Goal: Information Seeking & Learning: Learn about a topic

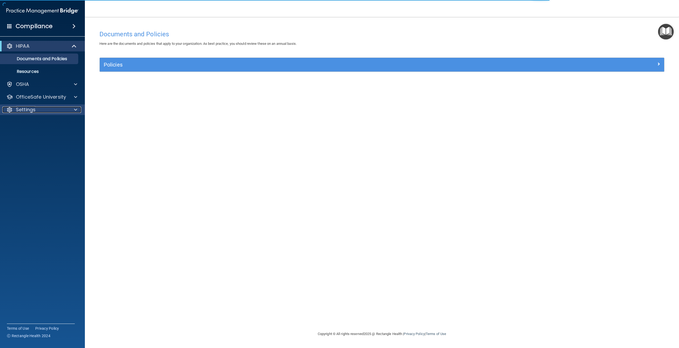
click at [44, 111] on div "Settings" at bounding box center [35, 110] width 66 height 6
click at [48, 134] on p "Sign Out" at bounding box center [39, 135] width 72 height 5
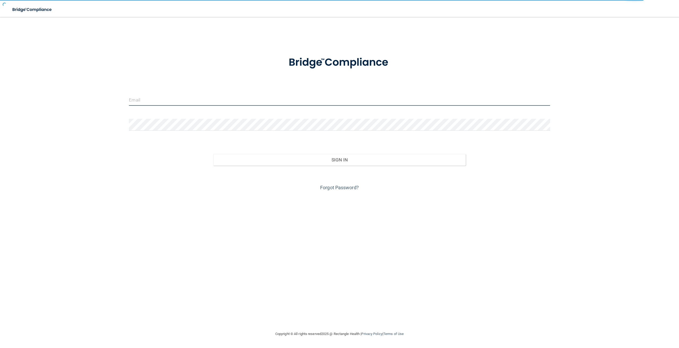
click at [230, 102] on input "email" at bounding box center [339, 100] width 421 height 12
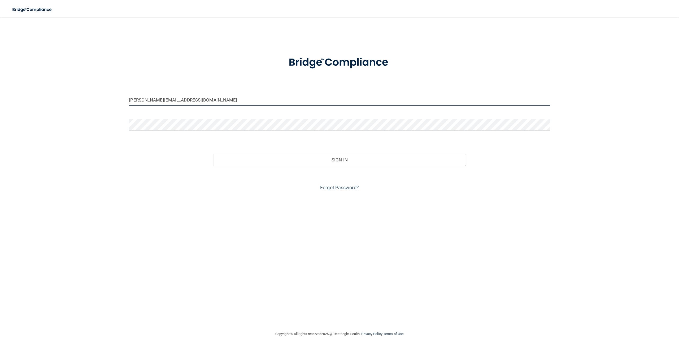
type input "[PERSON_NAME][EMAIL_ADDRESS][DOMAIN_NAME]"
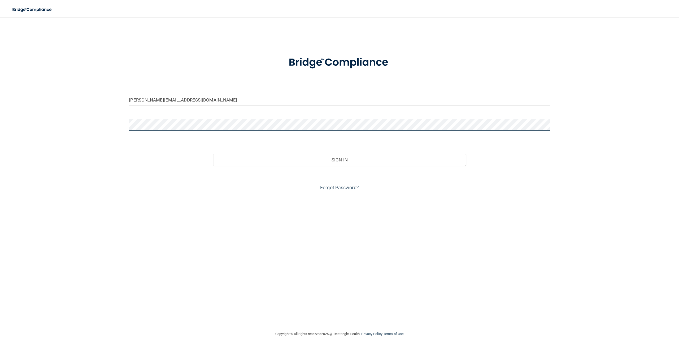
click at [213, 154] on button "Sign In" at bounding box center [339, 160] width 253 height 12
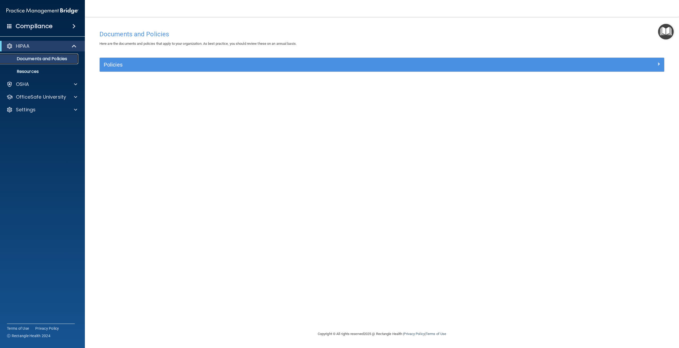
click at [40, 61] on p "Documents and Policies" at bounding box center [39, 58] width 72 height 5
click at [174, 61] on div "Policies" at bounding box center [382, 65] width 565 height 14
click at [36, 44] on div "HIPAA" at bounding box center [35, 46] width 66 height 6
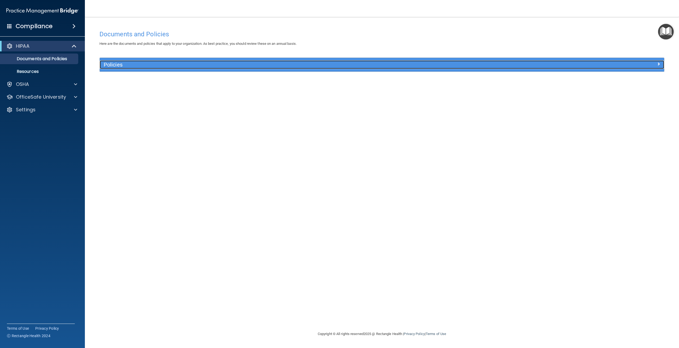
click at [653, 64] on div at bounding box center [593, 64] width 141 height 6
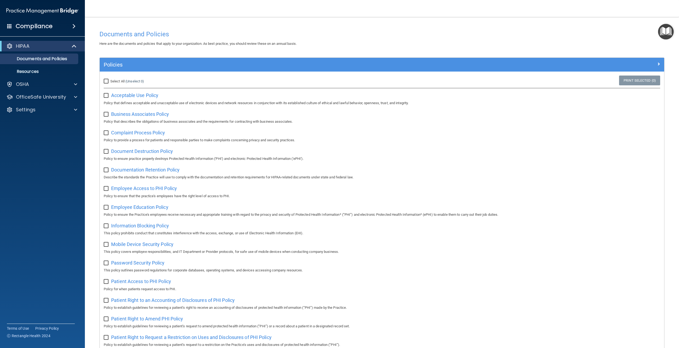
click at [106, 80] on input "Select All (Unselect 0) Unselect All" at bounding box center [107, 81] width 6 height 4
checkbox input "true"
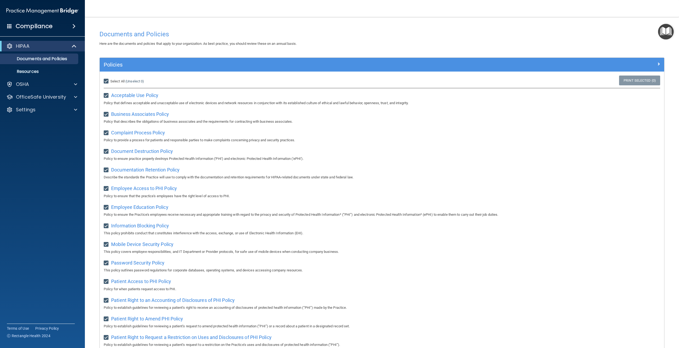
checkbox input "true"
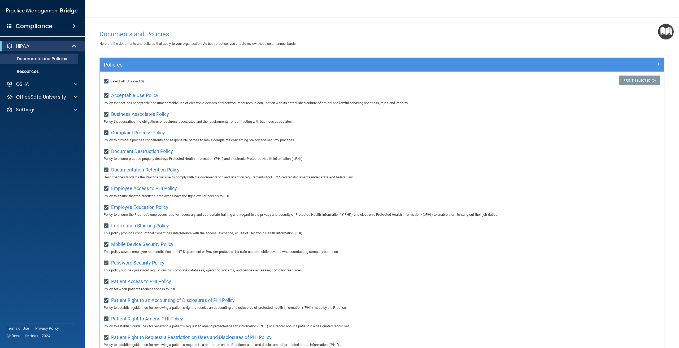
checkbox input "true"
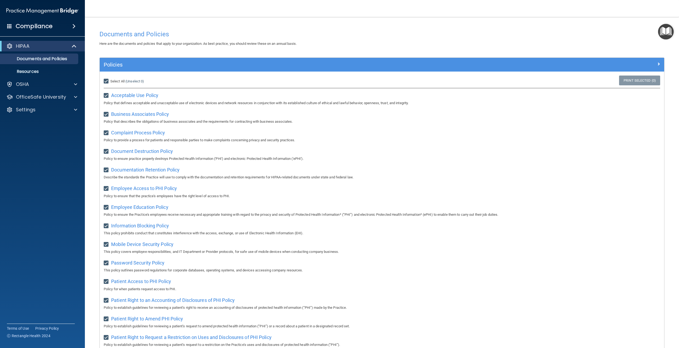
checkbox input "true"
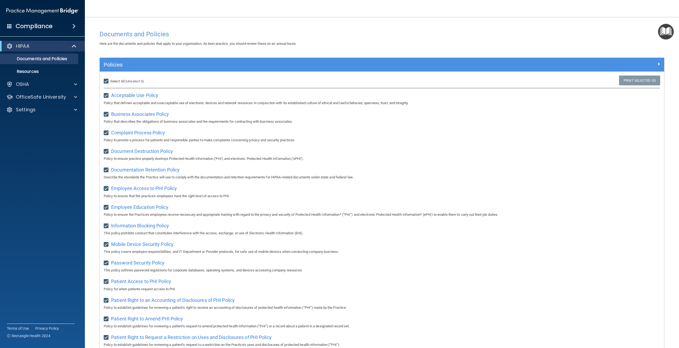
checkbox input "true"
click at [45, 80] on div "OSHA" at bounding box center [42, 84] width 85 height 11
click at [72, 83] on div at bounding box center [74, 84] width 13 height 6
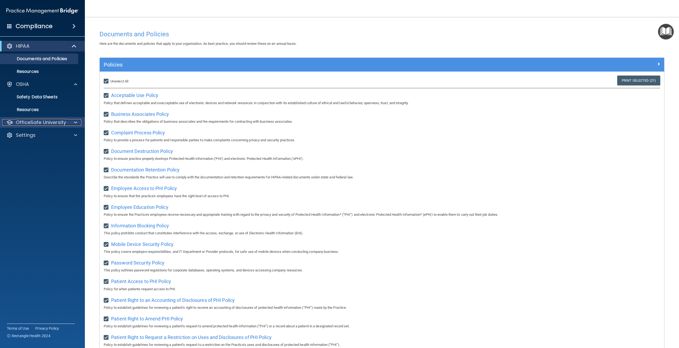
click at [75, 124] on span at bounding box center [75, 122] width 3 height 6
click at [49, 135] on div "HIPAA Training" at bounding box center [39, 135] width 72 height 5
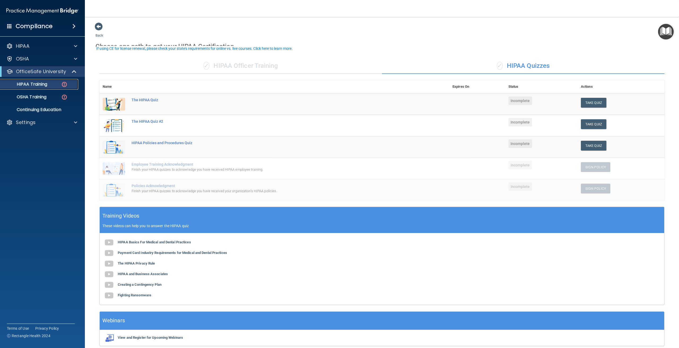
scroll to position [23, 0]
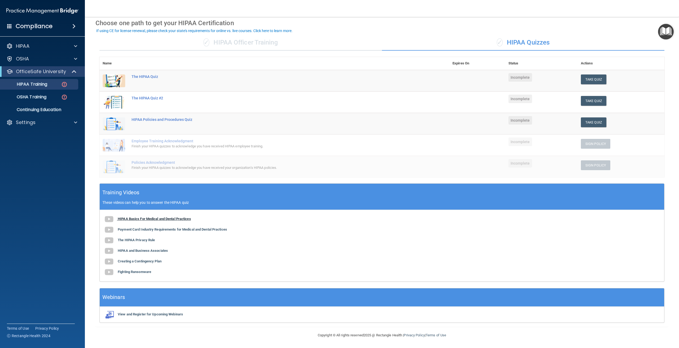
click at [151, 220] on b "HIPAA Basics For Medical and Dental Practices" at bounding box center [154, 219] width 73 height 4
click at [594, 80] on button "Take Quiz" at bounding box center [593, 80] width 25 height 10
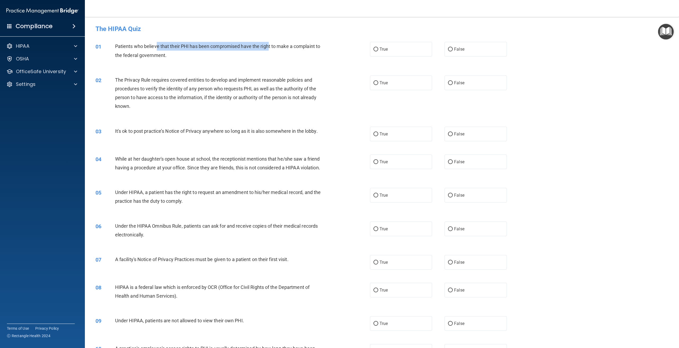
drag, startPoint x: 156, startPoint y: 45, endPoint x: 268, endPoint y: 48, distance: 112.3
click at [268, 48] on span "Patients who believe that their PHI has been compromised have the right to make…" at bounding box center [217, 51] width 205 height 14
click at [207, 65] on div "01 Patients who believe that their PHI has been compromised have the right to m…" at bounding box center [382, 51] width 581 height 33
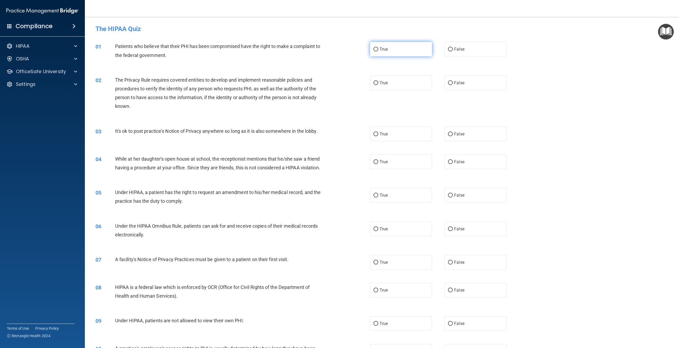
click at [377, 50] on label "True" at bounding box center [401, 49] width 62 height 15
click at [377, 50] on input "True" at bounding box center [376, 50] width 5 height 4
radio input "true"
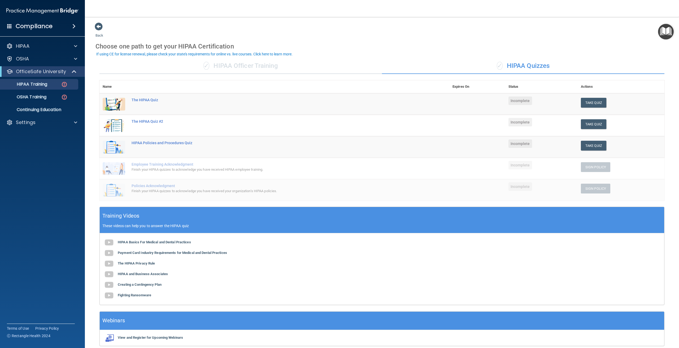
drag, startPoint x: 581, startPoint y: 104, endPoint x: 553, endPoint y: 103, distance: 28.2
drag, startPoint x: 553, startPoint y: 103, endPoint x: 587, endPoint y: 101, distance: 34.5
drag, startPoint x: 587, startPoint y: 101, endPoint x: 432, endPoint y: 38, distance: 168.3
click at [432, 38] on div "Back Choose one path to get your HIPAA Certification ✓ HIPAA Officer Training ✓…" at bounding box center [382, 186] width 573 height 328
click at [600, 103] on button "Take Quiz" at bounding box center [593, 103] width 25 height 10
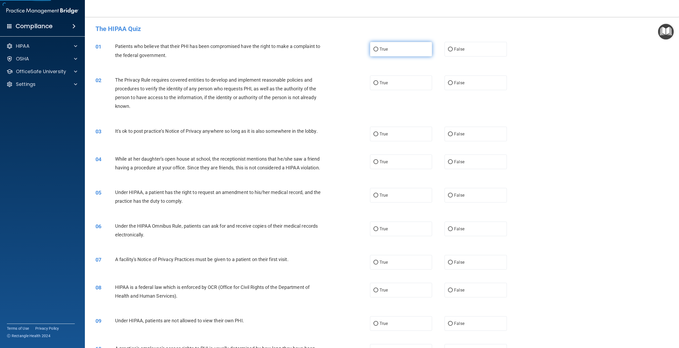
click at [395, 53] on label "True" at bounding box center [401, 49] width 62 height 15
click at [378, 51] on input "True" at bounding box center [376, 50] width 5 height 4
radio input "true"
click at [389, 84] on label "True" at bounding box center [401, 83] width 62 height 15
click at [378, 84] on input "True" at bounding box center [376, 83] width 5 height 4
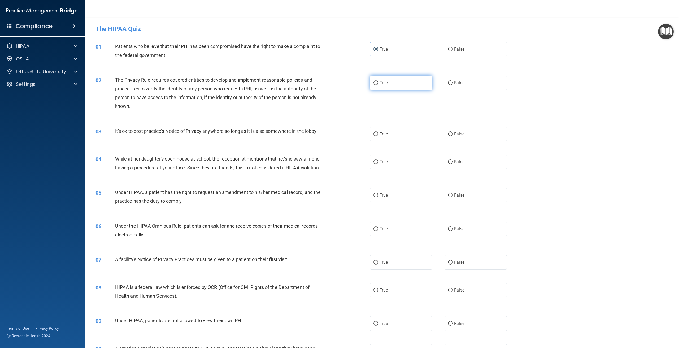
radio input "true"
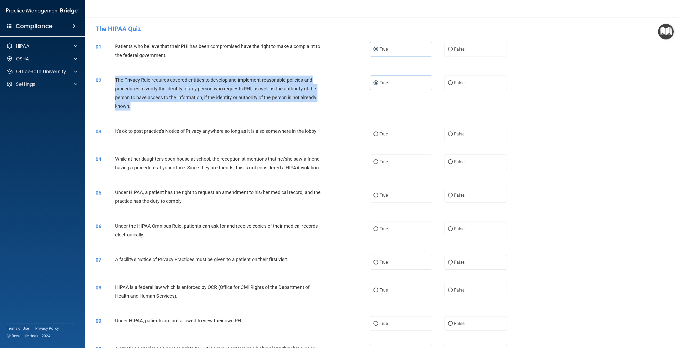
drag, startPoint x: 160, startPoint y: 106, endPoint x: 114, endPoint y: 82, distance: 51.6
click at [114, 82] on div "02 The Privacy Rule requires covered entities to develop and implement reasonab…" at bounding box center [233, 95] width 291 height 38
copy div "The Privacy Rule requires covered entities to develop and implement reasonable …"
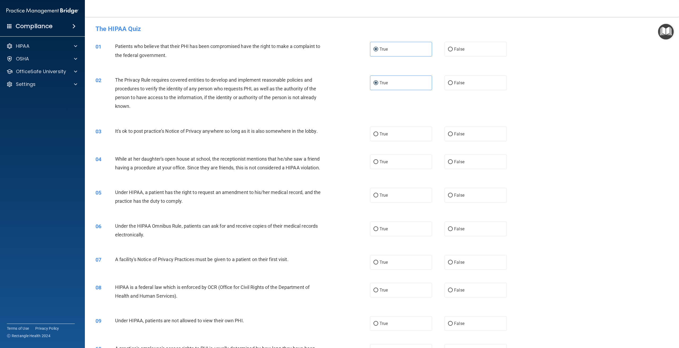
click at [555, 96] on div "02 The Privacy Rule requires covered entities to develop and implement reasonab…" at bounding box center [382, 94] width 581 height 51
click at [387, 138] on label "True" at bounding box center [401, 134] width 62 height 15
click at [378, 136] on input "True" at bounding box center [376, 134] width 5 height 4
radio input "true"
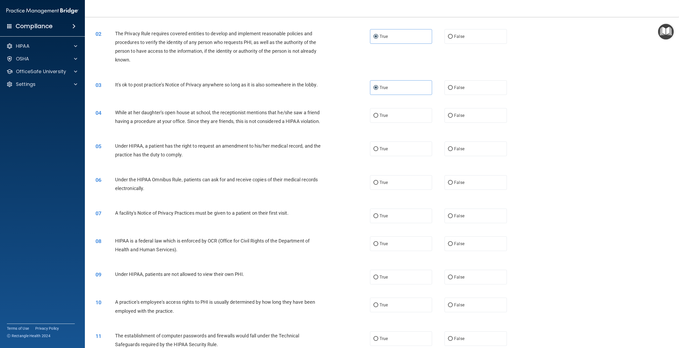
scroll to position [53, 0]
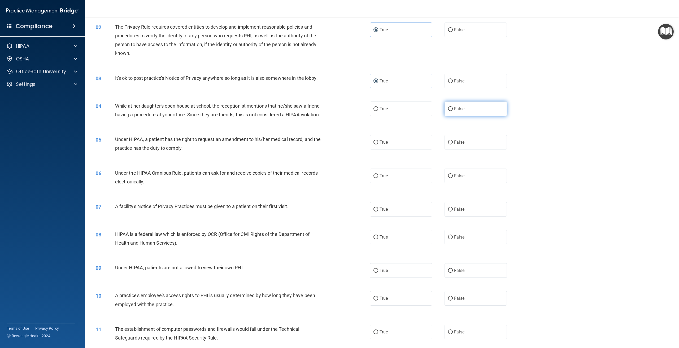
click at [472, 113] on label "False" at bounding box center [476, 109] width 62 height 15
click at [453, 111] on input "False" at bounding box center [450, 109] width 5 height 4
radio input "true"
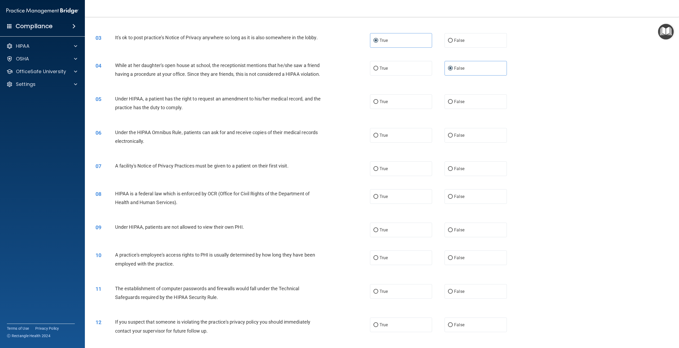
scroll to position [106, 0]
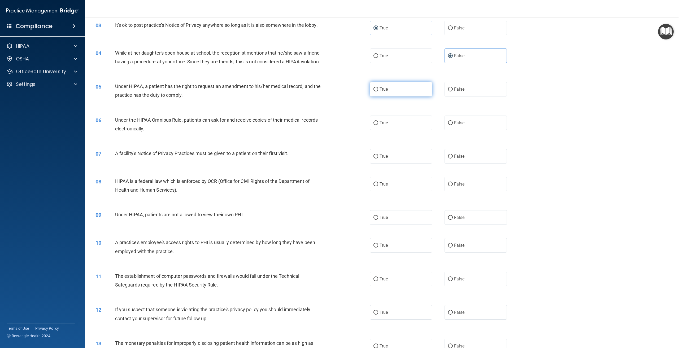
click at [395, 97] on label "True" at bounding box center [401, 89] width 62 height 15
click at [378, 92] on input "True" at bounding box center [376, 90] width 5 height 4
radio input "true"
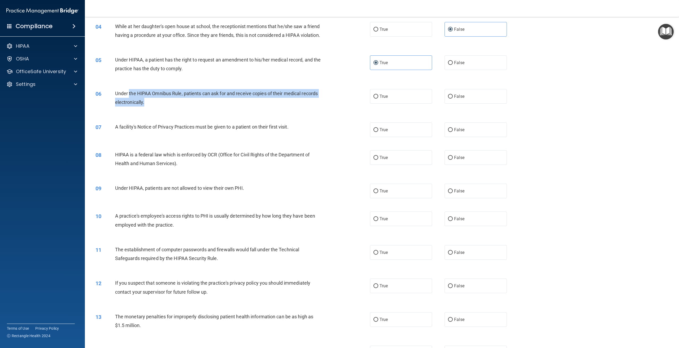
drag, startPoint x: 156, startPoint y: 109, endPoint x: 129, endPoint y: 102, distance: 27.4
click at [129, 102] on div "Under the HIPAA Omnibus Rule, patients can ask for and receive copies of their …" at bounding box center [221, 98] width 212 height 18
click at [161, 107] on div "Under the HIPAA Omnibus Rule, patients can ask for and receive copies of their …" at bounding box center [221, 98] width 212 height 18
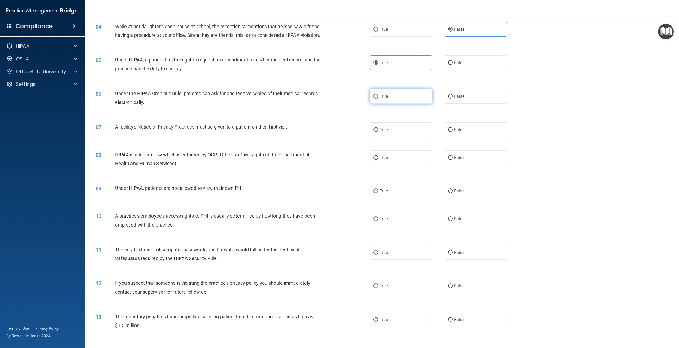
click at [398, 104] on label "True" at bounding box center [401, 96] width 62 height 15
click at [378, 99] on input "True" at bounding box center [376, 97] width 5 height 4
radio input "true"
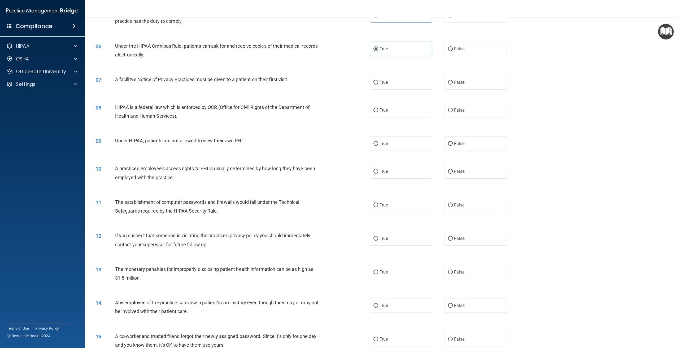
scroll to position [186, 0]
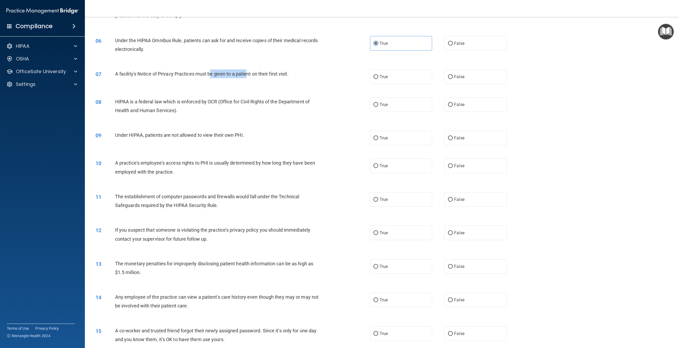
drag, startPoint x: 212, startPoint y: 82, endPoint x: 248, endPoint y: 88, distance: 37.0
click at [248, 81] on div "07 A facility's Notice of Privacy Practices must be given to a patient on their…" at bounding box center [233, 75] width 291 height 11
click at [241, 91] on div "07 A facility's Notice of Privacy Practices must be given to a patient on their…" at bounding box center [382, 77] width 581 height 28
click at [383, 84] on label "True" at bounding box center [401, 77] width 62 height 15
click at [378, 79] on input "True" at bounding box center [376, 77] width 5 height 4
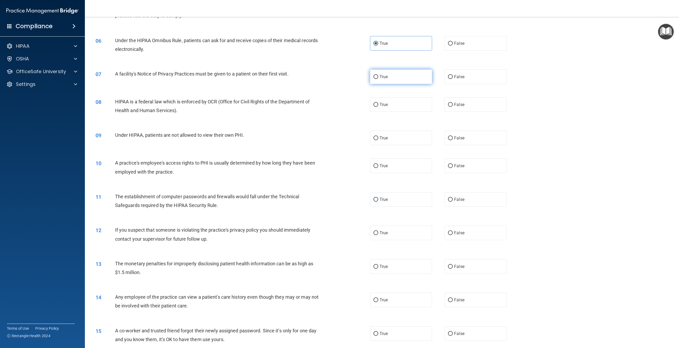
radio input "true"
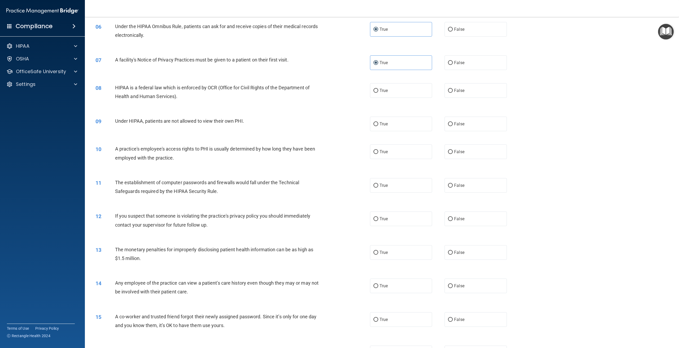
scroll to position [212, 0]
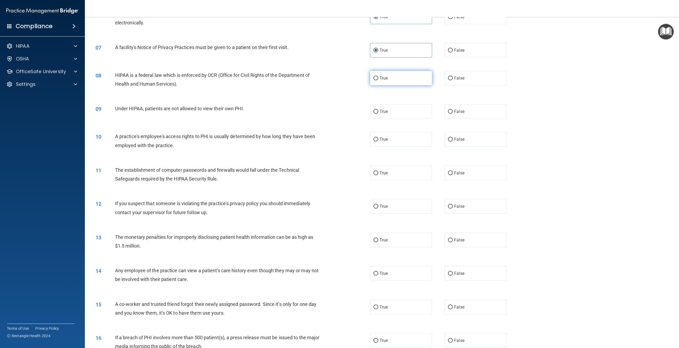
click at [383, 81] on span "True" at bounding box center [384, 78] width 8 height 5
click at [378, 80] on input "True" at bounding box center [376, 78] width 5 height 4
radio input "true"
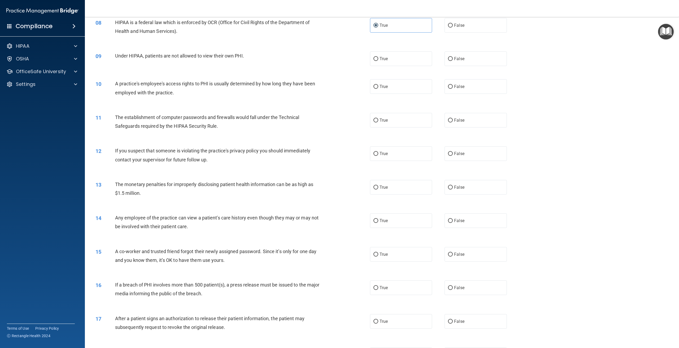
scroll to position [265, 0]
drag, startPoint x: 166, startPoint y: 65, endPoint x: 229, endPoint y: 69, distance: 63.3
click at [229, 63] on div "09 Under HIPAA, patients are not allowed to view their own PHI." at bounding box center [233, 56] width 291 height 11
click at [268, 63] on div "09 Under HIPAA, patients are not allowed to view their own PHI." at bounding box center [233, 56] width 291 height 11
click at [492, 66] on label "False" at bounding box center [476, 58] width 62 height 15
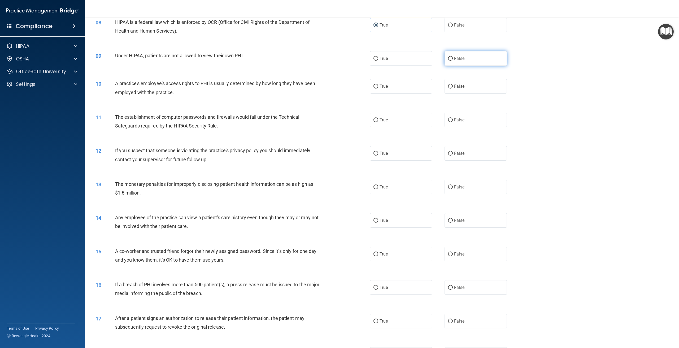
click at [453, 61] on input "False" at bounding box center [450, 59] width 5 height 4
radio input "true"
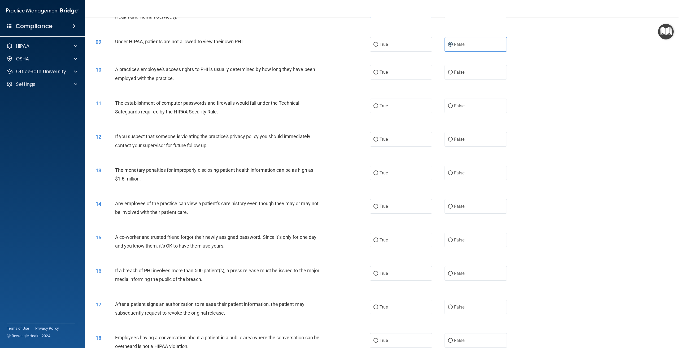
scroll to position [292, 0]
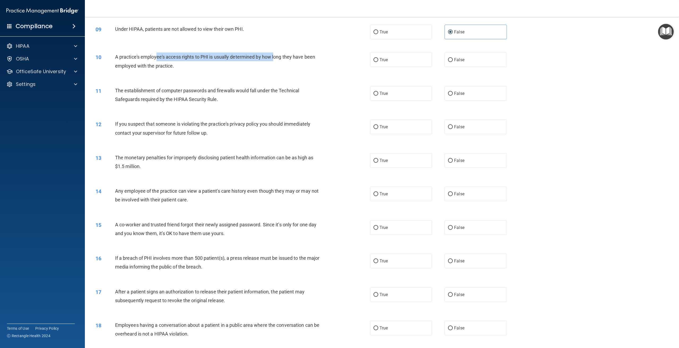
drag, startPoint x: 156, startPoint y: 64, endPoint x: 275, endPoint y: 67, distance: 119.7
click at [275, 67] on span "A practice's employee's access rights to PHI is usually determined by how long …" at bounding box center [215, 61] width 200 height 14
click at [311, 33] on div "Under HIPAA, patients are not allowed to view their own PHI." at bounding box center [221, 29] width 212 height 9
click at [475, 67] on label "False" at bounding box center [476, 60] width 62 height 15
click at [453, 62] on input "False" at bounding box center [450, 60] width 5 height 4
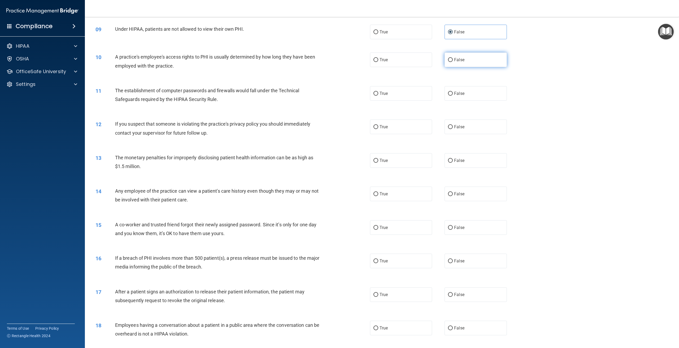
radio input "true"
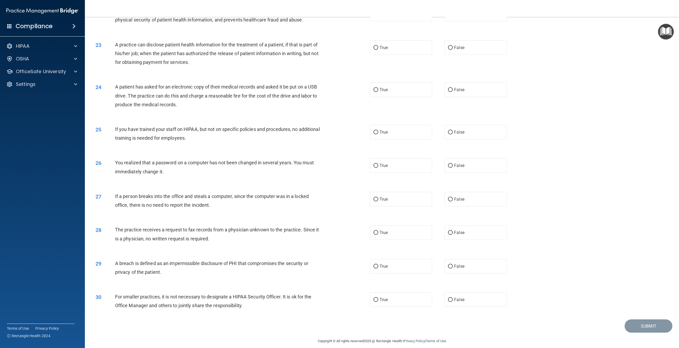
scroll to position [749, 0]
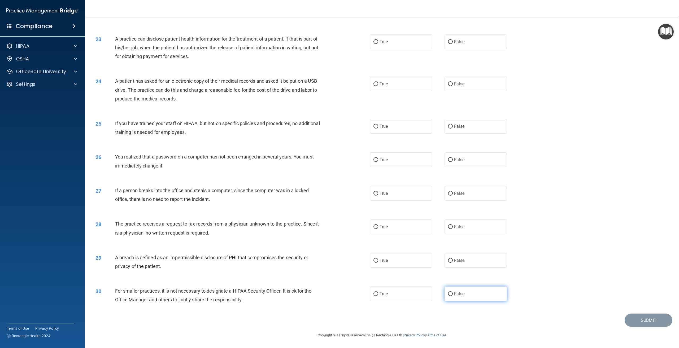
click at [454, 293] on span "False" at bounding box center [459, 294] width 10 height 5
click at [453, 293] on input "False" at bounding box center [450, 294] width 5 height 4
radio input "true"
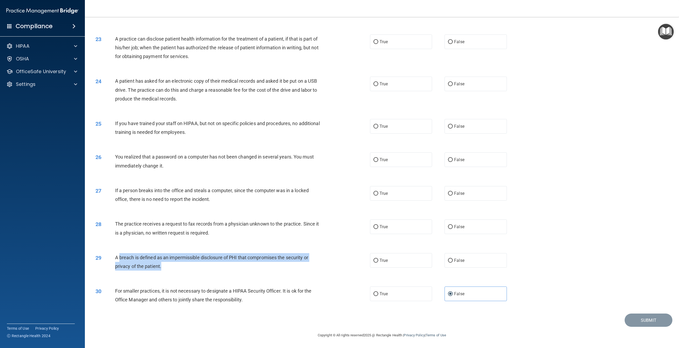
drag, startPoint x: 161, startPoint y: 268, endPoint x: 119, endPoint y: 261, distance: 42.5
click at [119, 261] on div "A breach is defined as an impermissible disclosure of PHI that compromises the …" at bounding box center [221, 262] width 212 height 18
click at [275, 230] on div "The practice receives a request to fax records from a physician unknown to the …" at bounding box center [221, 229] width 212 height 18
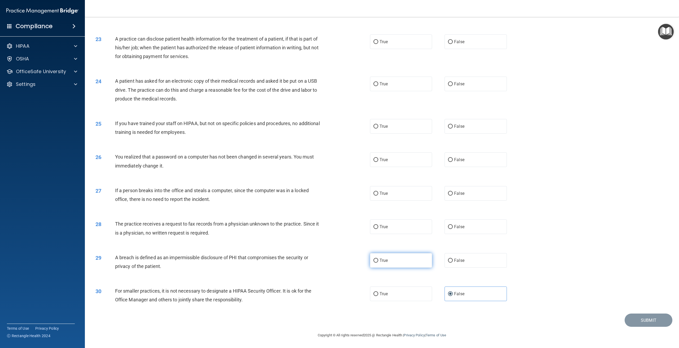
click at [400, 264] on label "True" at bounding box center [401, 260] width 62 height 15
click at [378, 263] on input "True" at bounding box center [376, 261] width 5 height 4
radio input "true"
click at [428, 160] on label "True" at bounding box center [401, 160] width 62 height 15
click at [378, 160] on input "True" at bounding box center [376, 160] width 5 height 4
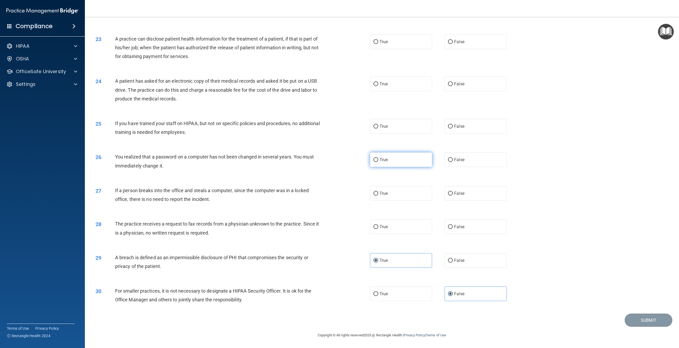
radio input "true"
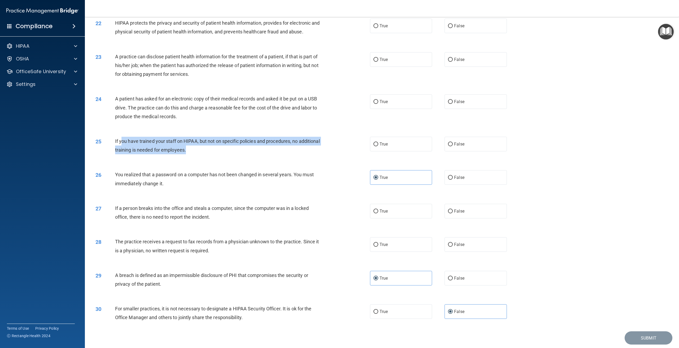
drag, startPoint x: 219, startPoint y: 159, endPoint x: 122, endPoint y: 147, distance: 97.3
click at [122, 147] on div "If you have trained your staff on HIPAA, but not on specific policies and proce…" at bounding box center [221, 146] width 212 height 18
click at [281, 79] on div "A practice can disclose patient health information for the treatment of a patie…" at bounding box center [221, 65] width 212 height 27
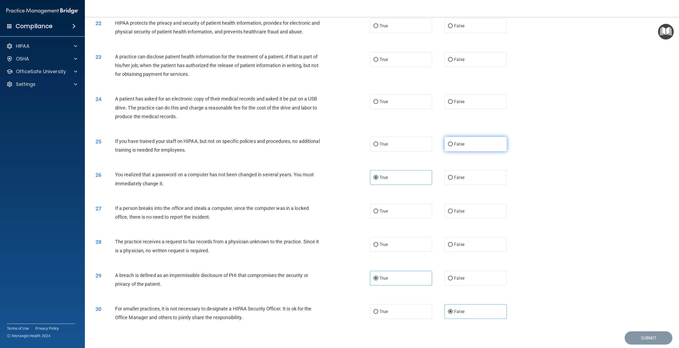
click at [477, 152] on label "False" at bounding box center [476, 144] width 62 height 15
click at [453, 146] on input "False" at bounding box center [450, 145] width 5 height 4
radio input "true"
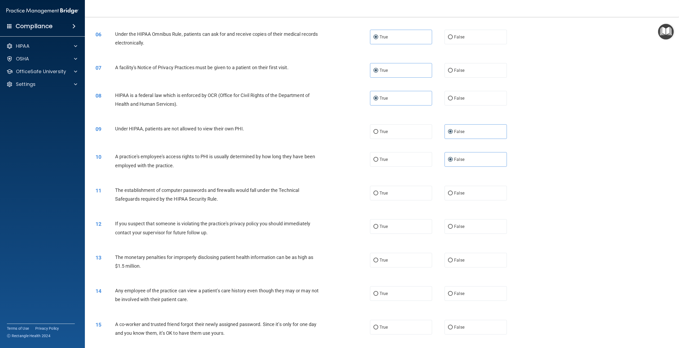
scroll to position [325, 0]
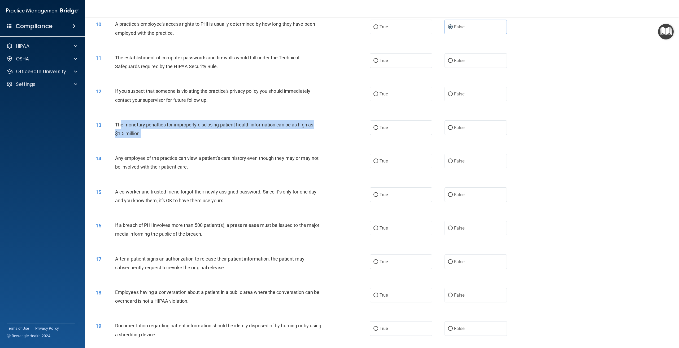
drag, startPoint x: 171, startPoint y: 141, endPoint x: 121, endPoint y: 130, distance: 51.9
click at [121, 130] on div "The monetary penalties for improperly disclosing patient health information can…" at bounding box center [221, 129] width 212 height 18
click at [201, 138] on div "The monetary penalties for improperly disclosing patient health information can…" at bounding box center [221, 129] width 212 height 18
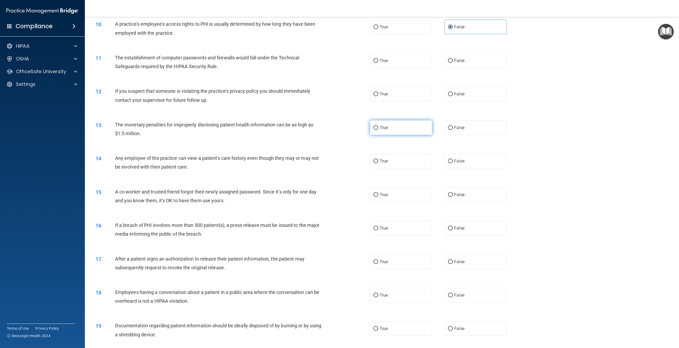
click at [404, 135] on label "True" at bounding box center [401, 127] width 62 height 15
click at [378, 130] on input "True" at bounding box center [376, 128] width 5 height 4
radio input "true"
click at [378, 101] on label "True" at bounding box center [401, 94] width 62 height 15
click at [378, 96] on input "True" at bounding box center [376, 94] width 5 height 4
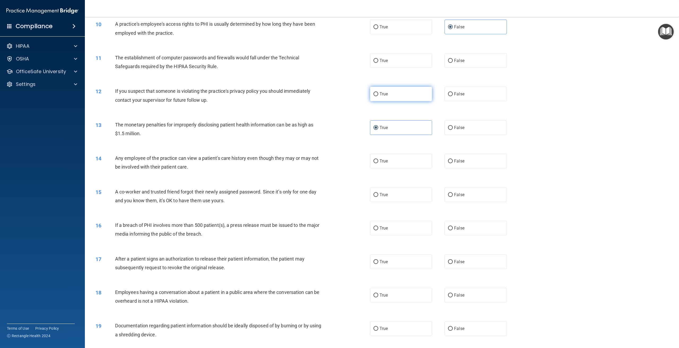
radio input "true"
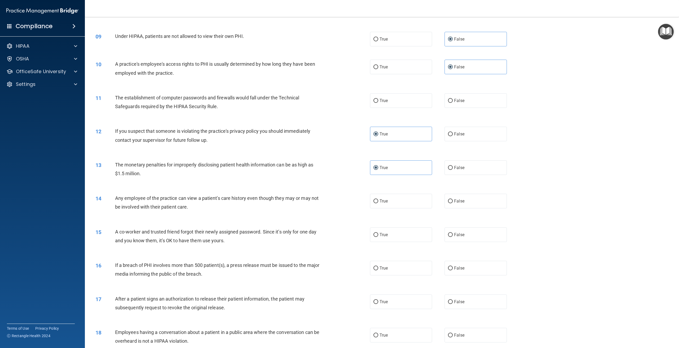
scroll to position [245, 0]
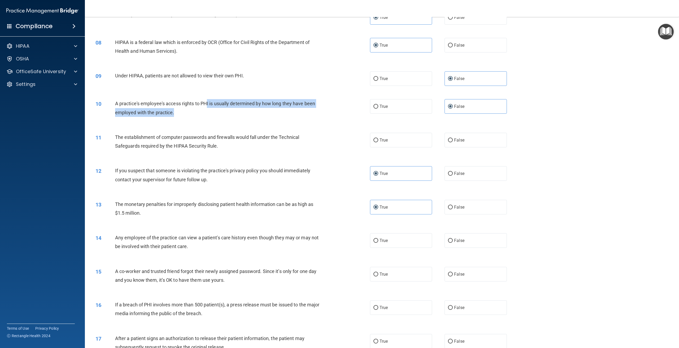
drag, startPoint x: 207, startPoint y: 113, endPoint x: 293, endPoint y: 119, distance: 86.2
click at [293, 117] on div "A practice's employee's access rights to PHI is usually determined by how long …" at bounding box center [221, 108] width 212 height 18
click at [292, 126] on div "10 A practice's employee's access rights to PHI is usually determined by how lo…" at bounding box center [382, 109] width 581 height 33
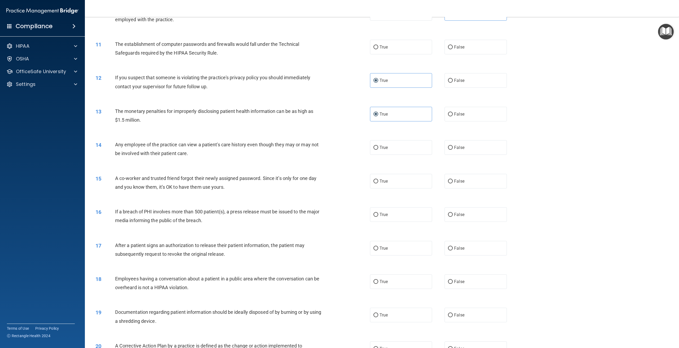
scroll to position [351, 0]
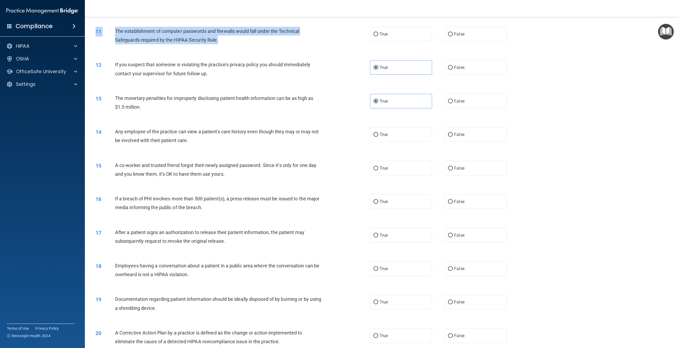
drag, startPoint x: 231, startPoint y: 48, endPoint x: 113, endPoint y: 34, distance: 118.6
click at [113, 34] on div "11 The establishment of computer passwords and firewalls would fall under the T…" at bounding box center [382, 36] width 581 height 33
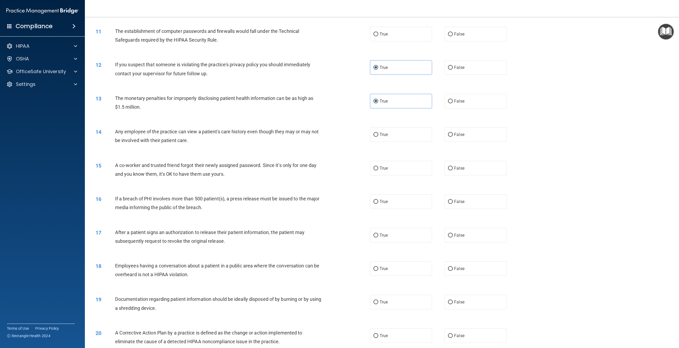
click at [222, 64] on div "12 If you suspect that someone is violating the practice's privacy policy you s…" at bounding box center [382, 70] width 581 height 33
click at [391, 37] on label "True" at bounding box center [401, 34] width 62 height 15
click at [378, 36] on input "True" at bounding box center [376, 34] width 5 height 4
radio input "true"
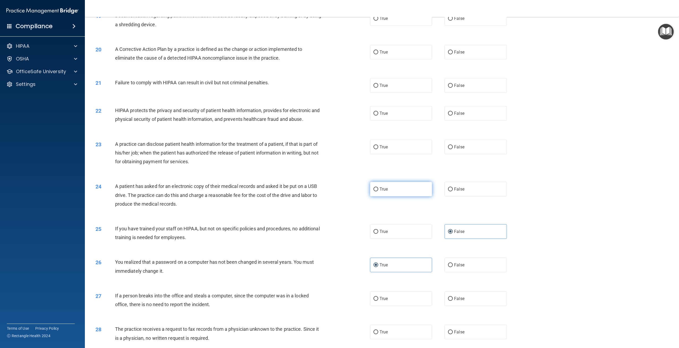
scroll to position [749, 0]
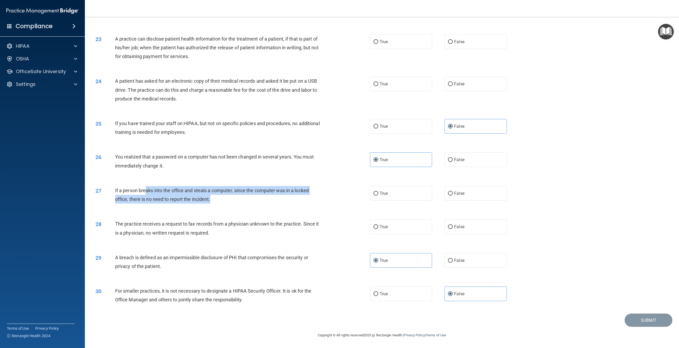
drag, startPoint x: 226, startPoint y: 200, endPoint x: 145, endPoint y: 193, distance: 80.9
click at [145, 193] on div "If a person breaks into the office and steals a computer, since the computer wa…" at bounding box center [221, 195] width 212 height 18
click at [257, 153] on div "You realized that a password on a computer has not been changed in several year…" at bounding box center [221, 162] width 212 height 18
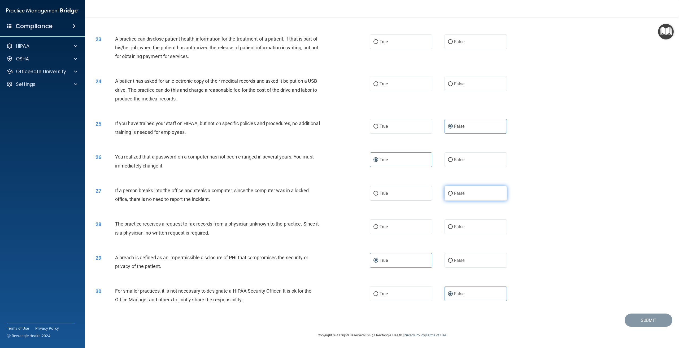
click at [469, 192] on label "False" at bounding box center [476, 193] width 62 height 15
click at [453, 192] on input "False" at bounding box center [450, 194] width 5 height 4
radio input "true"
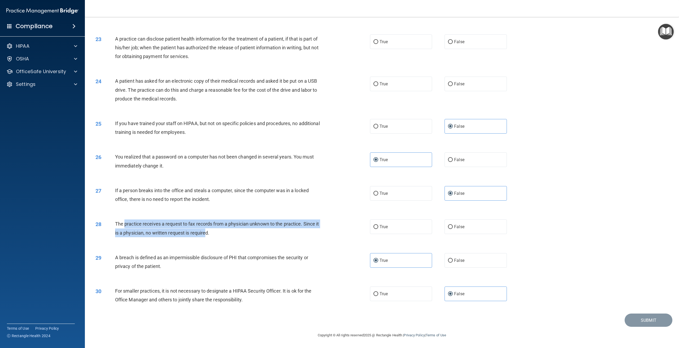
drag, startPoint x: 207, startPoint y: 235, endPoint x: 124, endPoint y: 228, distance: 83.6
click at [124, 228] on div "The practice receives a request to fax records from a physician unknown to the …" at bounding box center [221, 229] width 212 height 18
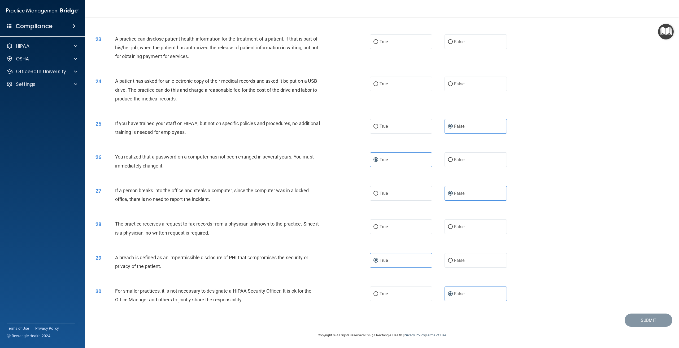
click at [166, 186] on div "27 If a person breaks into the office and steals a computer, since the computer…" at bounding box center [382, 196] width 581 height 33
drag, startPoint x: 252, startPoint y: 223, endPoint x: 196, endPoint y: 227, distance: 55.9
click at [187, 229] on div "The practice receives a request to fax records from a physician unknown to the …" at bounding box center [221, 229] width 212 height 18
click at [224, 232] on div "The practice receives a request to fax records from a physician unknown to the …" at bounding box center [221, 229] width 212 height 18
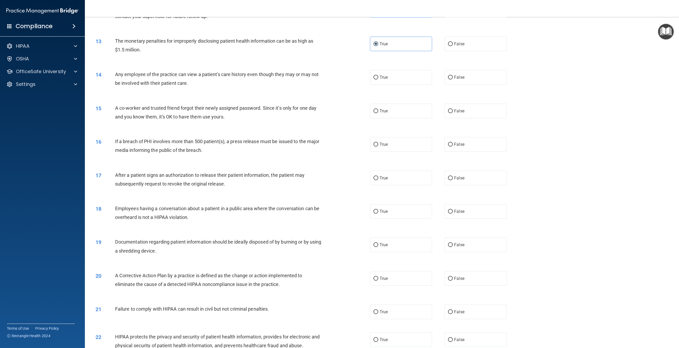
scroll to position [398, 0]
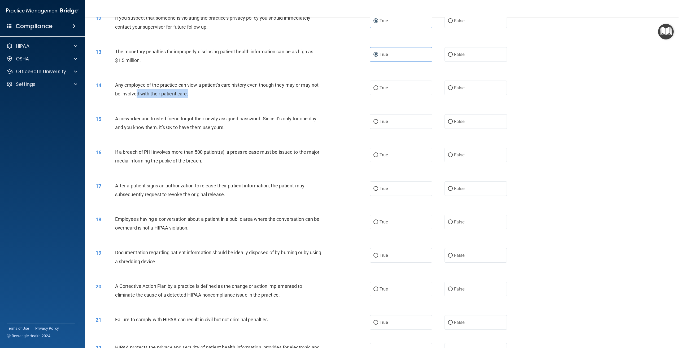
drag, startPoint x: 197, startPoint y: 106, endPoint x: 138, endPoint y: 99, distance: 59.9
click at [138, 98] on div "Any employee of the practice can view a patient's care history even though they…" at bounding box center [221, 90] width 212 height 18
click at [229, 120] on div "15 A co-worker and trusted friend forgot their newly assigned password. Since i…" at bounding box center [382, 124] width 581 height 33
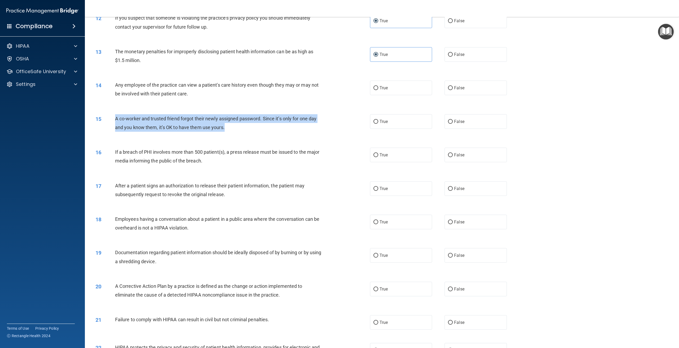
drag, startPoint x: 111, startPoint y: 128, endPoint x: 320, endPoint y: 140, distance: 209.5
click at [320, 135] on div "15 A co-worker and trusted friend forgot their newly assigned password. Since i…" at bounding box center [233, 124] width 291 height 20
copy div "A co-worker and trusted friend forgot their newly assigned password. Since it’s…"
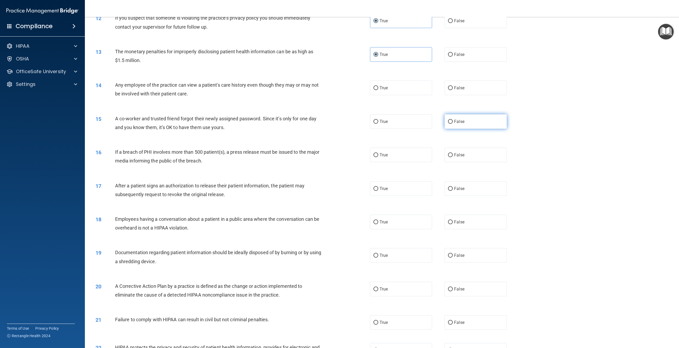
click at [454, 124] on span "False" at bounding box center [459, 121] width 10 height 5
click at [453, 124] on input "False" at bounding box center [450, 122] width 5 height 4
radio input "true"
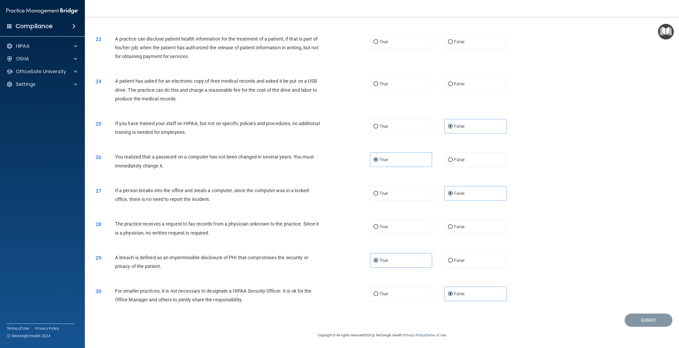
scroll to position [749, 0]
drag, startPoint x: 141, startPoint y: 226, endPoint x: 254, endPoint y: 226, distance: 112.3
click at [254, 226] on span "The practice receives a request to fax records from a physician unknown to the …" at bounding box center [217, 228] width 204 height 14
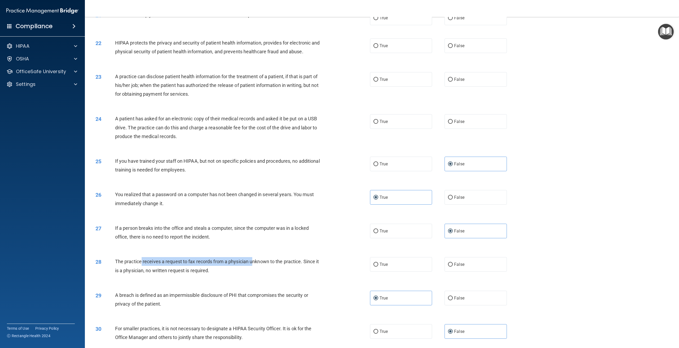
scroll to position [617, 0]
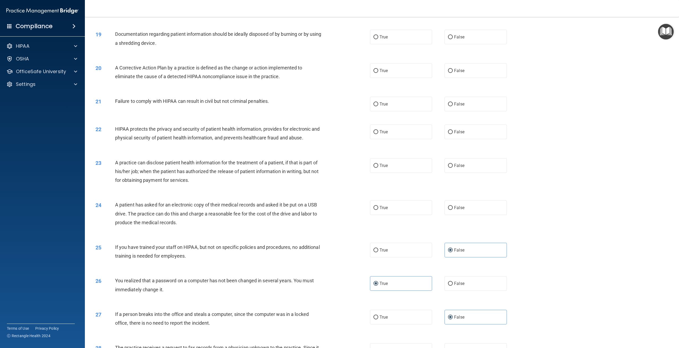
click at [85, 196] on main "- The HIPAA Quiz This quiz doesn’t expire until . Are you sure you want to take…" at bounding box center [382, 182] width 594 height 331
click at [384, 215] on label "True" at bounding box center [401, 208] width 62 height 15
click at [378, 210] on input "True" at bounding box center [376, 208] width 5 height 4
radio input "true"
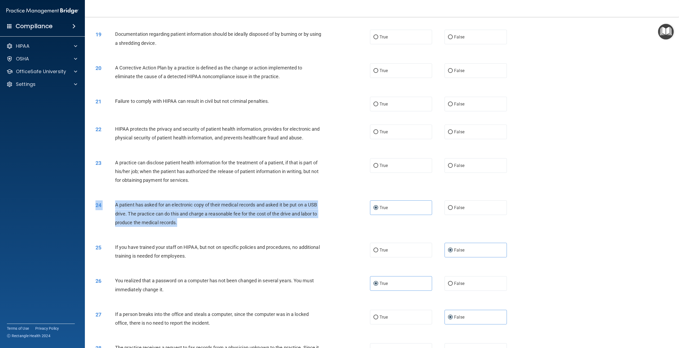
drag, startPoint x: 178, startPoint y: 232, endPoint x: 127, endPoint y: 208, distance: 56.7
click at [127, 208] on div "24 A patient has asked for an electronic copy of their medical records and aske…" at bounding box center [382, 215] width 581 height 42
drag, startPoint x: 641, startPoint y: 0, endPoint x: 202, endPoint y: 227, distance: 494.0
click at [202, 227] on div "A patient has asked for an electronic copy of their medical records and asked i…" at bounding box center [221, 214] width 212 height 27
drag, startPoint x: 186, startPoint y: 233, endPoint x: 109, endPoint y: 217, distance: 78.9
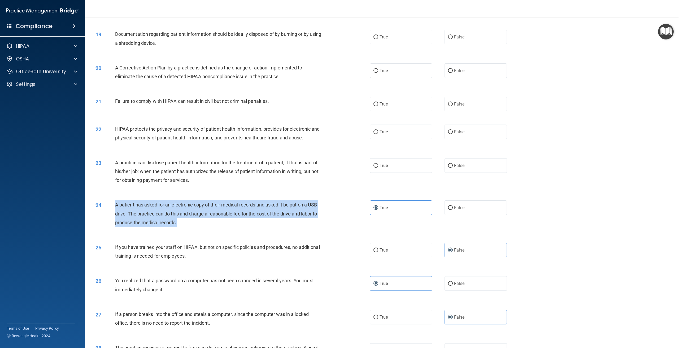
click at [109, 217] on div "24 A patient has asked for an electronic copy of their medical records and aske…" at bounding box center [233, 215] width 291 height 29
copy div "A patient has asked for an electronic copy of their medical records and asked i…"
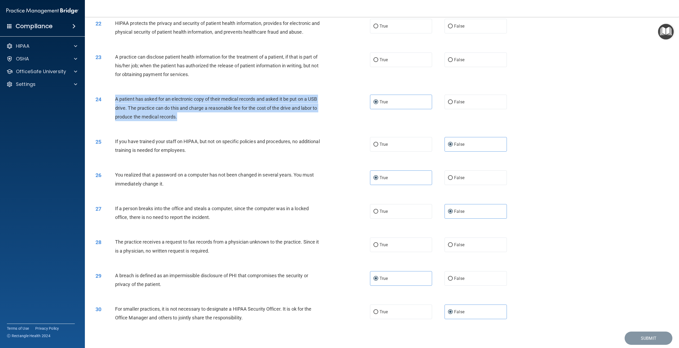
scroll to position [723, 0]
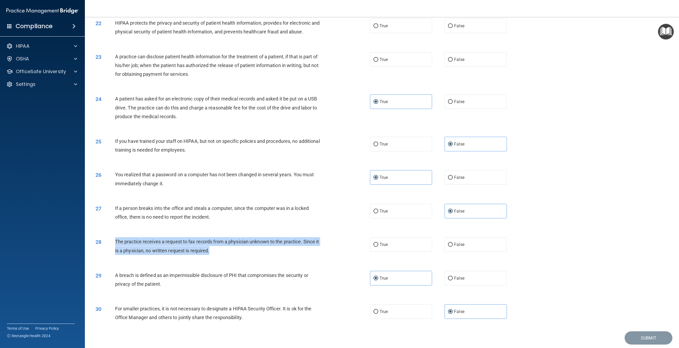
drag, startPoint x: 211, startPoint y: 257, endPoint x: 110, endPoint y: 251, distance: 101.3
click at [110, 251] on div "28 The practice receives a request to fax records from a physician unknown to t…" at bounding box center [233, 248] width 291 height 20
copy div "The practice receives a request to fax records from a physician unknown to the …"
click at [448, 247] on input "False" at bounding box center [450, 245] width 5 height 4
radio input "true"
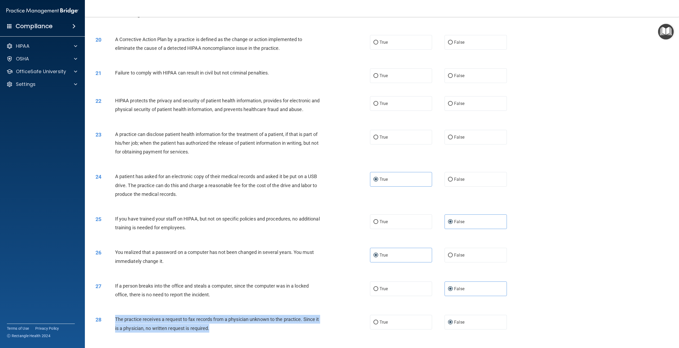
scroll to position [643, 0]
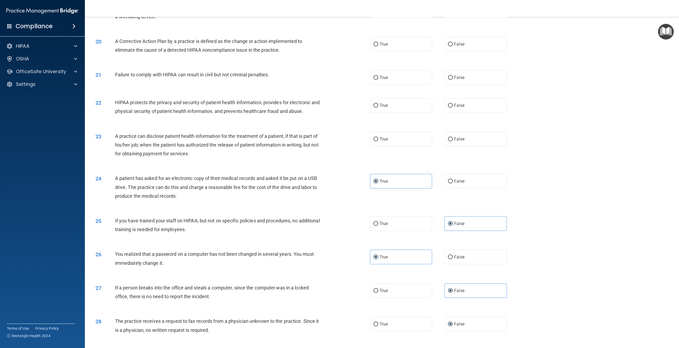
click at [568, 210] on div "24 A patient has asked for an electronic copy of their medical records and aske…" at bounding box center [382, 188] width 581 height 42
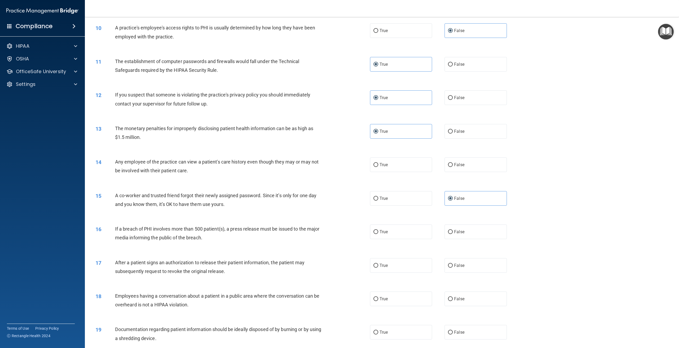
scroll to position [345, 0]
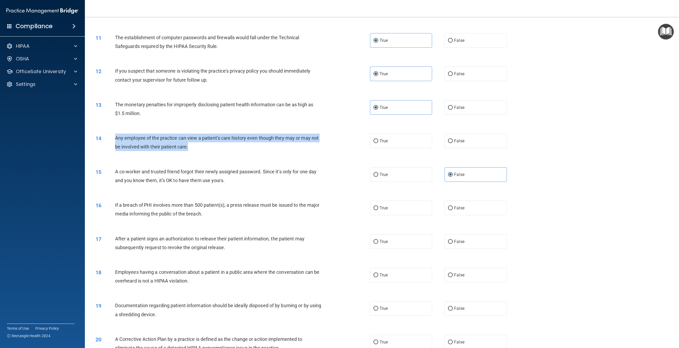
drag, startPoint x: 191, startPoint y: 157, endPoint x: 114, endPoint y: 149, distance: 77.5
click at [114, 149] on div "14 Any employee of the practice can view a patient's care history even though t…" at bounding box center [233, 144] width 291 height 20
copy div "Any employee of the practice can view a patient's care history even though they…"
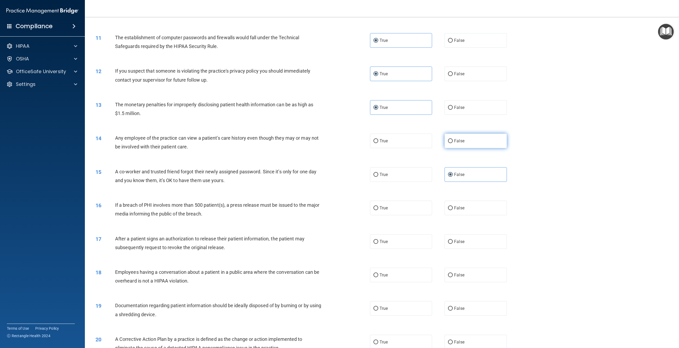
click at [458, 146] on label "False" at bounding box center [476, 141] width 62 height 15
click at [453, 143] on input "False" at bounding box center [450, 141] width 5 height 4
radio input "true"
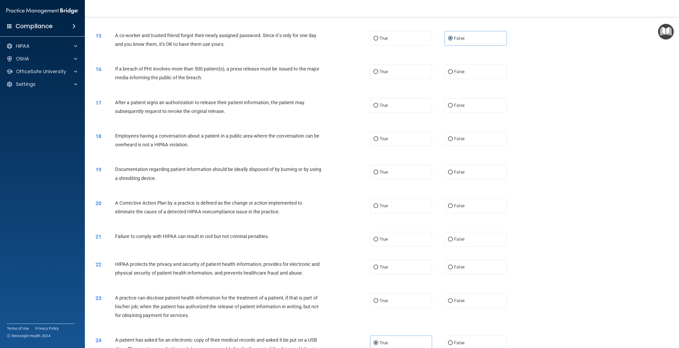
scroll to position [478, 0]
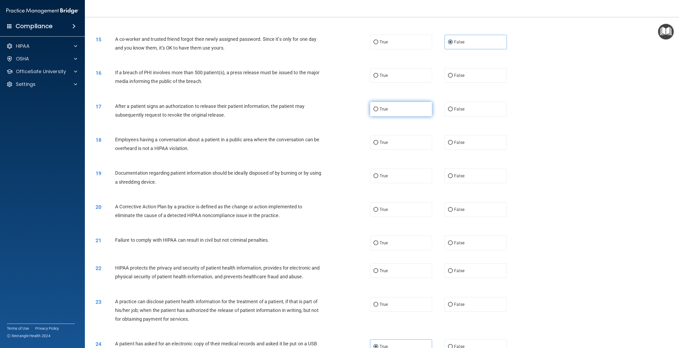
click at [399, 116] on label "True" at bounding box center [401, 109] width 62 height 15
click at [378, 111] on input "True" at bounding box center [376, 109] width 5 height 4
radio input "true"
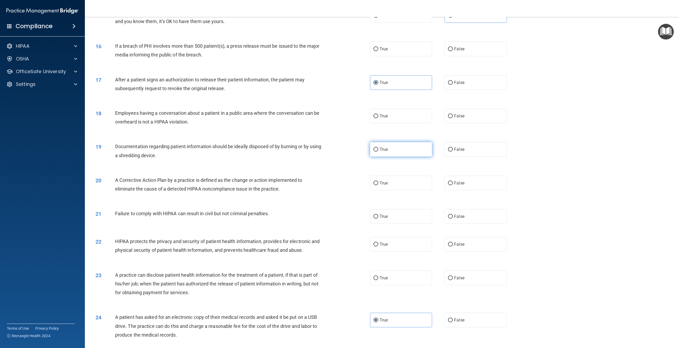
click at [383, 155] on label "True" at bounding box center [401, 149] width 62 height 15
click at [378, 152] on input "True" at bounding box center [376, 150] width 5 height 4
radio input "true"
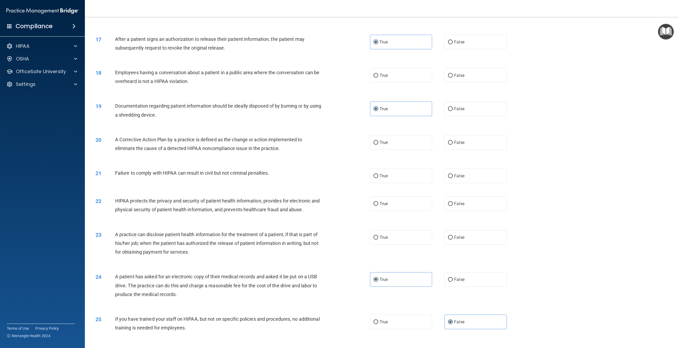
scroll to position [557, 0]
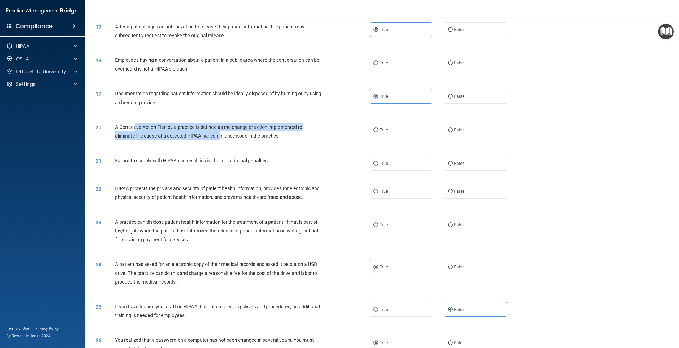
drag, startPoint x: 135, startPoint y: 137, endPoint x: 219, endPoint y: 141, distance: 83.9
click at [219, 140] on div "A Corrective Action Plan by a practice is defined as the change or action imple…" at bounding box center [221, 132] width 212 height 18
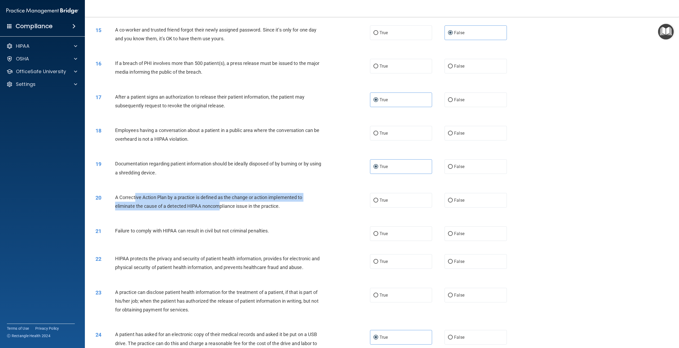
scroll to position [478, 0]
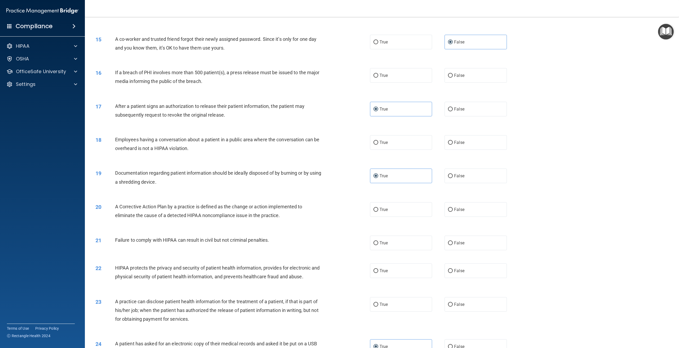
click at [209, 129] on div "17 After a patient signs an authorization to release their patient information,…" at bounding box center [382, 111] width 581 height 33
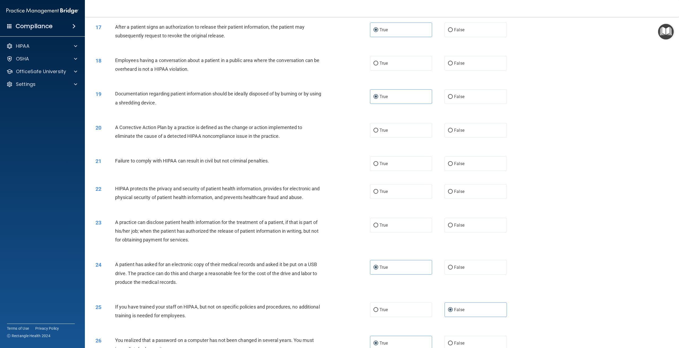
scroll to position [537, 0]
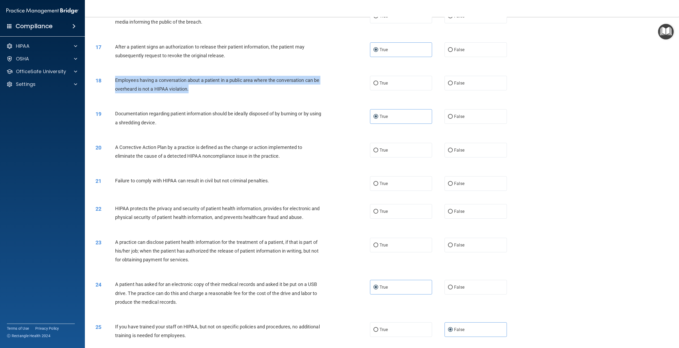
drag, startPoint x: 205, startPoint y: 100, endPoint x: 104, endPoint y: 90, distance: 101.3
click at [104, 90] on div "18 Employees having a conversation about a patient in a public area where the c…" at bounding box center [233, 86] width 291 height 20
copy div "Employees having a conversation about a patient in a public area where the conv…"
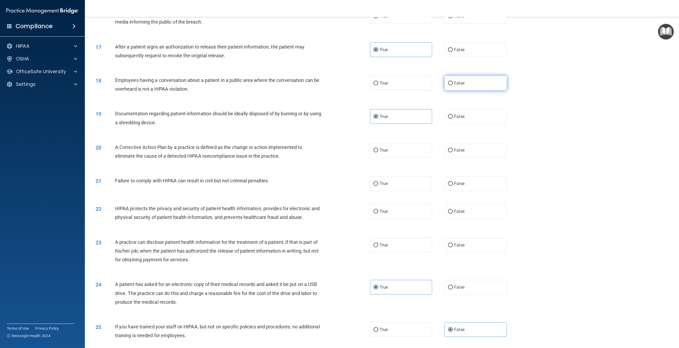
click at [451, 91] on label "False" at bounding box center [476, 83] width 62 height 15
click at [451, 85] on input "False" at bounding box center [450, 83] width 5 height 4
radio input "true"
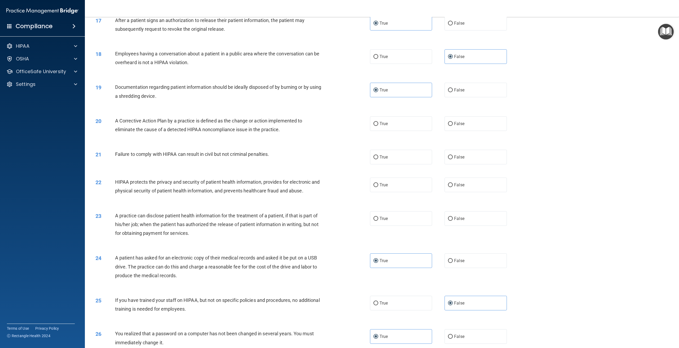
scroll to position [590, 0]
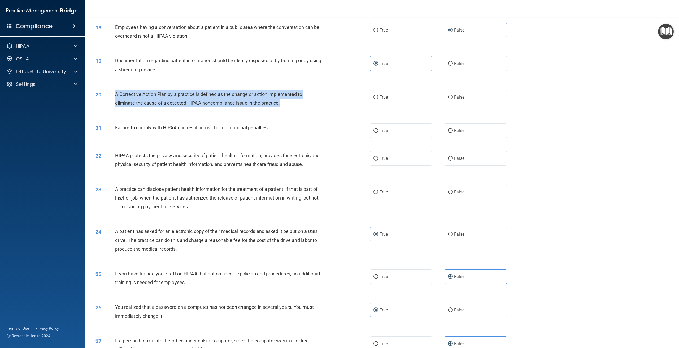
drag, startPoint x: 283, startPoint y: 114, endPoint x: 115, endPoint y: 105, distance: 168.5
click at [115, 105] on div "A Corrective Action Plan by a practice is defined as the change or action imple…" at bounding box center [221, 99] width 212 height 18
copy span "A Corrective Action Plan by a practice is defined as the change or action imple…"
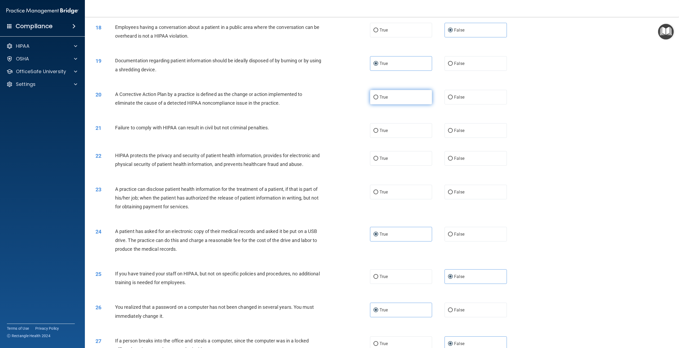
click at [388, 104] on label "True" at bounding box center [401, 97] width 62 height 15
click at [378, 100] on input "True" at bounding box center [376, 98] width 5 height 4
radio input "true"
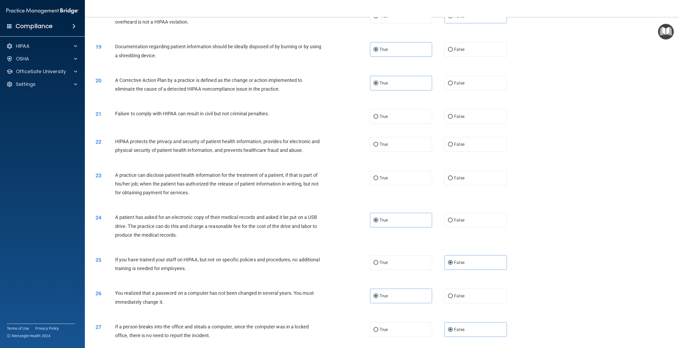
scroll to position [617, 0]
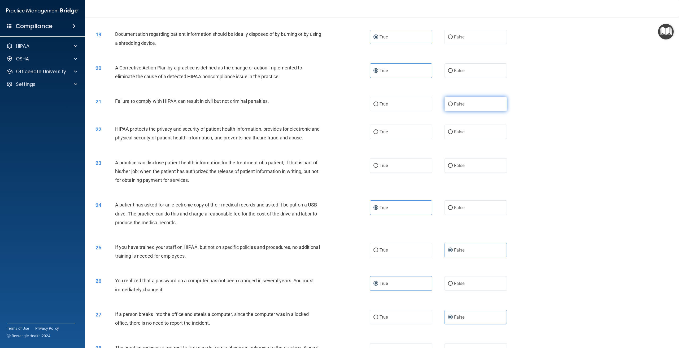
click at [450, 107] on label "False" at bounding box center [476, 104] width 62 height 15
click at [450, 106] on input "False" at bounding box center [450, 104] width 5 height 4
radio input "true"
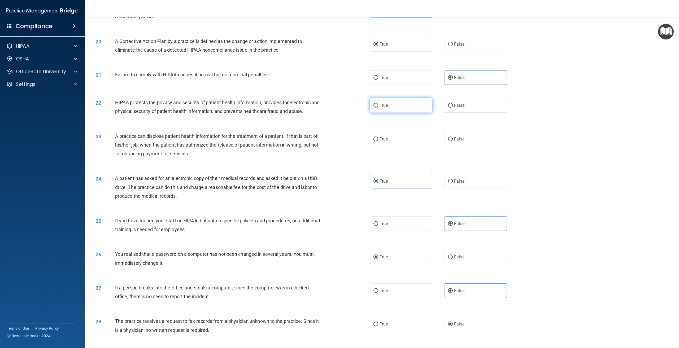
click at [389, 113] on label "True" at bounding box center [401, 105] width 62 height 15
click at [378, 108] on input "True" at bounding box center [376, 106] width 5 height 4
radio input "true"
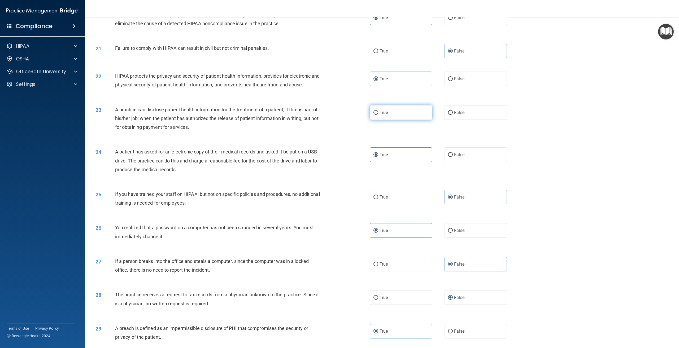
click at [388, 120] on label "True" at bounding box center [401, 112] width 62 height 15
click at [378, 115] on input "True" at bounding box center [376, 113] width 5 height 4
radio input "true"
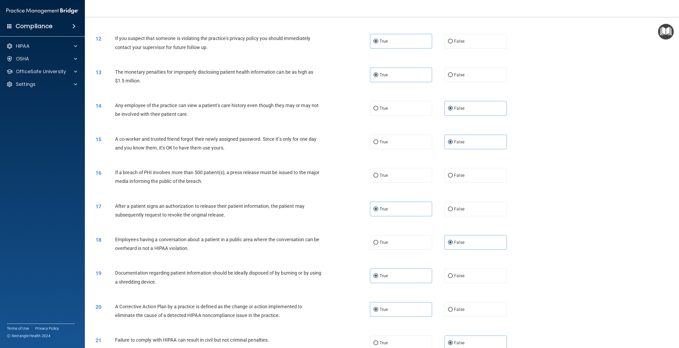
scroll to position [378, 0]
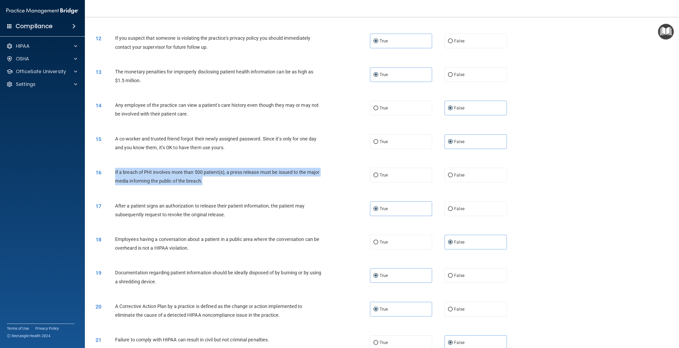
drag, startPoint x: 204, startPoint y: 189, endPoint x: 111, endPoint y: 180, distance: 93.6
click at [111, 180] on div "16 If a breach of PHI involves more than 500 patient(s), a press release must b…" at bounding box center [233, 178] width 291 height 20
copy div "If a breach of PHI involves more than 500 patient(s), a press release must be i…"
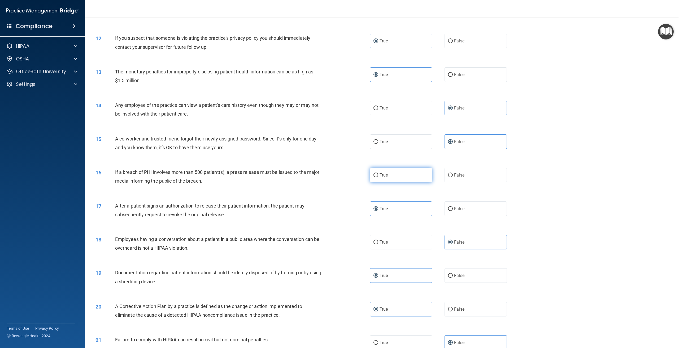
click at [389, 182] on label "True" at bounding box center [401, 175] width 62 height 15
click at [378, 178] on input "True" at bounding box center [376, 176] width 5 height 4
radio input "true"
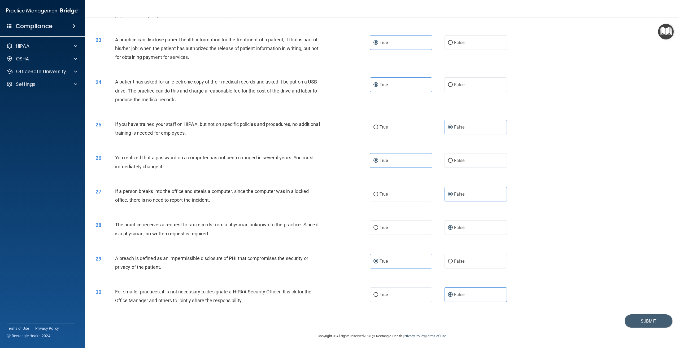
scroll to position [749, 0]
click at [656, 322] on button "Submit" at bounding box center [649, 321] width 48 height 14
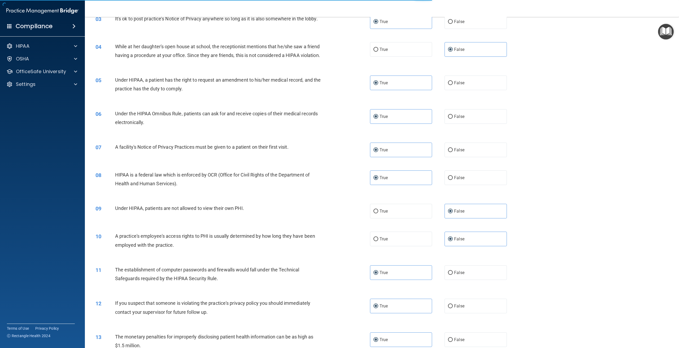
scroll to position [0, 0]
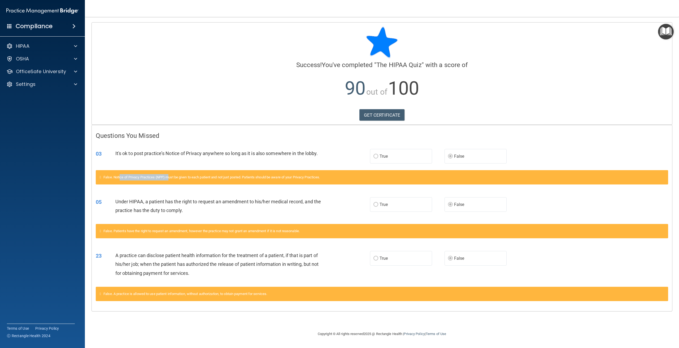
drag, startPoint x: 122, startPoint y: 176, endPoint x: 171, endPoint y: 178, distance: 49.4
click at [171, 178] on span "False. Notice of Privacy Practices (NPP) must be given to each patient and not …" at bounding box center [212, 177] width 217 height 4
click at [490, 157] on label "False" at bounding box center [476, 156] width 62 height 15
click at [166, 148] on div "03 It's ok to post practice’s Notice of Privacy anywhere so long as it is also …" at bounding box center [382, 157] width 581 height 28
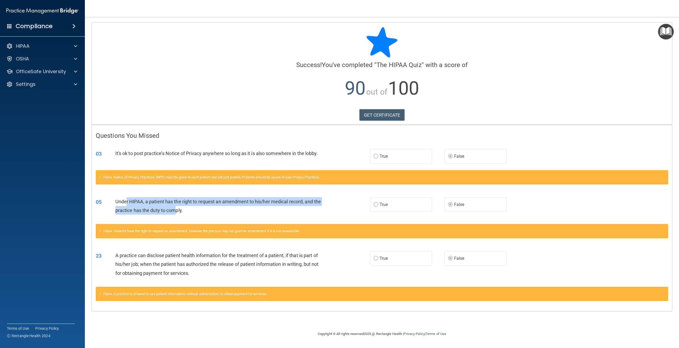
drag, startPoint x: 125, startPoint y: 201, endPoint x: 177, endPoint y: 210, distance: 52.2
click at [177, 210] on span "Under HIPAA, a patient has the right to request an amendment to his/her medical…" at bounding box center [218, 206] width 206 height 14
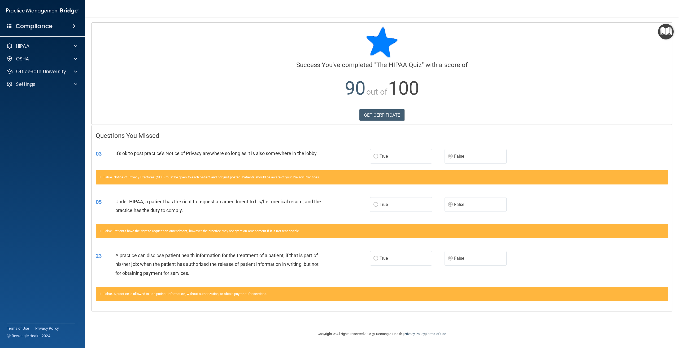
click at [146, 157] on div "It's ok to post practice’s Notice of Privacy anywhere so long as it is also som…" at bounding box center [221, 153] width 212 height 9
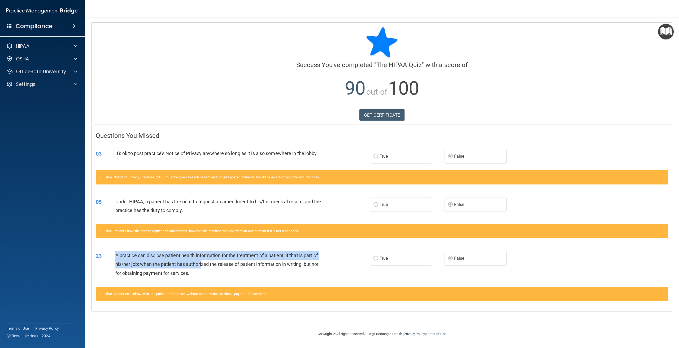
drag, startPoint x: 111, startPoint y: 256, endPoint x: 202, endPoint y: 263, distance: 91.3
click at [202, 263] on div "23 A practice can disclose patient health information for the treatment of a pa…" at bounding box center [233, 265] width 290 height 29
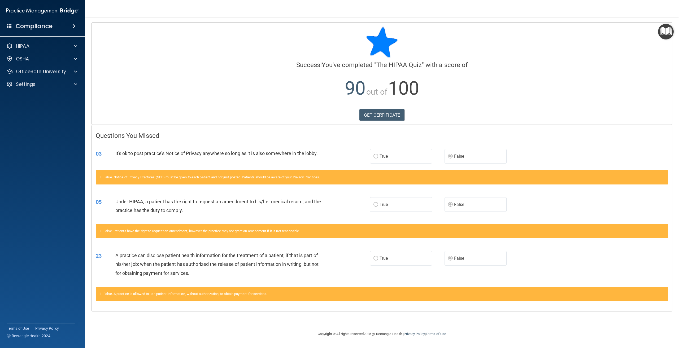
click at [253, 276] on div "A practice can disclose patient health information for the treatment of a patie…" at bounding box center [221, 264] width 212 height 27
click at [385, 112] on link "GET CERTIFICATE" at bounding box center [382, 115] width 45 height 12
click at [35, 75] on div "OfficeSafe University" at bounding box center [42, 71] width 85 height 11
click at [75, 72] on span at bounding box center [75, 71] width 3 height 6
click at [50, 83] on div "HIPAA Training" at bounding box center [39, 84] width 72 height 5
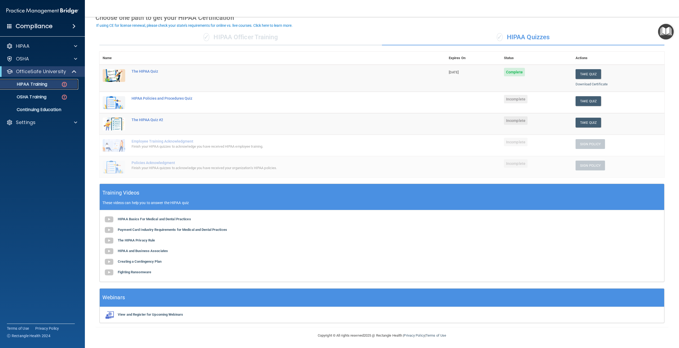
scroll to position [29, 0]
click at [142, 240] on b "The HIPAA Privacy Rule" at bounding box center [136, 240] width 37 height 4
click at [581, 103] on button "Take Quiz" at bounding box center [588, 101] width 25 height 10
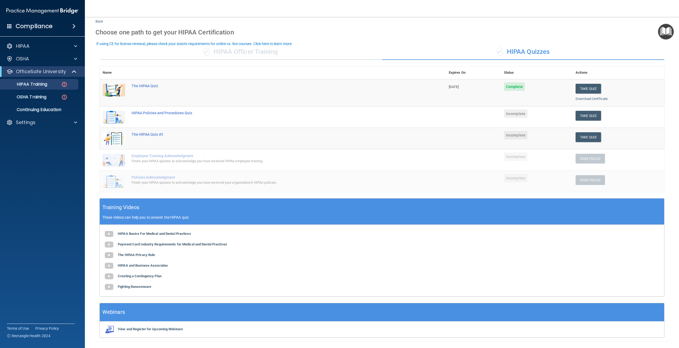
scroll to position [29, 0]
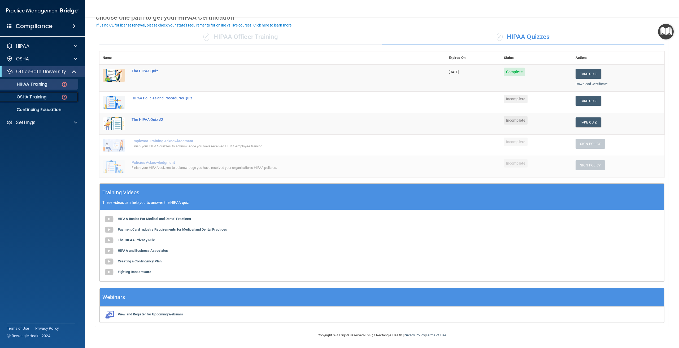
click at [24, 98] on p "OSHA Training" at bounding box center [24, 96] width 43 height 5
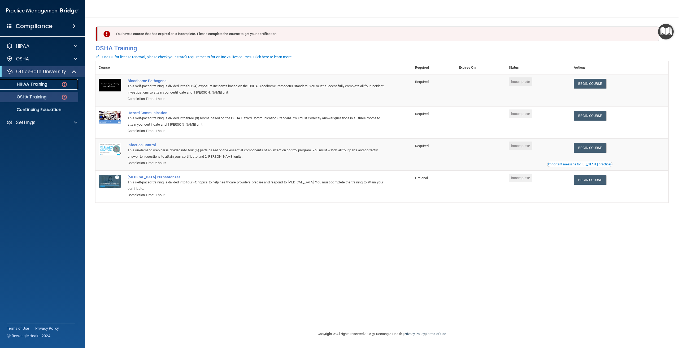
click at [39, 84] on p "HIPAA Training" at bounding box center [25, 84] width 44 height 5
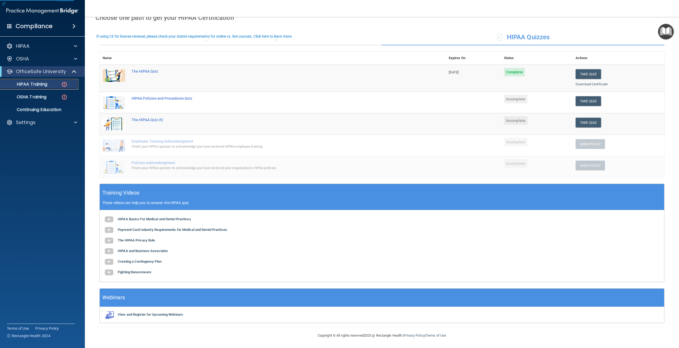
scroll to position [29, 0]
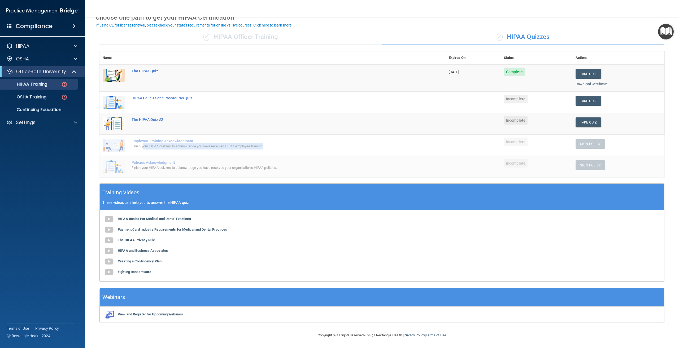
drag, startPoint x: 144, startPoint y: 148, endPoint x: 269, endPoint y: 146, distance: 125.0
click at [269, 146] on div "Finish your HIPAA quizzes to acknowledge you have received HIPAA employee train…" at bounding box center [276, 146] width 288 height 6
click at [299, 144] on div "Finish your HIPAA quizzes to acknowledge you have received HIPAA employee train…" at bounding box center [276, 146] width 288 height 6
click at [191, 161] on div "Policies Acknowledgment" at bounding box center [276, 163] width 288 height 4
click at [136, 250] on b "HIPAA and Business Associates" at bounding box center [143, 251] width 50 height 4
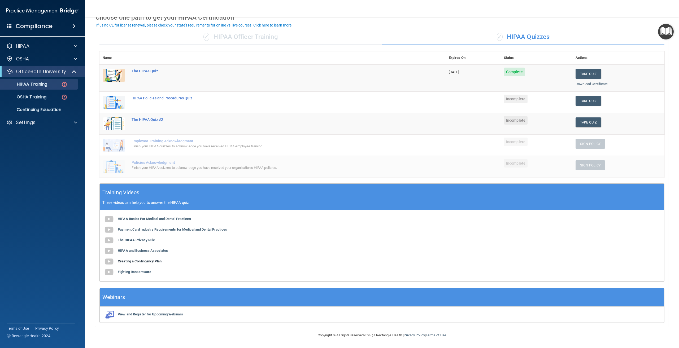
click at [132, 263] on b "Creating a Contingency Plan" at bounding box center [140, 262] width 44 height 4
click at [139, 273] on b "Fighting Ransomware" at bounding box center [134, 272] width 33 height 4
click at [142, 120] on div "The HIPAA Quiz #2" at bounding box center [276, 120] width 288 height 4
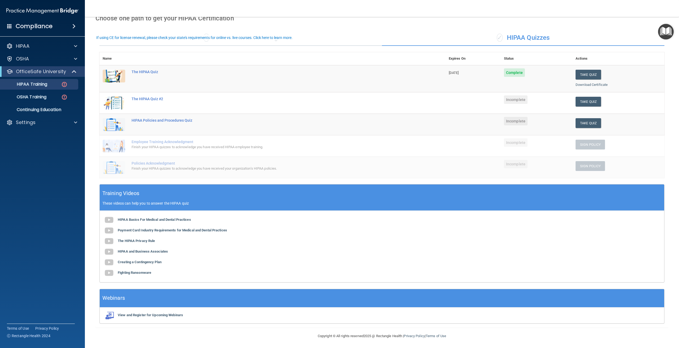
scroll to position [29, 0]
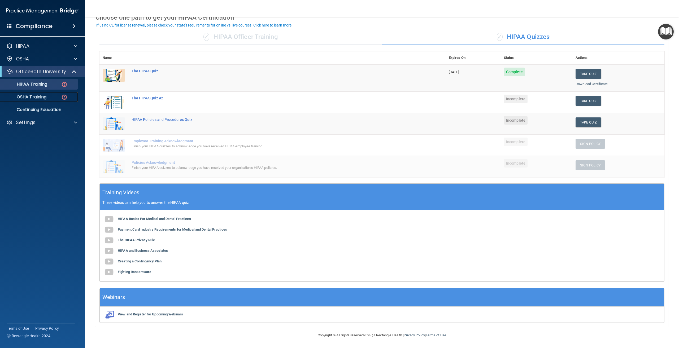
click at [35, 94] on link "OSHA Training" at bounding box center [37, 97] width 84 height 11
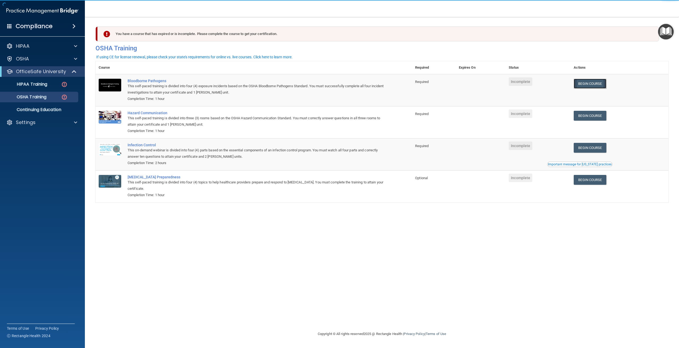
click at [601, 84] on link "Begin Course" at bounding box center [590, 84] width 32 height 10
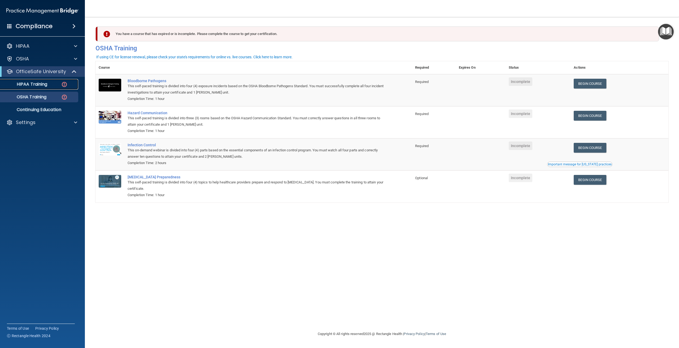
click at [40, 84] on p "HIPAA Training" at bounding box center [25, 84] width 44 height 5
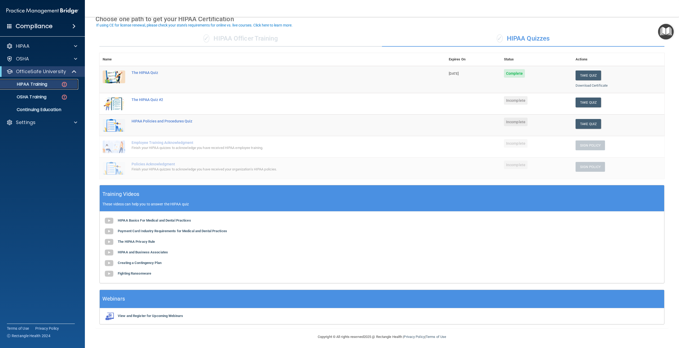
scroll to position [29, 0]
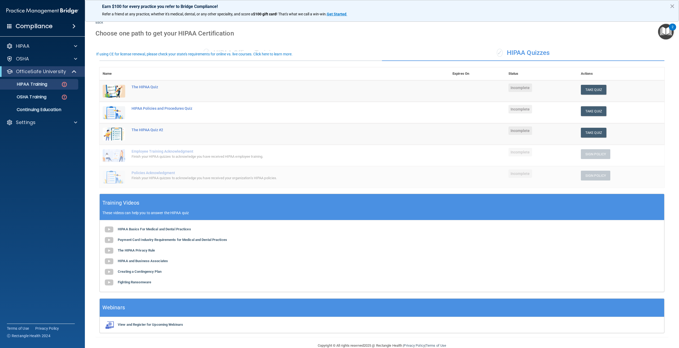
scroll to position [23, 0]
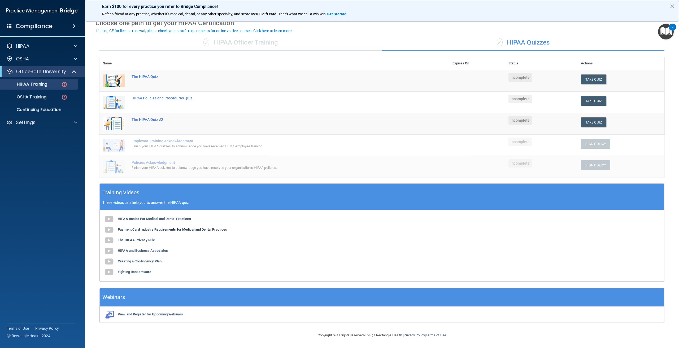
click at [174, 229] on b "Payment Card Industry Requirements for Medical and Dental Practices" at bounding box center [172, 230] width 109 height 4
click at [581, 97] on button "Take Quiz" at bounding box center [593, 101] width 25 height 10
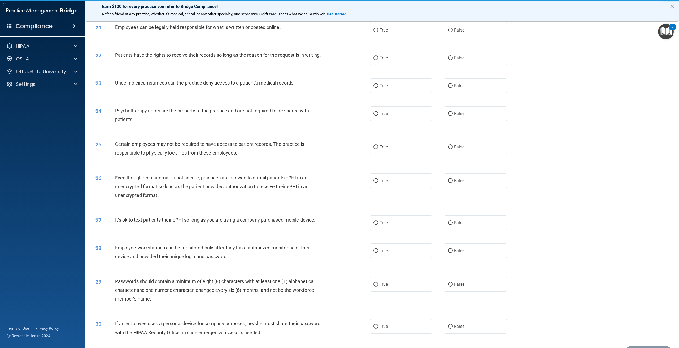
scroll to position [791, 0]
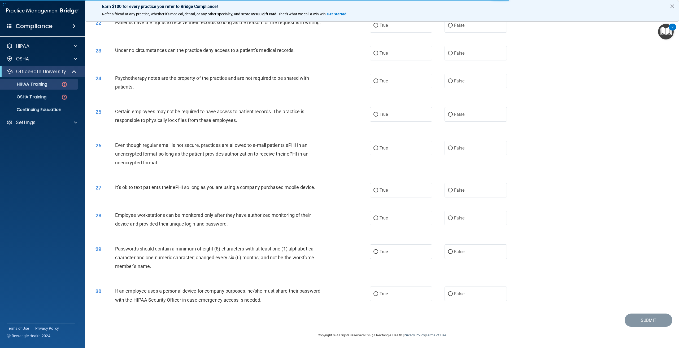
scroll to position [23, 0]
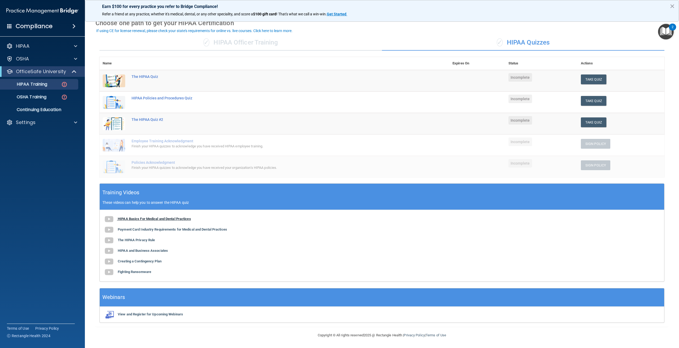
click at [143, 220] on b "HIPAA Basics For Medical and Dental Practices" at bounding box center [154, 219] width 73 height 4
click at [153, 230] on b "Payment Card Industry Requirements for Medical and Dental Practices" at bounding box center [172, 230] width 109 height 4
click at [590, 104] on button "Take Quiz" at bounding box center [593, 101] width 25 height 10
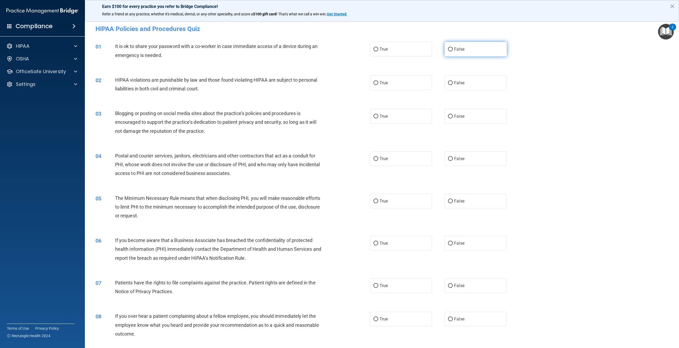
click at [449, 53] on label "False" at bounding box center [476, 49] width 62 height 15
click at [449, 51] on input "False" at bounding box center [450, 50] width 5 height 4
radio input "true"
click at [370, 76] on label "True" at bounding box center [401, 83] width 62 height 15
click at [374, 81] on input "True" at bounding box center [376, 83] width 5 height 4
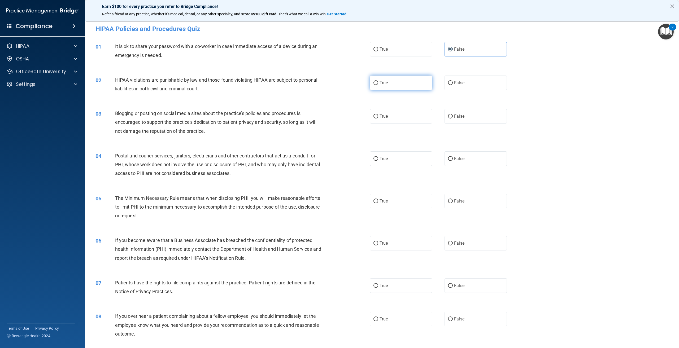
radio input "true"
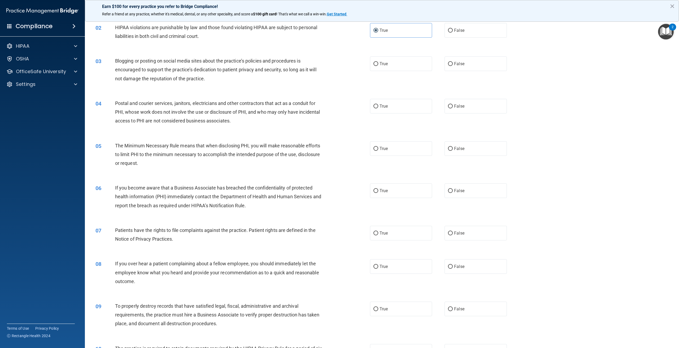
scroll to position [53, 0]
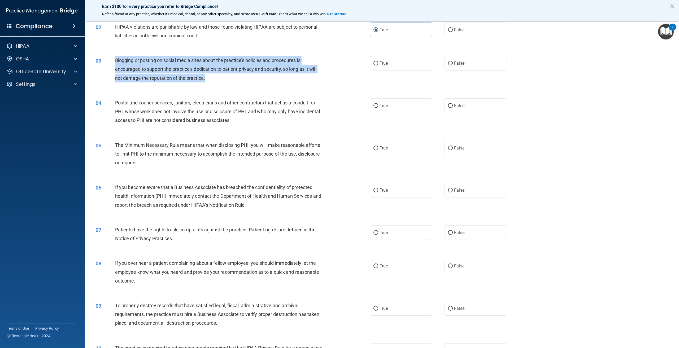
drag, startPoint x: 205, startPoint y: 75, endPoint x: 102, endPoint y: 59, distance: 104.7
click at [102, 59] on div "03 Blogging or posting on social media sites about the practice’s policies and …" at bounding box center [233, 70] width 291 height 29
click at [234, 79] on div "Blogging or posting on social media sites about the practice’s policies and pro…" at bounding box center [221, 69] width 212 height 27
drag, startPoint x: 212, startPoint y: 76, endPoint x: 114, endPoint y: 63, distance: 99.1
click at [114, 63] on div "03 Blogging or posting on social media sites about the practice’s policies and …" at bounding box center [233, 70] width 291 height 29
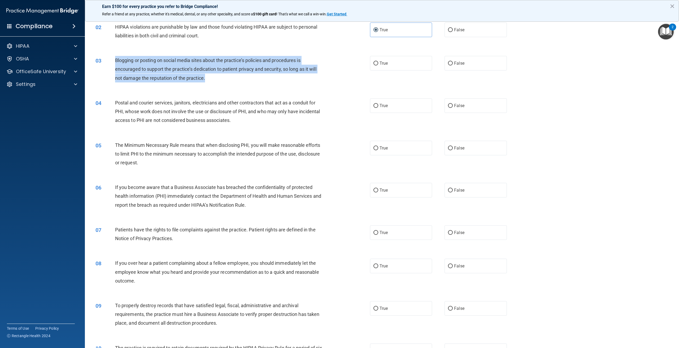
copy div "Blogging or posting on social media sites about the practice’s policies and pro…"
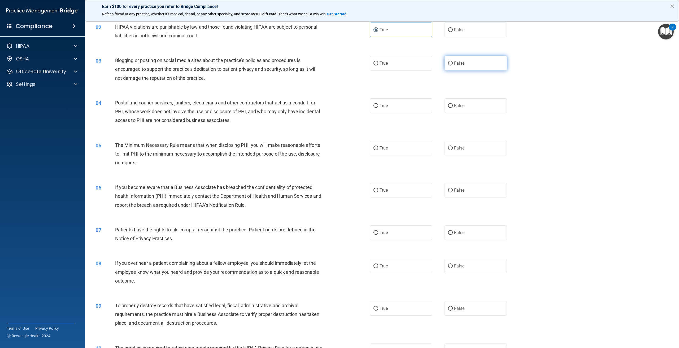
click at [454, 60] on label "False" at bounding box center [476, 63] width 62 height 15
click at [453, 62] on input "False" at bounding box center [450, 64] width 5 height 4
radio input "true"
click at [636, 152] on div "05 The Minimum Necessary Rule means that when disclosing PHI, you will make rea…" at bounding box center [382, 155] width 581 height 42
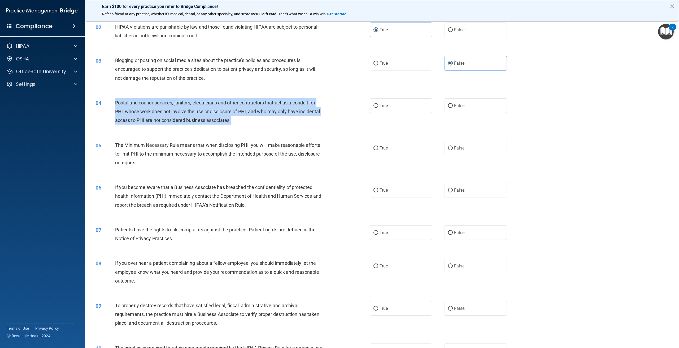
drag, startPoint x: 261, startPoint y: 121, endPoint x: 109, endPoint y: 105, distance: 153.2
click at [109, 105] on div "04 Postal and courier services, janitors, electricians and other contractors th…" at bounding box center [233, 112] width 291 height 29
copy div "Postal and courier services, janitors, electricians and other contractors that …"
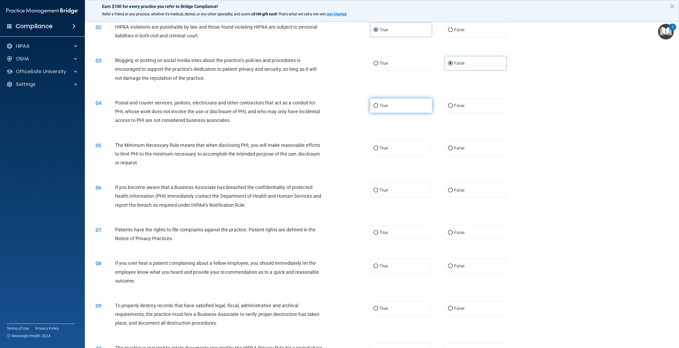
click at [378, 98] on label "True" at bounding box center [401, 105] width 62 height 15
click at [378, 104] on input "True" at bounding box center [376, 106] width 5 height 4
radio input "true"
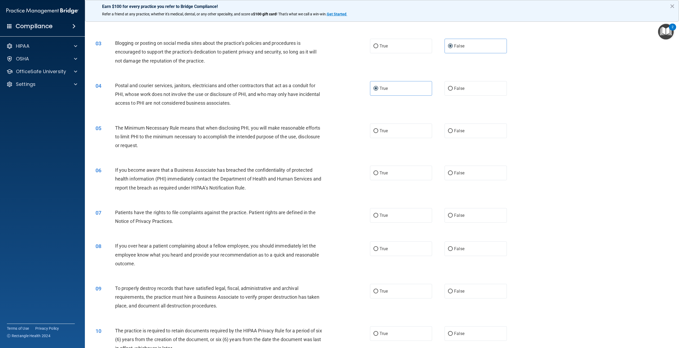
scroll to position [80, 0]
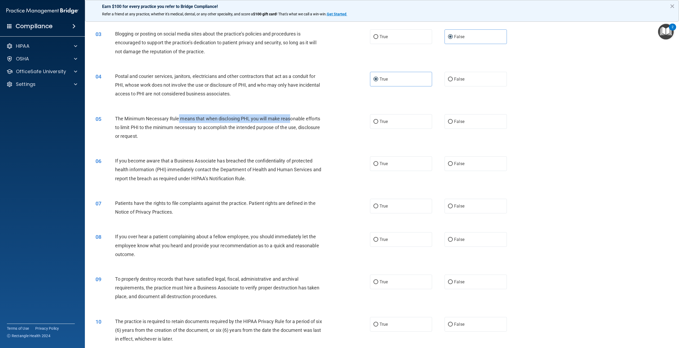
drag, startPoint x: 178, startPoint y: 117, endPoint x: 291, endPoint y: 122, distance: 112.7
click at [291, 122] on div "The Minimum Necessary Rule means that when disclosing PHI, you will make reason…" at bounding box center [221, 127] width 212 height 27
click at [214, 127] on span "The Minimum Necessary Rule means that when disclosing PHI, you will make reason…" at bounding box center [217, 127] width 205 height 23
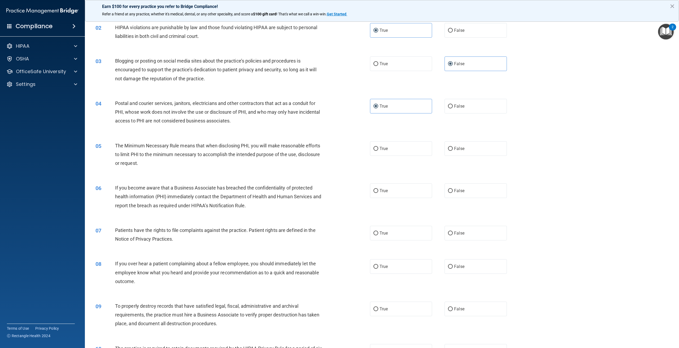
scroll to position [53, 0]
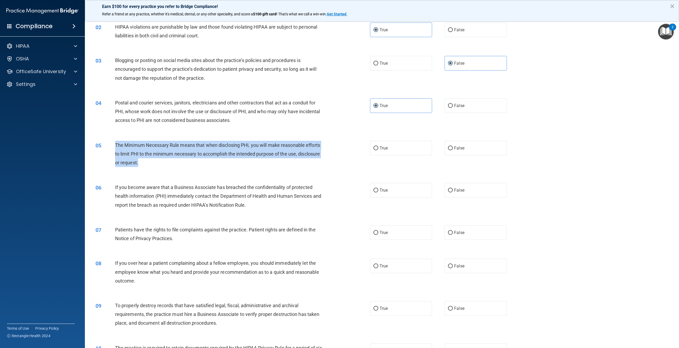
drag, startPoint x: 197, startPoint y: 165, endPoint x: 116, endPoint y: 148, distance: 82.7
click at [116, 148] on div "The Minimum Necessary Rule means that when disclosing PHI, you will make reason…" at bounding box center [221, 154] width 212 height 27
copy span "The Minimum Necessary Rule means that when disclosing PHI, you will make reason…"
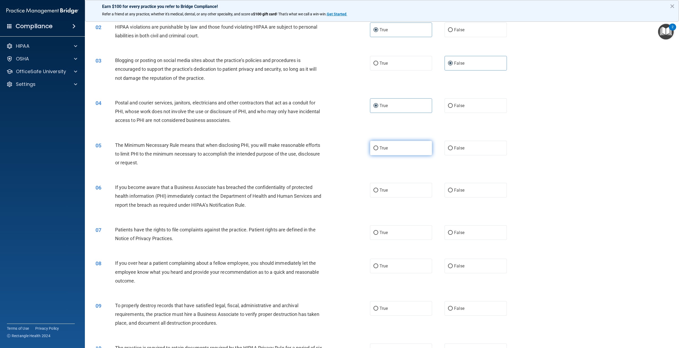
click at [401, 144] on label "True" at bounding box center [401, 148] width 62 height 15
click at [378, 146] on input "True" at bounding box center [376, 148] width 5 height 4
radio input "true"
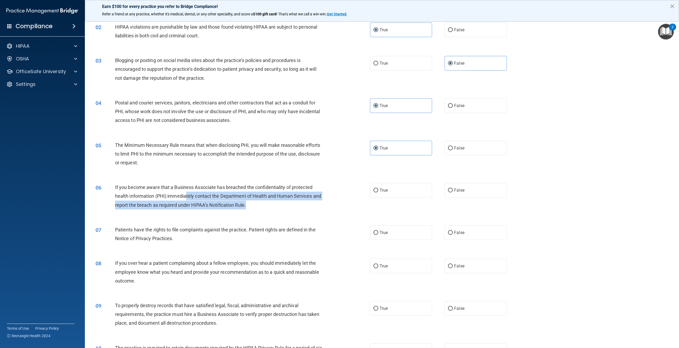
drag, startPoint x: 188, startPoint y: 198, endPoint x: 264, endPoint y: 209, distance: 76.6
click at [264, 209] on div "If you become aware that a Business Associate has breached the confidentiality …" at bounding box center [221, 196] width 212 height 27
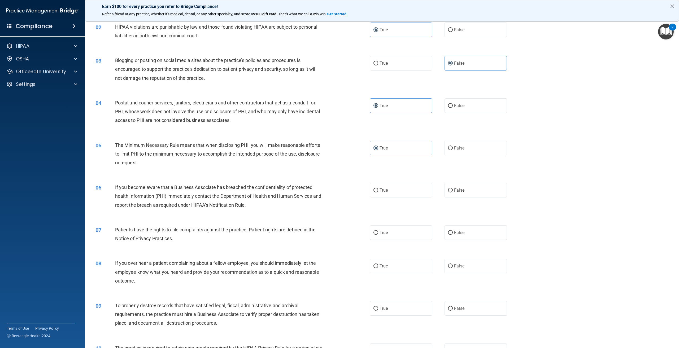
click at [288, 218] on div "06 If you become aware that a Business Associate has breached the confidentiali…" at bounding box center [382, 197] width 581 height 42
click at [403, 188] on label "True" at bounding box center [401, 190] width 62 height 15
click at [378, 189] on input "True" at bounding box center [376, 191] width 5 height 4
radio input "true"
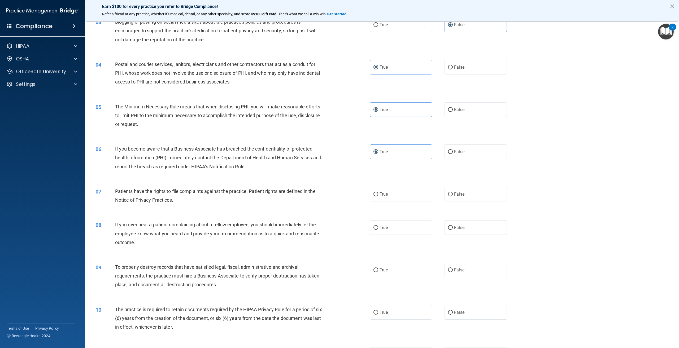
scroll to position [159, 0]
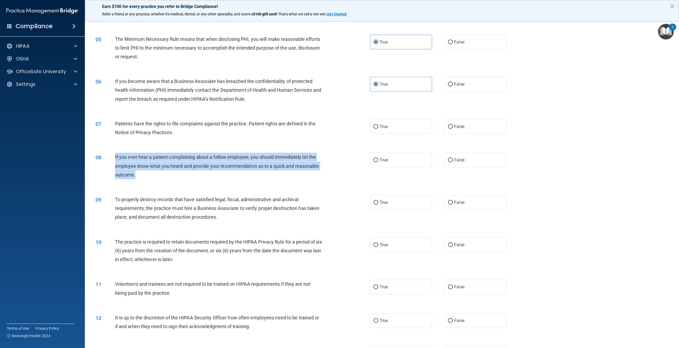
drag, startPoint x: 141, startPoint y: 175, endPoint x: 105, endPoint y: 158, distance: 40.4
click at [105, 158] on div "08 If you over hear a patient complaining about a fellow employee, you should i…" at bounding box center [233, 167] width 291 height 29
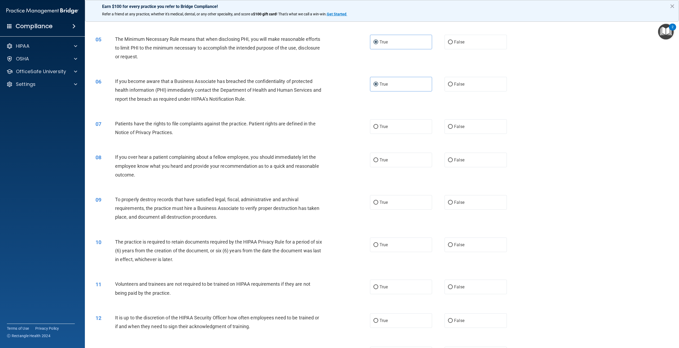
click at [307, 186] on div "08 If you over hear a patient complaining about a fellow employee, you should i…" at bounding box center [382, 167] width 581 height 42
click at [411, 163] on label "True" at bounding box center [401, 160] width 62 height 15
click at [378, 162] on input "True" at bounding box center [376, 160] width 5 height 4
radio input "true"
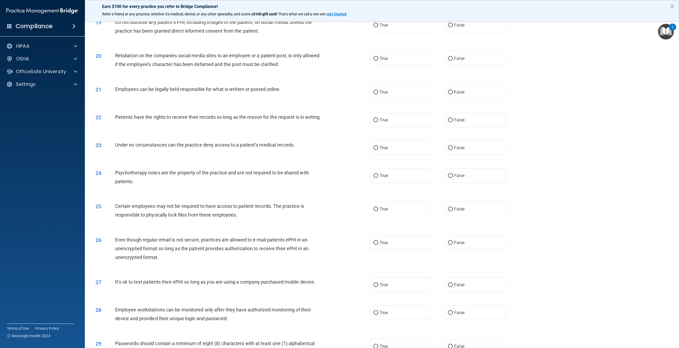
scroll to position [791, 0]
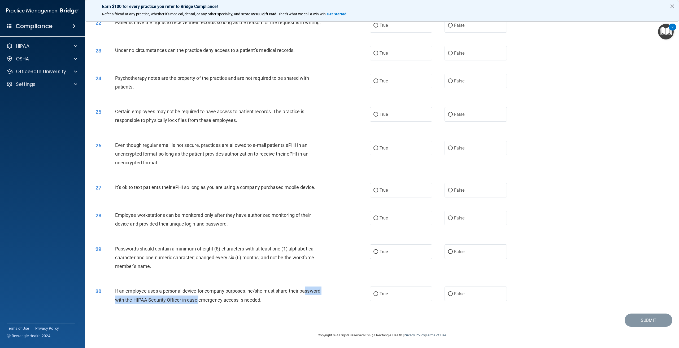
drag, startPoint x: 121, startPoint y: 298, endPoint x: 222, endPoint y: 297, distance: 100.6
click at [222, 297] on span "If an employee uses a personal device for company purposes, he/she must share t…" at bounding box center [217, 295] width 205 height 14
click at [132, 265] on span "Passwords should contain a minimum of eight (8) characters with at least one (1…" at bounding box center [215, 257] width 200 height 23
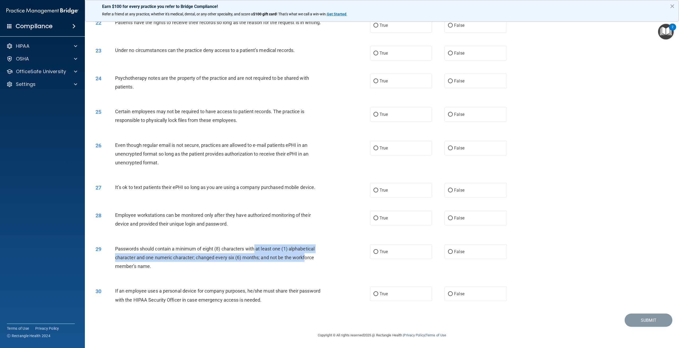
drag, startPoint x: 256, startPoint y: 250, endPoint x: 306, endPoint y: 261, distance: 51.8
click at [306, 261] on div "Passwords should contain a minimum of eight (8) characters with at least one (1…" at bounding box center [221, 258] width 212 height 27
click at [155, 270] on div "Passwords should contain a minimum of eight (8) characters with at least one (1…" at bounding box center [221, 258] width 212 height 27
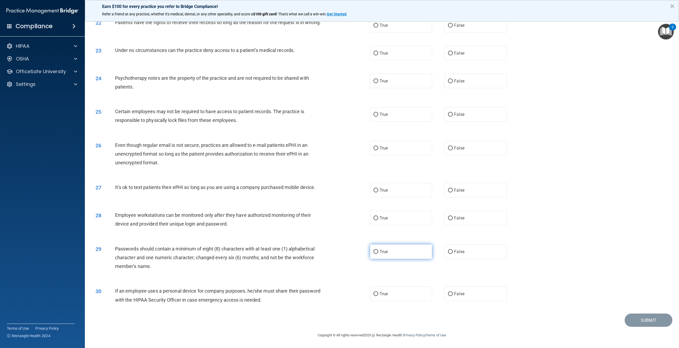
click at [390, 252] on label "True" at bounding box center [401, 252] width 62 height 15
click at [378, 252] on input "True" at bounding box center [376, 252] width 5 height 4
radio input "true"
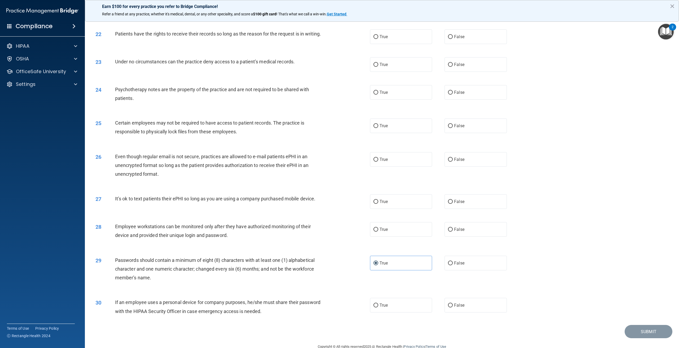
scroll to position [764, 0]
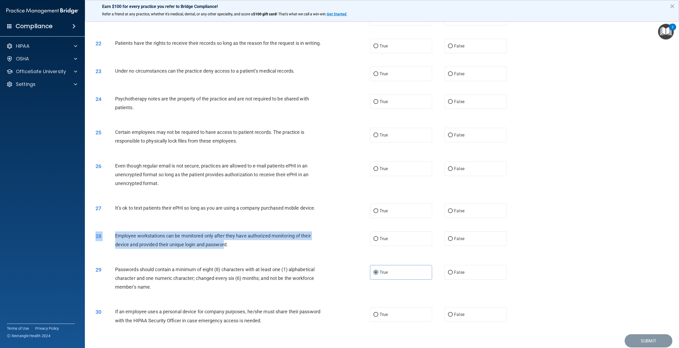
drag, startPoint x: 226, startPoint y: 256, endPoint x: 134, endPoint y: 260, distance: 91.6
click at [134, 258] on div "28 Employee workstations can be monitored only after they have authorized monit…" at bounding box center [382, 241] width 581 height 33
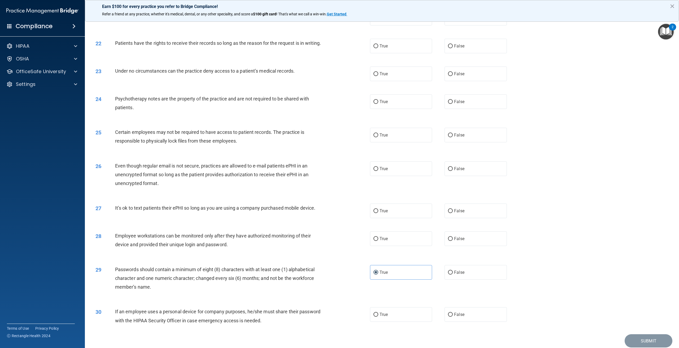
click at [194, 285] on span "Passwords should contain a minimum of eight (8) characters with at least one (1…" at bounding box center [215, 278] width 200 height 23
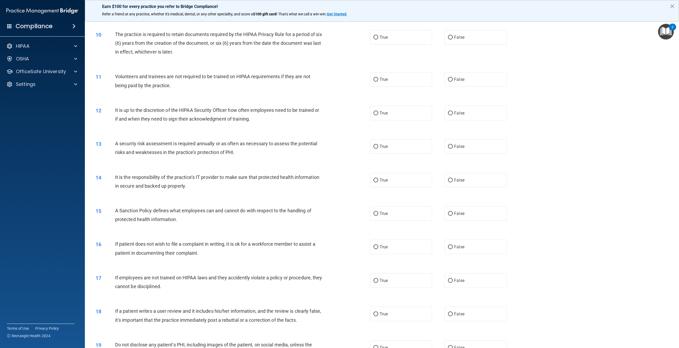
scroll to position [286, 0]
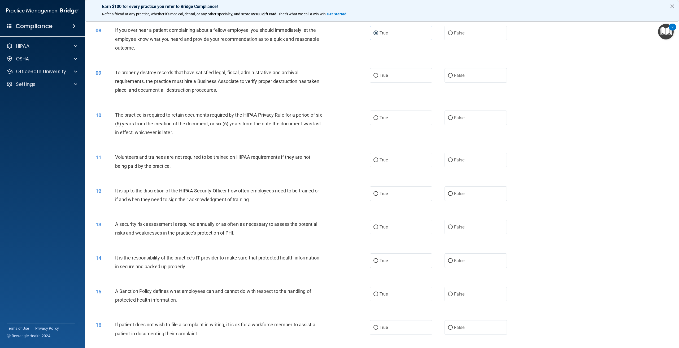
click at [390, 83] on div "09 To properly destroy records that have satisfied legal, fiscal, administrativ…" at bounding box center [382, 83] width 581 height 42
click at [389, 77] on label "True" at bounding box center [401, 75] width 62 height 15
click at [378, 77] on input "True" at bounding box center [376, 76] width 5 height 4
radio input "true"
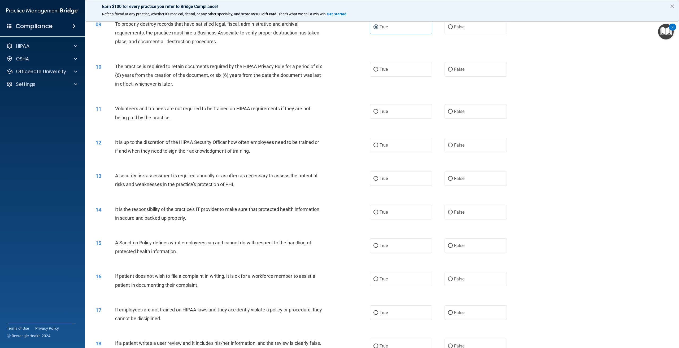
scroll to position [339, 0]
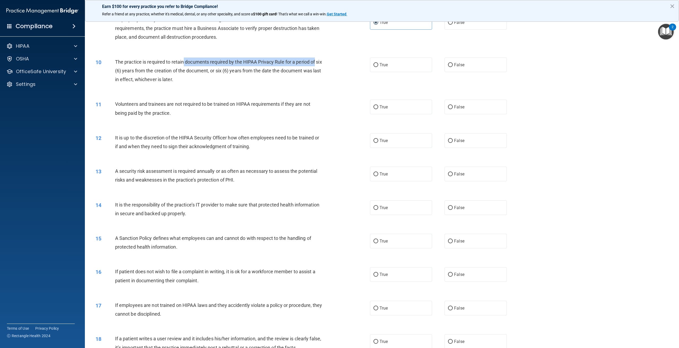
drag, startPoint x: 184, startPoint y: 62, endPoint x: 321, endPoint y: 59, distance: 137.2
click at [321, 59] on div "The practice is required to retain documents required by the HIPAA Privacy Rule…" at bounding box center [221, 71] width 212 height 27
click at [217, 89] on div "10 The practice is required to retain documents required by the HIPAA Privacy R…" at bounding box center [382, 72] width 581 height 42
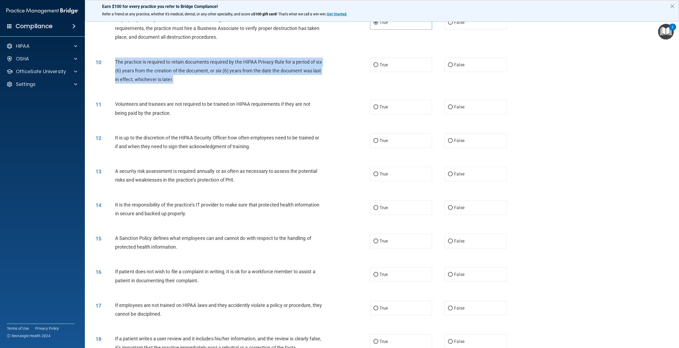
drag, startPoint x: 184, startPoint y: 78, endPoint x: 116, endPoint y: 61, distance: 70.5
click at [116, 61] on div "The practice is required to retain documents required by the HIPAA Privacy Rule…" at bounding box center [221, 71] width 212 height 27
copy span "The practice is required to retain documents required by the HIPAA Privacy Rule…"
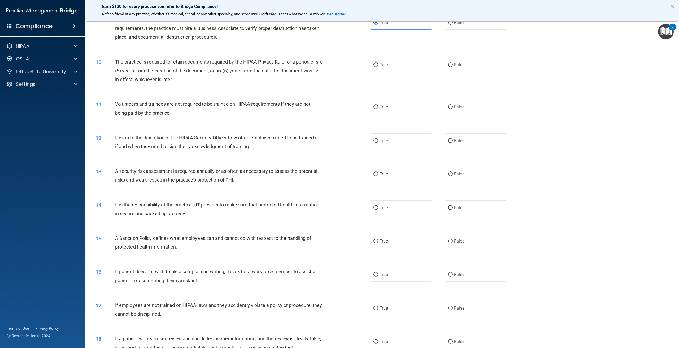
click at [437, 63] on div "True False" at bounding box center [444, 65] width 149 height 15
click at [448, 65] on input "False" at bounding box center [450, 65] width 5 height 4
radio input "true"
click at [481, 106] on label "False" at bounding box center [476, 107] width 62 height 15
click at [453, 106] on input "False" at bounding box center [450, 107] width 5 height 4
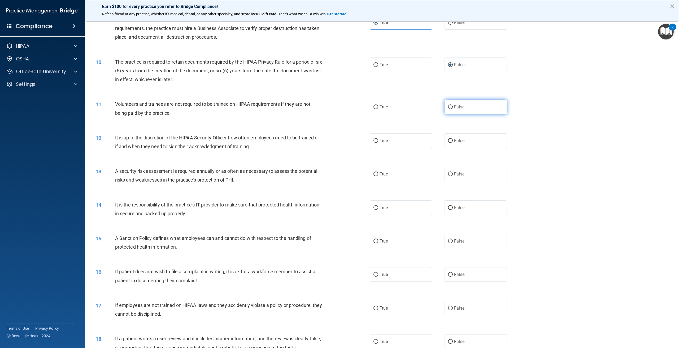
radio input "true"
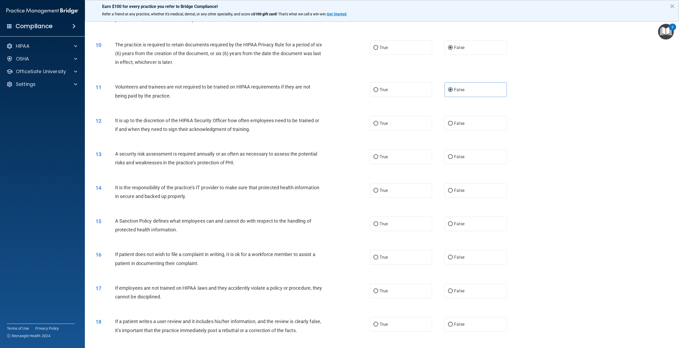
scroll to position [366, 0]
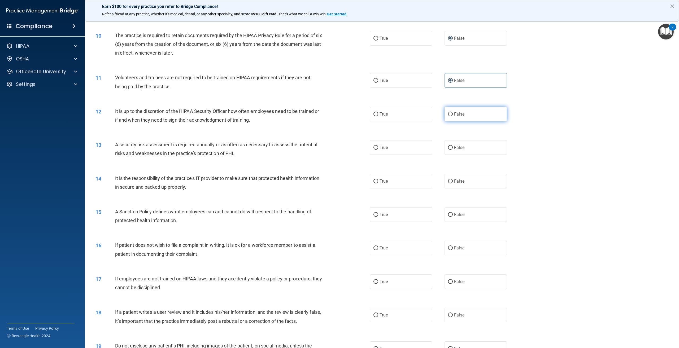
click at [462, 115] on label "False" at bounding box center [476, 114] width 62 height 15
click at [453, 115] on input "False" at bounding box center [450, 115] width 5 height 4
radio input "true"
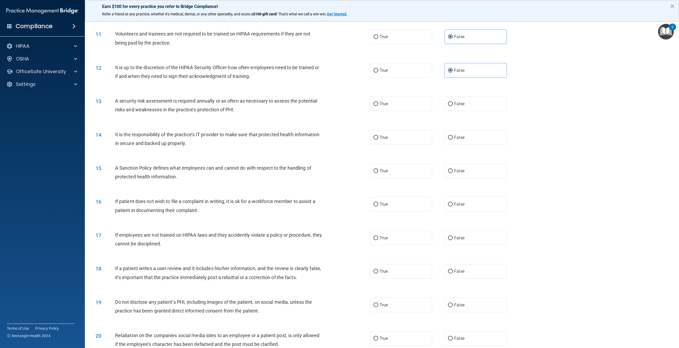
scroll to position [419, 0]
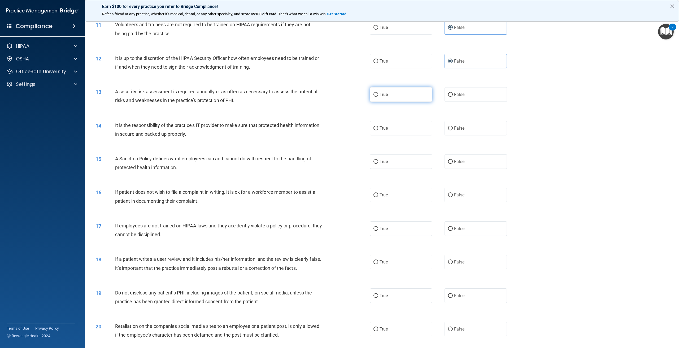
click at [380, 96] on span "True" at bounding box center [384, 94] width 8 height 5
click at [378, 96] on input "True" at bounding box center [376, 95] width 5 height 4
radio input "true"
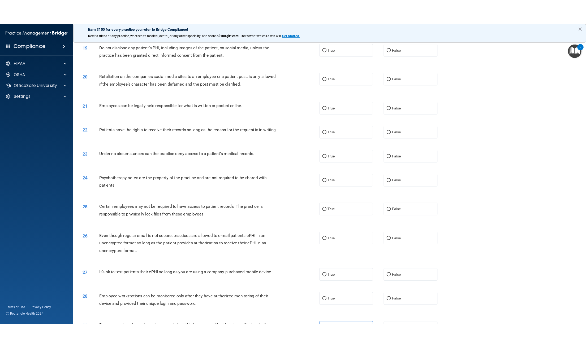
scroll to position [791, 0]
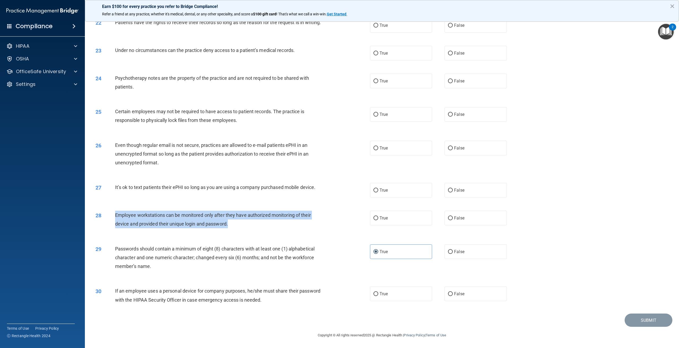
drag, startPoint x: 231, startPoint y: 227, endPoint x: 108, endPoint y: 217, distance: 123.3
click at [108, 217] on div "28 Employee workstations can be monitored only after they have authorized monit…" at bounding box center [233, 221] width 291 height 20
copy div "Employee workstations can be monitored only after they have authorized monitori…"
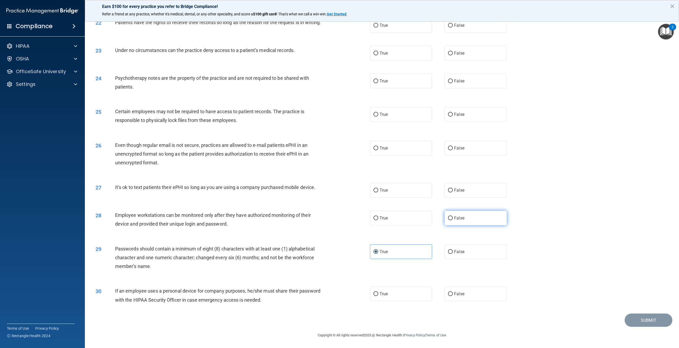
click at [452, 220] on label "False" at bounding box center [476, 218] width 62 height 15
click at [452, 220] on input "False" at bounding box center [450, 219] width 5 height 4
radio input "true"
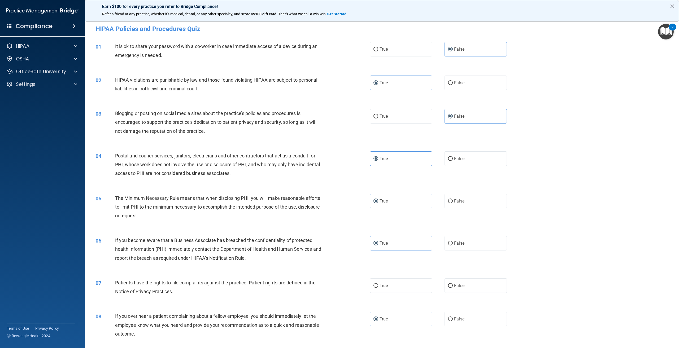
scroll to position [159, 0]
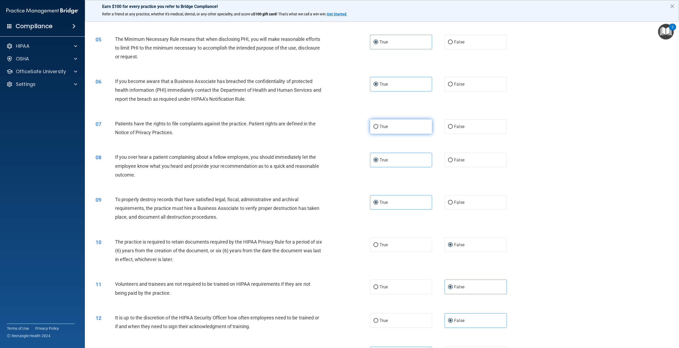
click at [382, 127] on span "True" at bounding box center [384, 126] width 8 height 5
click at [378, 127] on input "True" at bounding box center [376, 127] width 5 height 4
radio input "true"
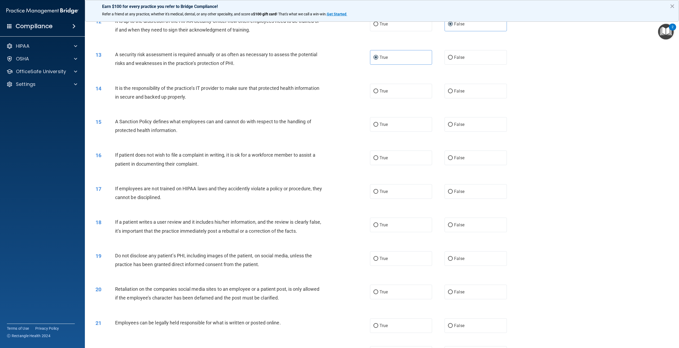
scroll to position [451, 0]
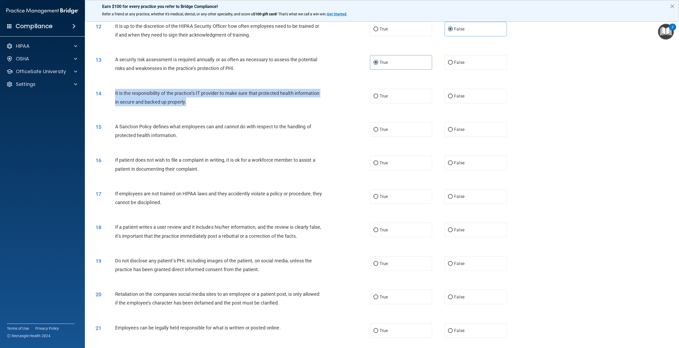
drag, startPoint x: 195, startPoint y: 100, endPoint x: 111, endPoint y: 96, distance: 83.9
click at [111, 96] on div "14 It is the responsibility of the practice’s IT provider to make sure that pro…" at bounding box center [233, 99] width 291 height 20
copy div "It is the responsibility of the practice’s IT provider to make sure that protec…"
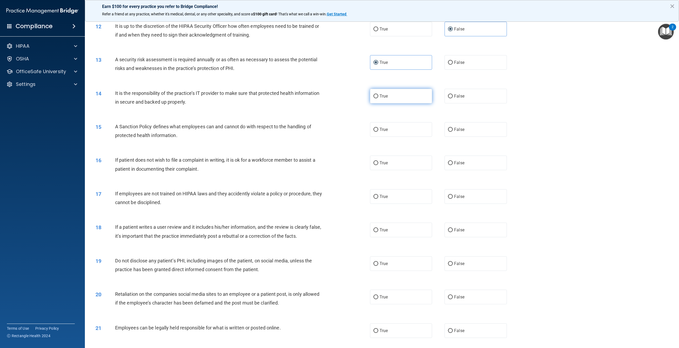
click at [397, 97] on label "True" at bounding box center [401, 96] width 62 height 15
click at [378, 97] on input "True" at bounding box center [376, 96] width 5 height 4
radio input "true"
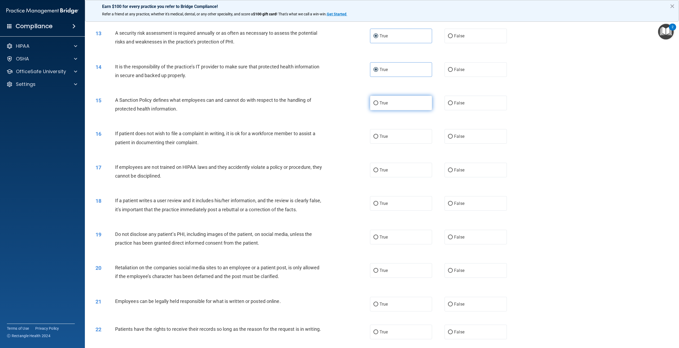
click at [380, 101] on span "True" at bounding box center [384, 103] width 8 height 5
click at [378, 101] on input "True" at bounding box center [376, 103] width 5 height 4
radio input "true"
click at [453, 169] on label "False" at bounding box center [476, 170] width 62 height 15
click at [453, 169] on input "False" at bounding box center [450, 171] width 5 height 4
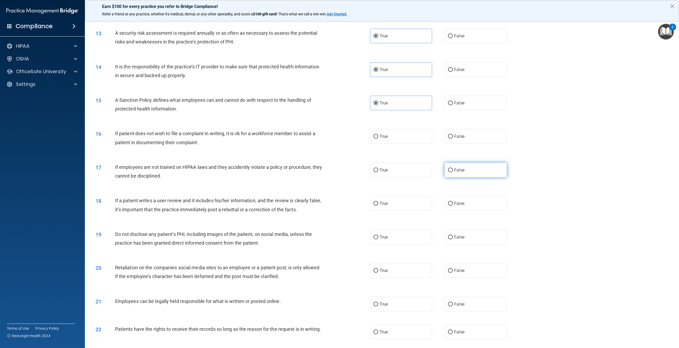
radio input "true"
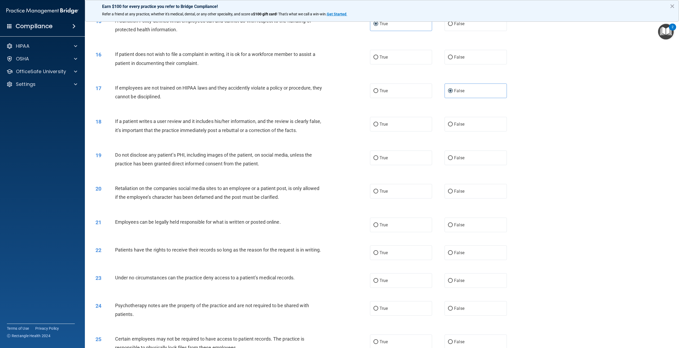
scroll to position [557, 0]
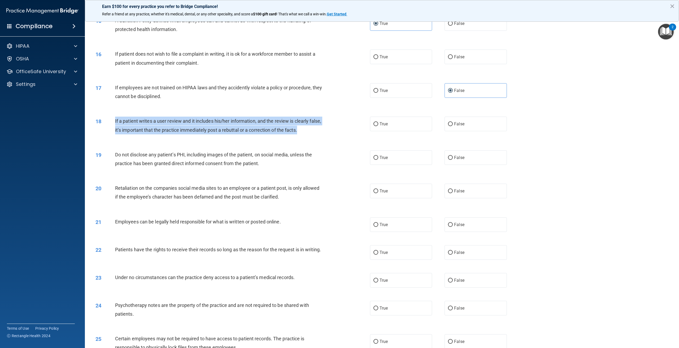
drag, startPoint x: 313, startPoint y: 129, endPoint x: 110, endPoint y: 121, distance: 202.7
click at [110, 121] on div "18 If a patient writes a user review and it includes his/her information, and t…" at bounding box center [233, 127] width 291 height 20
copy div "If a patient writes a user review and it includes his/her information, and the …"
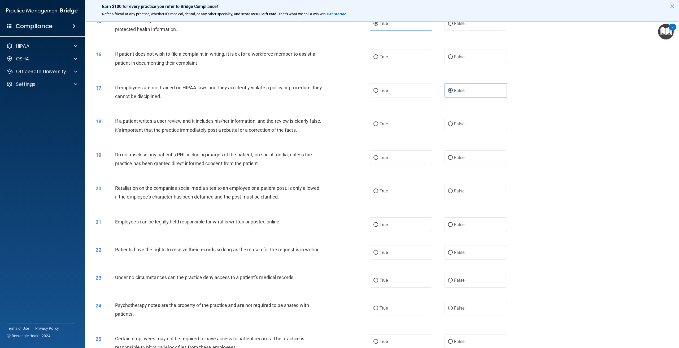
click at [456, 116] on div "18 If a patient writes a user review and it includes his/her information, and t…" at bounding box center [382, 126] width 581 height 33
click at [454, 123] on span "False" at bounding box center [459, 124] width 10 height 5
click at [453, 123] on input "False" at bounding box center [450, 124] width 5 height 4
radio input "true"
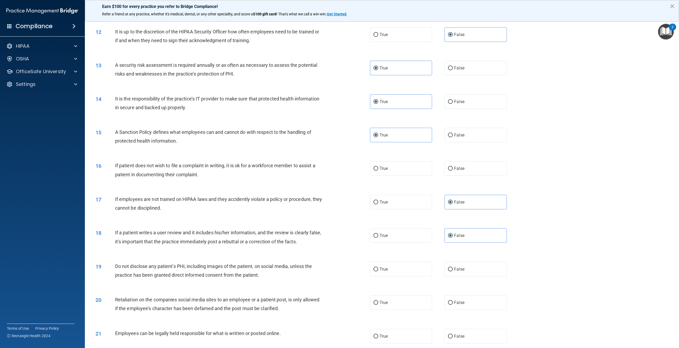
scroll to position [605, 0]
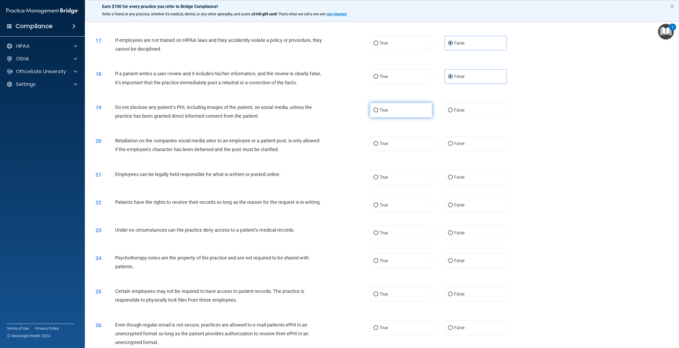
click at [398, 110] on label "True" at bounding box center [401, 110] width 62 height 15
click at [378, 110] on input "True" at bounding box center [376, 111] width 5 height 4
radio input "true"
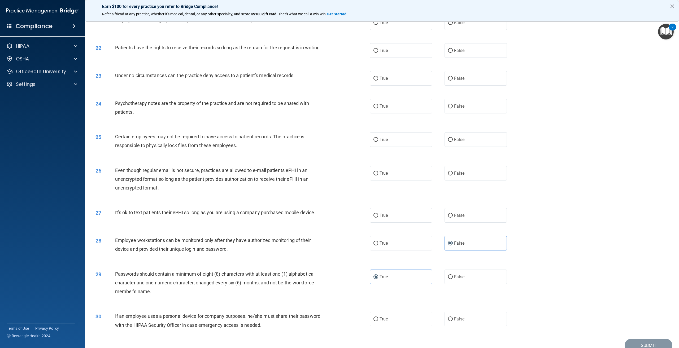
scroll to position [711, 0]
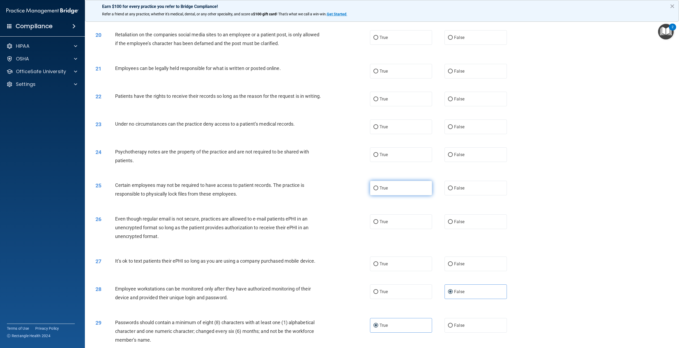
click at [391, 195] on label "True" at bounding box center [401, 188] width 62 height 15
click at [378, 191] on input "True" at bounding box center [376, 189] width 5 height 4
radio input "true"
click at [408, 229] on label "True" at bounding box center [401, 222] width 62 height 15
click at [378, 224] on input "True" at bounding box center [376, 222] width 5 height 4
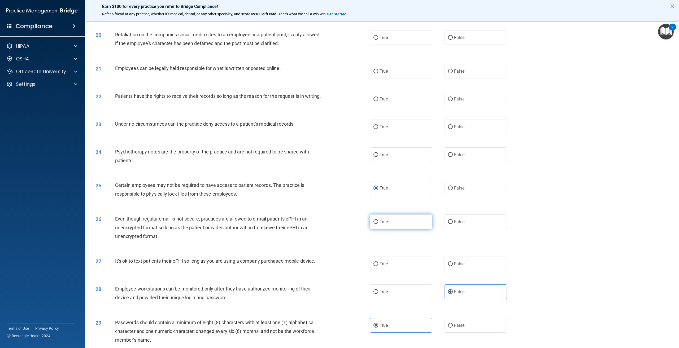
radio input "true"
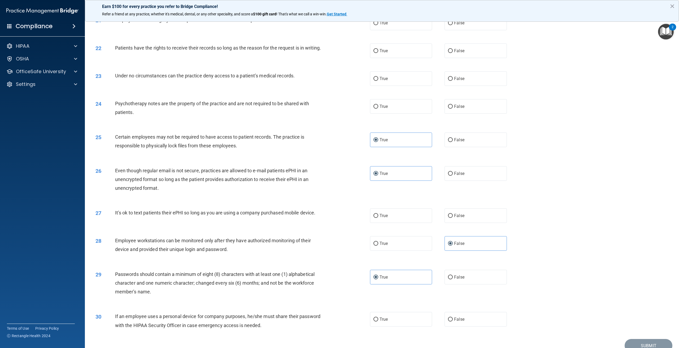
scroll to position [764, 0]
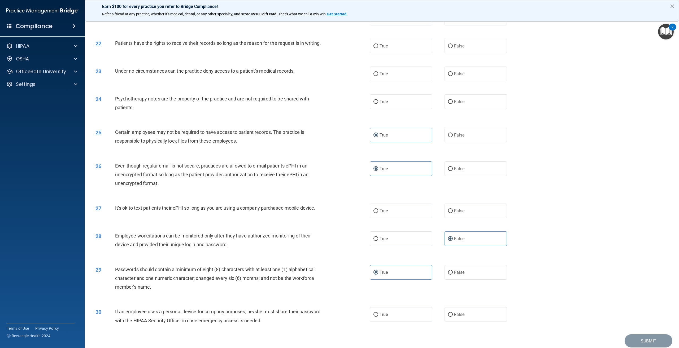
drag, startPoint x: 318, startPoint y: 214, endPoint x: 103, endPoint y: 213, distance: 215.2
click at [103, 213] on div "27 It’s ok to text patients their ePHI so long as you are using a company purch…" at bounding box center [233, 209] width 291 height 11
copy div "It’s ok to text patients their ePHI so long as you are using a company purchase…"
click at [462, 217] on label "False" at bounding box center [476, 211] width 62 height 15
click at [453, 213] on input "False" at bounding box center [450, 211] width 5 height 4
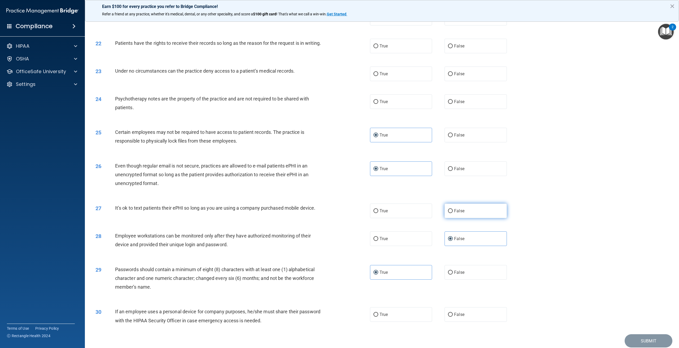
radio input "true"
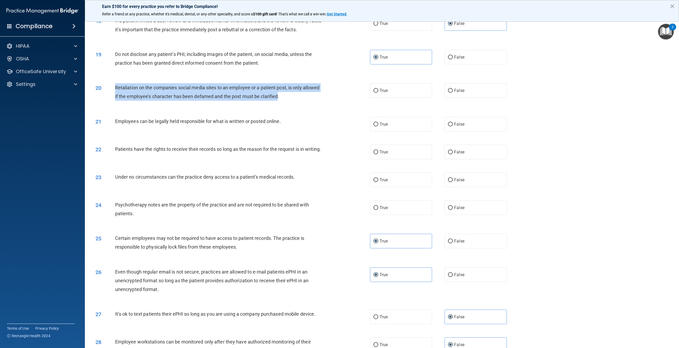
drag, startPoint x: 297, startPoint y: 96, endPoint x: 106, endPoint y: 86, distance: 191.6
click at [106, 86] on div "20 Retaliation on the companies social media sites to an employee or a patient …" at bounding box center [233, 93] width 291 height 20
copy div "Retaliation on the companies social media sites to an employee or a patient pos…"
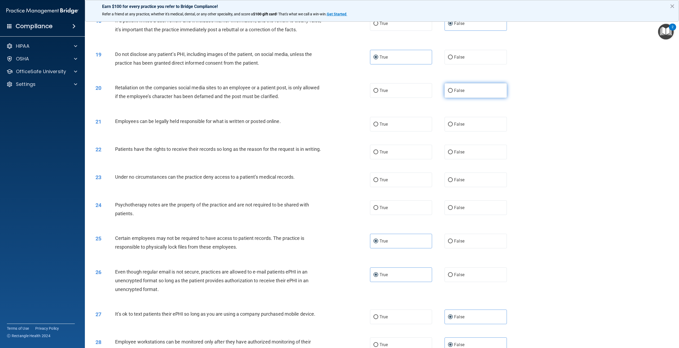
click at [470, 84] on label "False" at bounding box center [476, 90] width 62 height 15
click at [453, 89] on input "False" at bounding box center [450, 91] width 5 height 4
radio input "true"
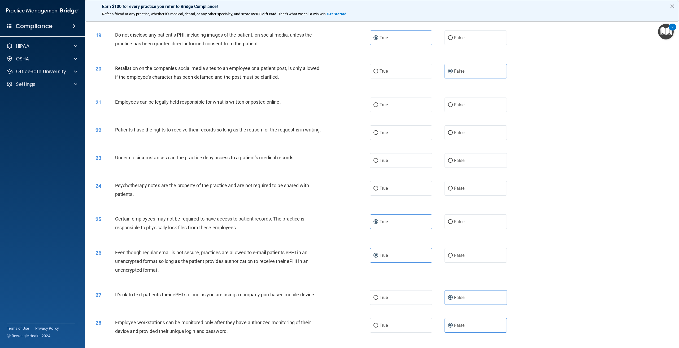
scroll to position [711, 0]
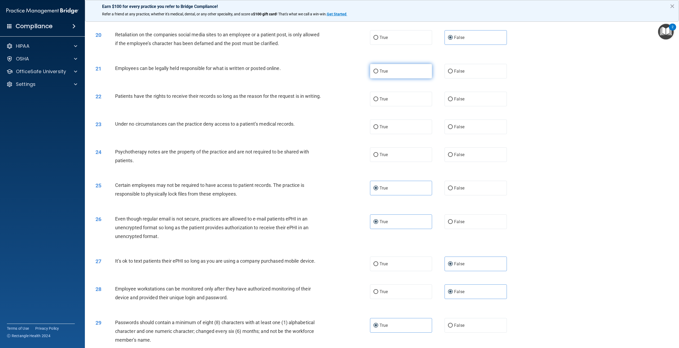
click at [377, 69] on label "True" at bounding box center [401, 71] width 62 height 15
click at [377, 70] on input "True" at bounding box center [376, 72] width 5 height 4
radio input "true"
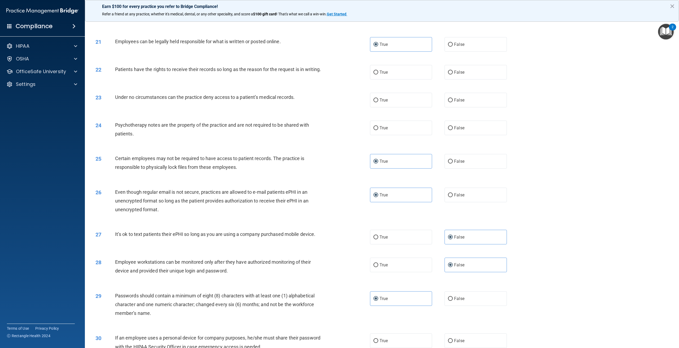
scroll to position [738, 0]
click at [396, 74] on label "True" at bounding box center [401, 72] width 62 height 15
click at [378, 74] on input "True" at bounding box center [376, 73] width 5 height 4
radio input "true"
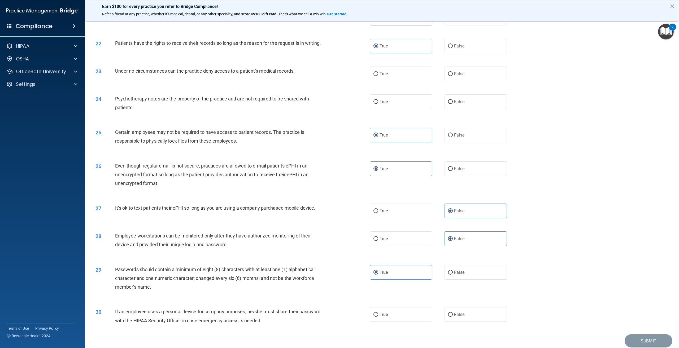
scroll to position [791, 0]
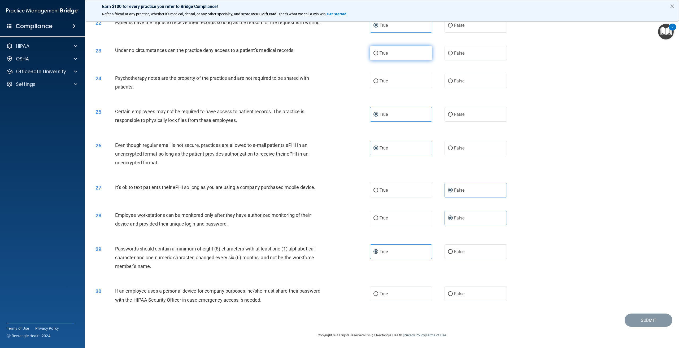
click at [392, 52] on label "True" at bounding box center [401, 53] width 62 height 15
click at [378, 52] on input "True" at bounding box center [376, 53] width 5 height 4
radio input "true"
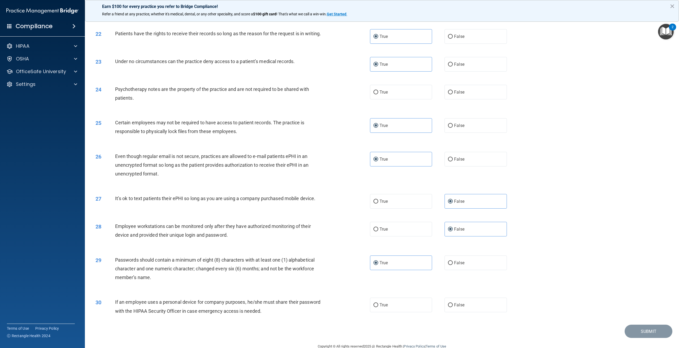
scroll to position [764, 0]
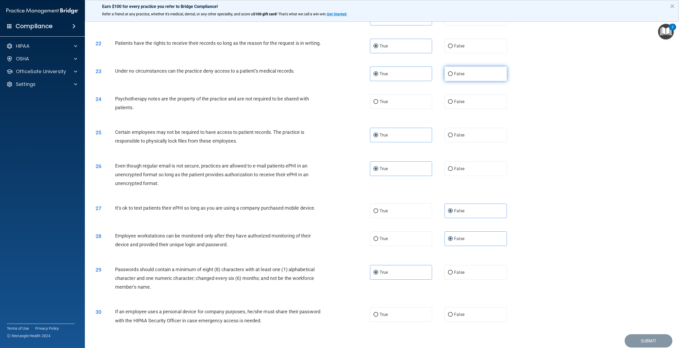
click at [488, 81] on label "False" at bounding box center [476, 74] width 62 height 15
click at [453, 76] on input "False" at bounding box center [450, 74] width 5 height 4
radio input "true"
click at [418, 81] on label "True" at bounding box center [401, 74] width 62 height 15
click at [378, 76] on input "True" at bounding box center [376, 74] width 5 height 4
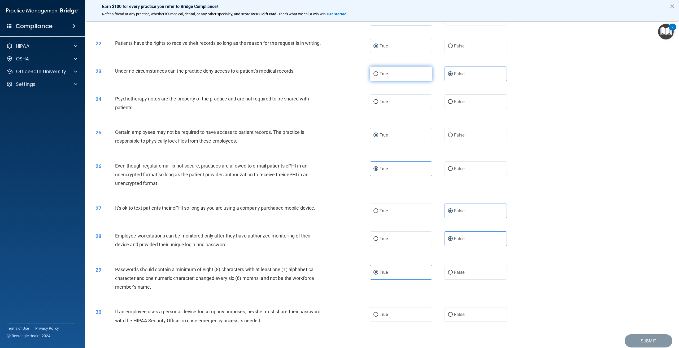
radio input "true"
radio input "false"
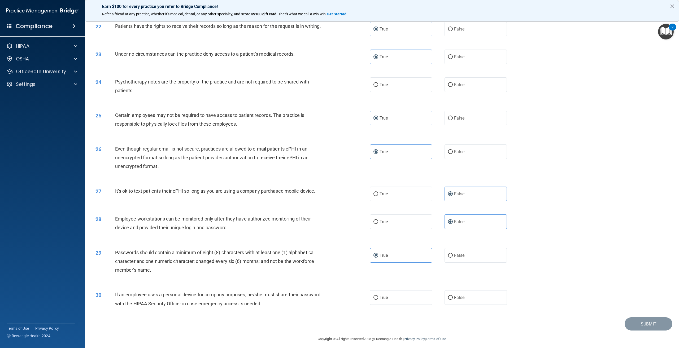
scroll to position [791, 0]
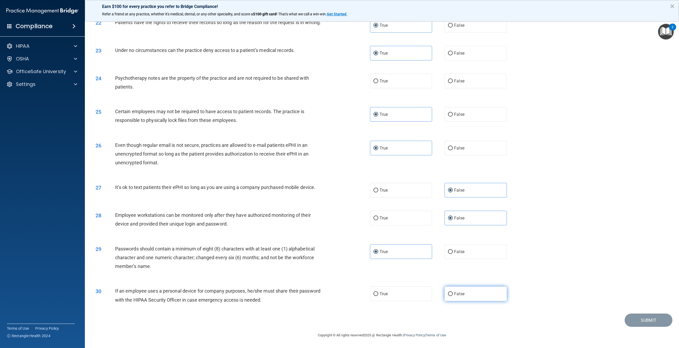
click at [493, 296] on label "False" at bounding box center [476, 294] width 62 height 15
click at [453, 296] on input "False" at bounding box center [450, 294] width 5 height 4
radio input "true"
click at [636, 309] on div "30 If an employee uses a personal device for company purposes, he/she must shar…" at bounding box center [382, 296] width 581 height 33
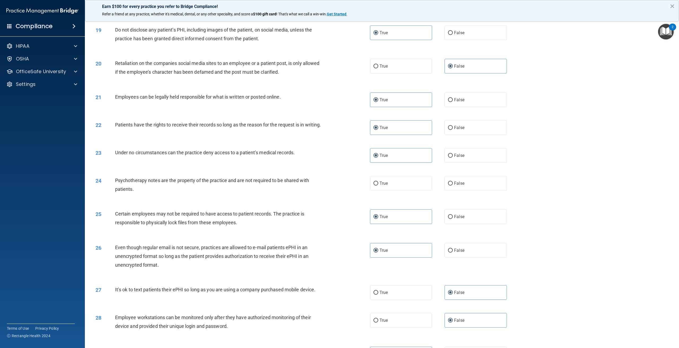
scroll to position [764, 0]
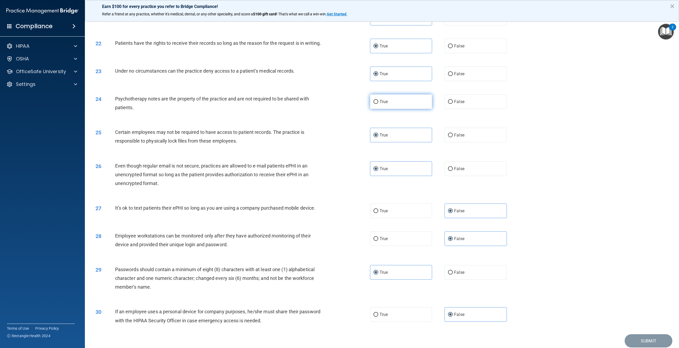
click at [406, 104] on label "True" at bounding box center [401, 101] width 62 height 15
click at [378, 104] on input "True" at bounding box center [376, 102] width 5 height 4
radio input "true"
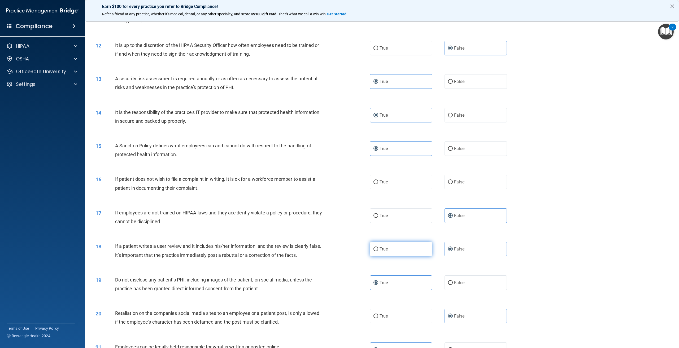
scroll to position [419, 0]
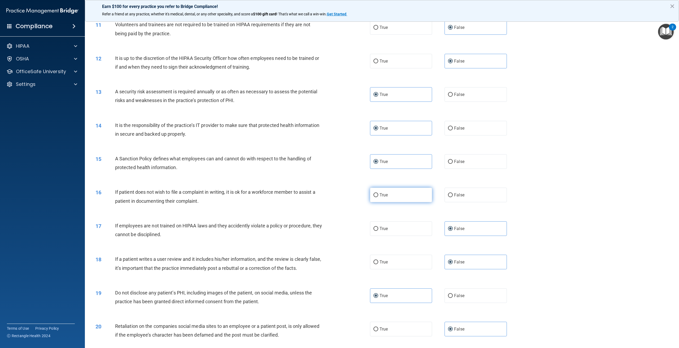
click at [412, 192] on label "True" at bounding box center [401, 195] width 62 height 15
click at [378, 193] on input "True" at bounding box center [376, 195] width 5 height 4
radio input "true"
click at [407, 258] on label "True" at bounding box center [401, 262] width 62 height 15
click at [378, 261] on input "True" at bounding box center [376, 263] width 5 height 4
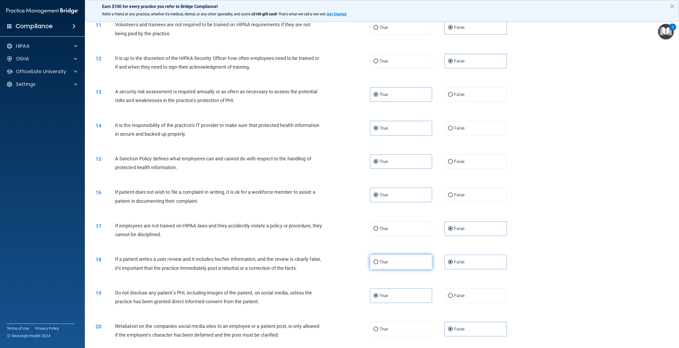
radio input "true"
click at [468, 251] on div "18 If a patient writes a user review and it includes his/her information, and t…" at bounding box center [382, 264] width 581 height 33
click at [465, 260] on label "False" at bounding box center [476, 262] width 62 height 15
click at [453, 261] on input "False" at bounding box center [450, 263] width 5 height 4
radio input "true"
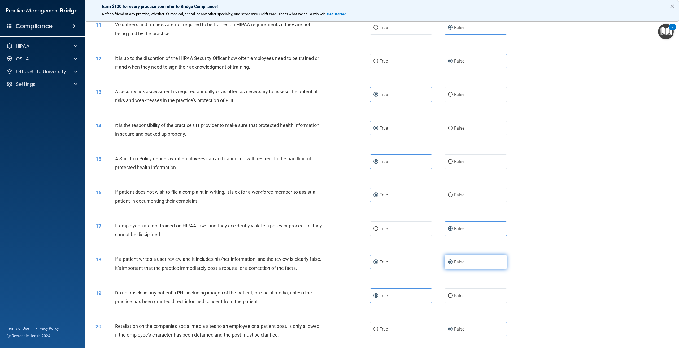
radio input "false"
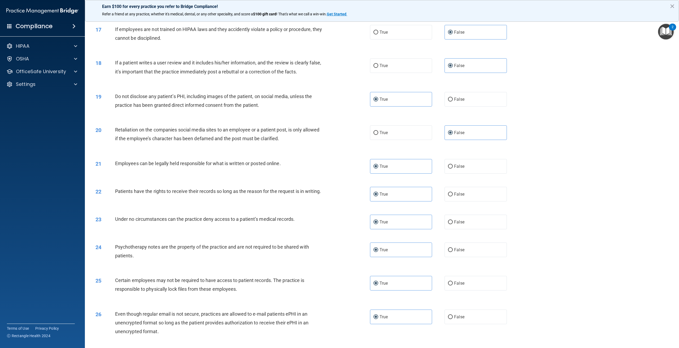
scroll to position [764, 0]
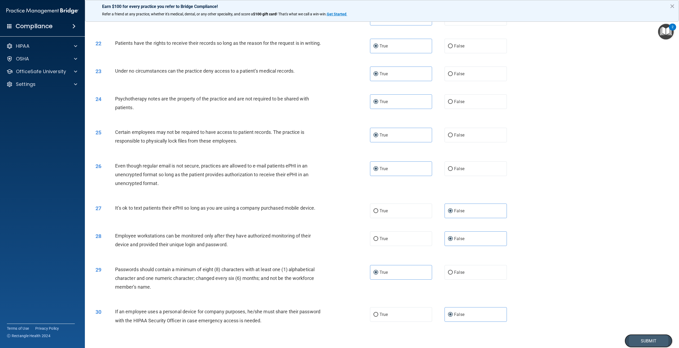
click at [639, 344] on button "Submit" at bounding box center [649, 342] width 48 height 14
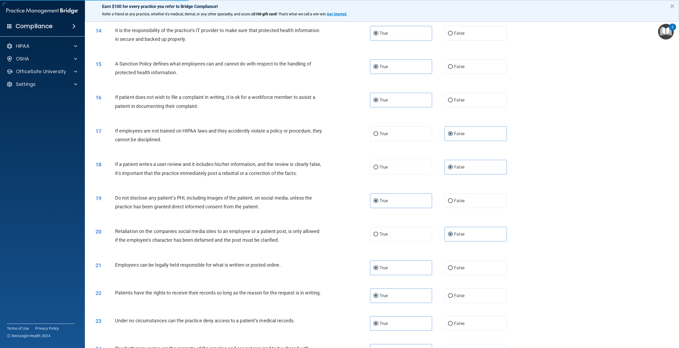
scroll to position [446, 0]
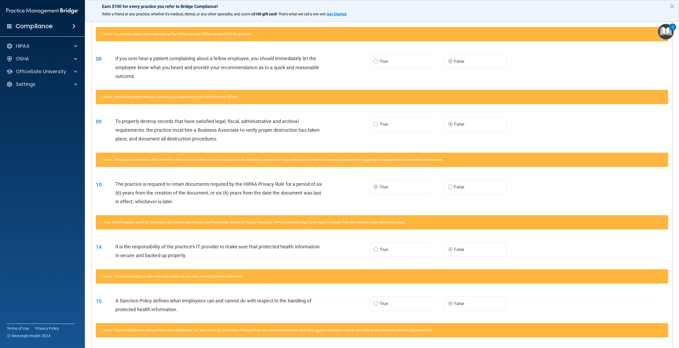
scroll to position [148, 0]
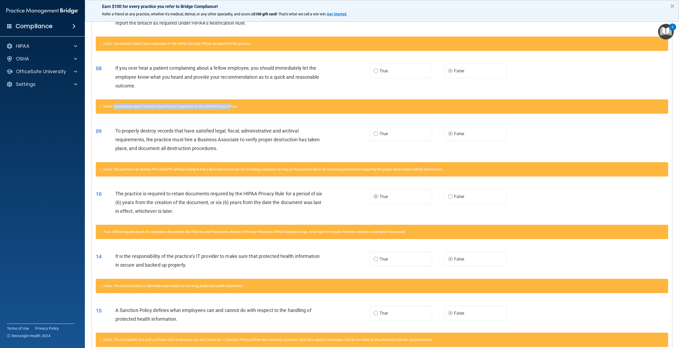
drag, startPoint x: 115, startPoint y: 107, endPoint x: 236, endPoint y: 113, distance: 121.4
click at [236, 113] on div "False. Immediately report what you heard to your Supervisor or the HIPAA Privac…" at bounding box center [382, 107] width 573 height 14
click at [266, 91] on div "08 If you over hear a patient complaining about a fellow employee, you should i…" at bounding box center [233, 78] width 290 height 29
drag, startPoint x: 303, startPoint y: 76, endPoint x: 179, endPoint y: 78, distance: 123.7
click at [179, 78] on span "If you over hear a patient complaining about a fellow employee, you should imme…" at bounding box center [217, 76] width 204 height 23
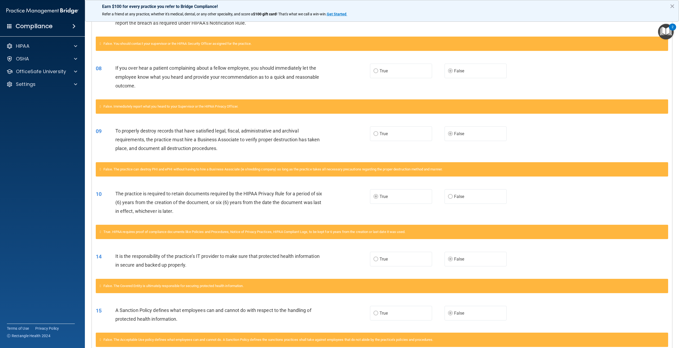
click at [460, 66] on label "False" at bounding box center [476, 71] width 62 height 15
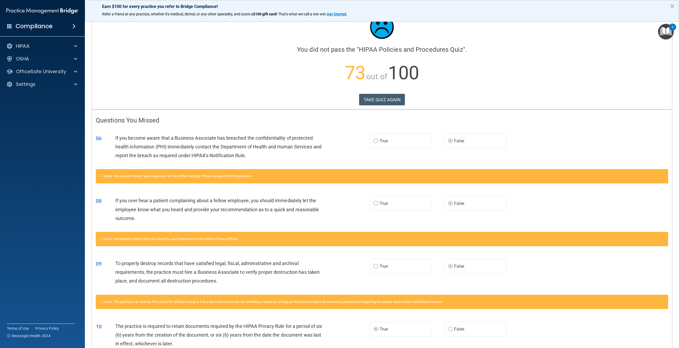
click at [372, 110] on div "Questions You Missed 06 If you become aware that a Business Associate has breac…" at bounding box center [382, 348] width 581 height 477
click at [369, 102] on button "TAKE QUIZ AGAIN" at bounding box center [382, 100] width 46 height 12
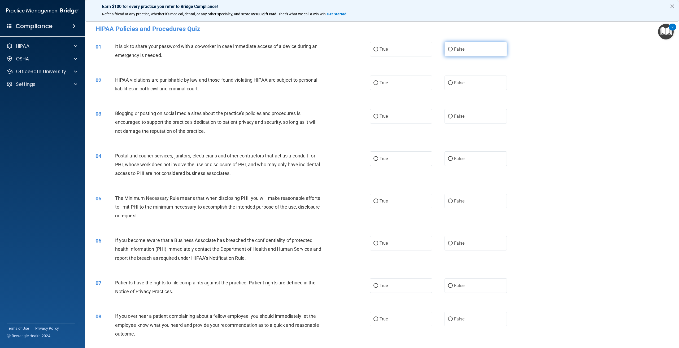
click at [461, 51] on span "False" at bounding box center [459, 49] width 10 height 5
click at [453, 51] on input "False" at bounding box center [450, 50] width 5 height 4
radio input "true"
click at [423, 87] on label "True" at bounding box center [401, 83] width 62 height 15
click at [378, 85] on input "True" at bounding box center [376, 83] width 5 height 4
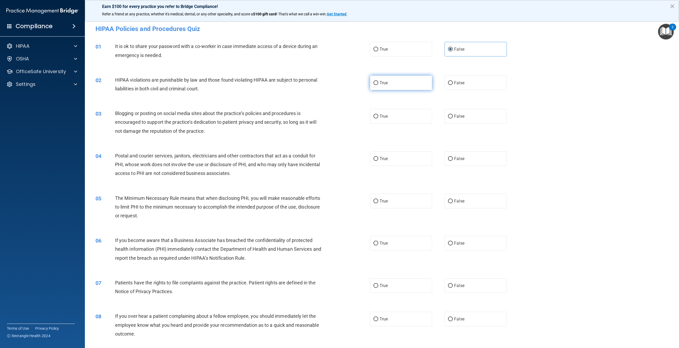
radio input "true"
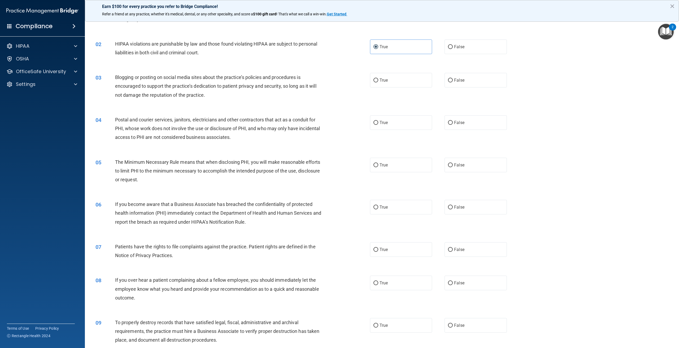
scroll to position [27, 0]
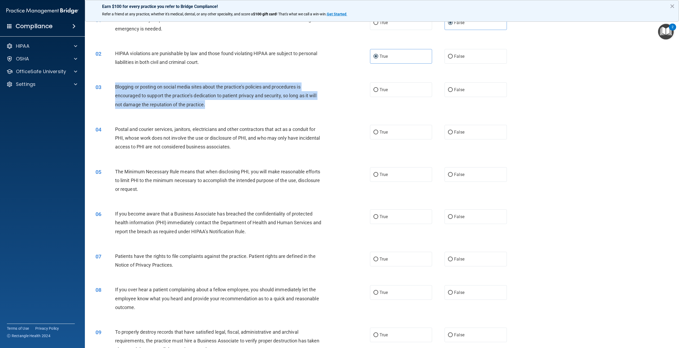
drag, startPoint x: 219, startPoint y: 106, endPoint x: 113, endPoint y: 88, distance: 108.5
click at [113, 88] on div "03 Blogging or posting on social media sites about the practice’s policies and …" at bounding box center [233, 97] width 291 height 29
copy div "Blogging or posting on social media sites about the practice’s policies and pro…"
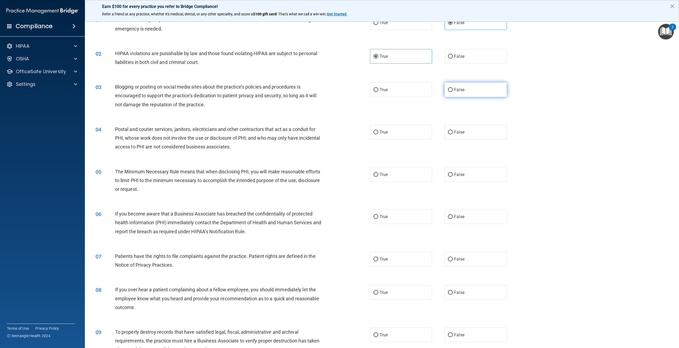
click at [480, 94] on label "False" at bounding box center [476, 90] width 62 height 15
click at [453, 92] on input "False" at bounding box center [450, 90] width 5 height 4
radio input "true"
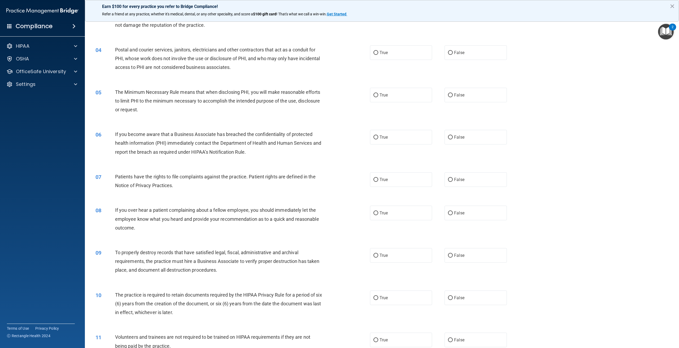
scroll to position [0, 0]
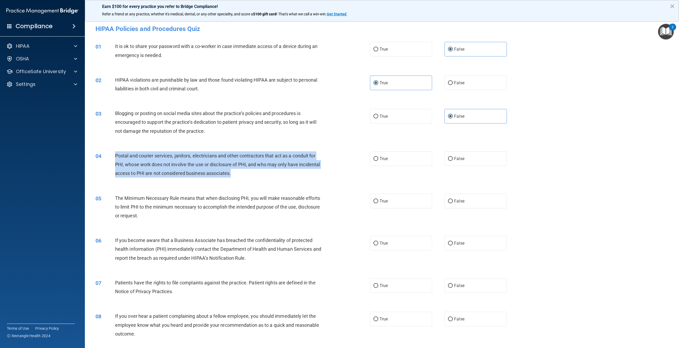
drag, startPoint x: 252, startPoint y: 175, endPoint x: 106, endPoint y: 157, distance: 147.3
click at [106, 157] on div "04 Postal and courier services, janitors, electricians and other contractors th…" at bounding box center [233, 166] width 291 height 29
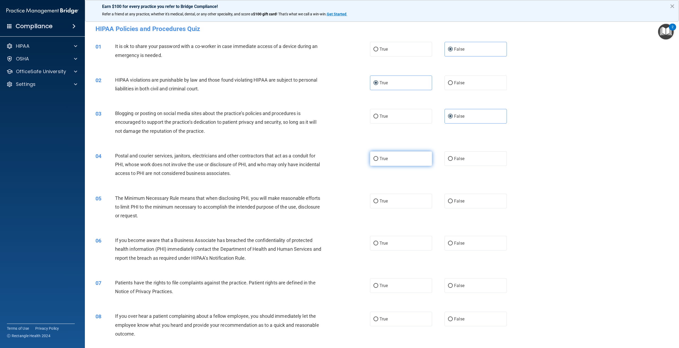
click at [402, 158] on label "True" at bounding box center [401, 159] width 62 height 15
click at [378, 158] on input "True" at bounding box center [376, 159] width 5 height 4
radio input "true"
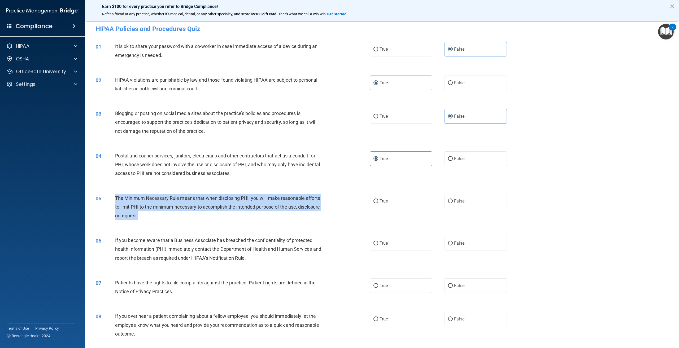
drag, startPoint x: 163, startPoint y: 214, endPoint x: 106, endPoint y: 199, distance: 58.7
click at [106, 199] on div "05 The Minimum Necessary Rule means that when disclosing PHI, you will make rea…" at bounding box center [233, 208] width 291 height 29
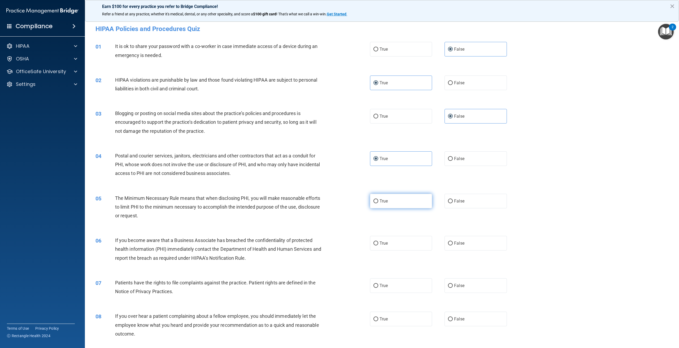
click at [400, 195] on label "True" at bounding box center [401, 201] width 62 height 15
click at [378, 200] on input "True" at bounding box center [376, 202] width 5 height 4
radio input "true"
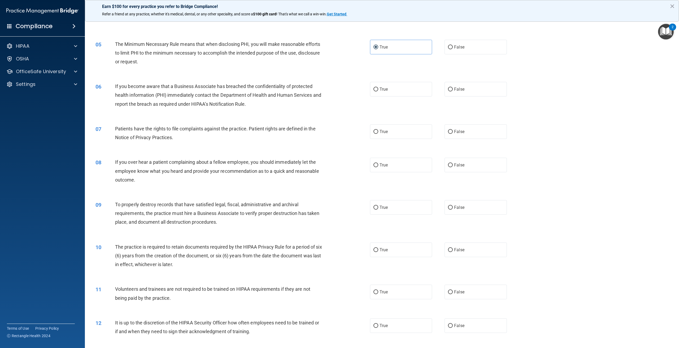
scroll to position [154, 0]
click at [397, 89] on label "True" at bounding box center [401, 90] width 62 height 15
click at [378, 89] on input "True" at bounding box center [376, 90] width 5 height 4
radio input "true"
click at [386, 137] on label "True" at bounding box center [401, 132] width 62 height 15
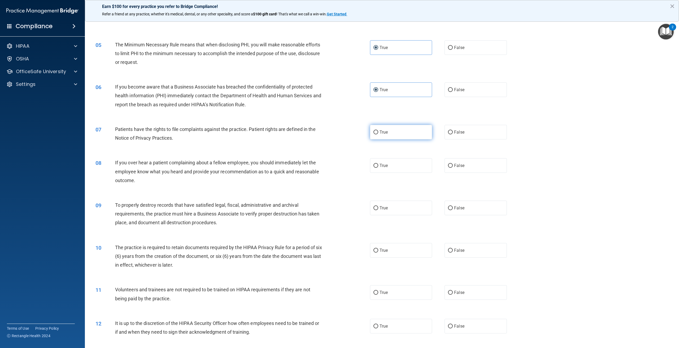
click at [378, 135] on input "True" at bounding box center [376, 133] width 5 height 4
radio input "true"
click at [464, 164] on label "False" at bounding box center [476, 165] width 62 height 15
click at [453, 164] on input "False" at bounding box center [450, 166] width 5 height 4
radio input "true"
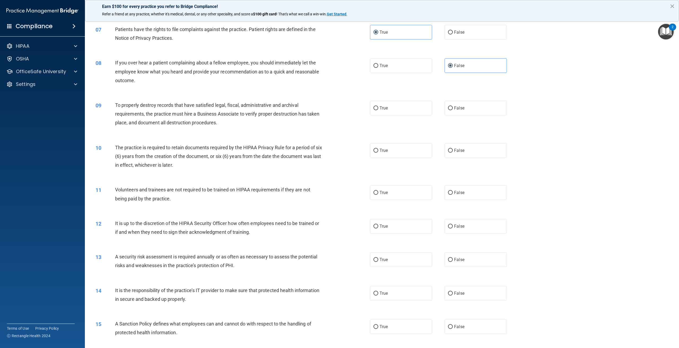
scroll to position [233, 0]
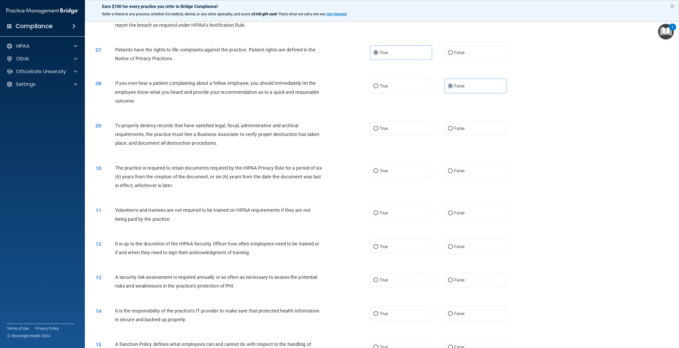
click at [413, 78] on div "08 If you over hear a patient complaining about a fellow employee, you should i…" at bounding box center [382, 93] width 581 height 42
click at [412, 83] on label "True" at bounding box center [401, 86] width 62 height 15
click at [378, 84] on input "True" at bounding box center [376, 86] width 5 height 4
radio input "true"
radio input "false"
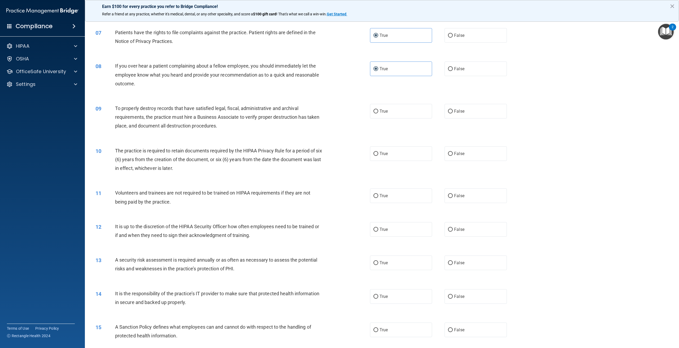
scroll to position [260, 0]
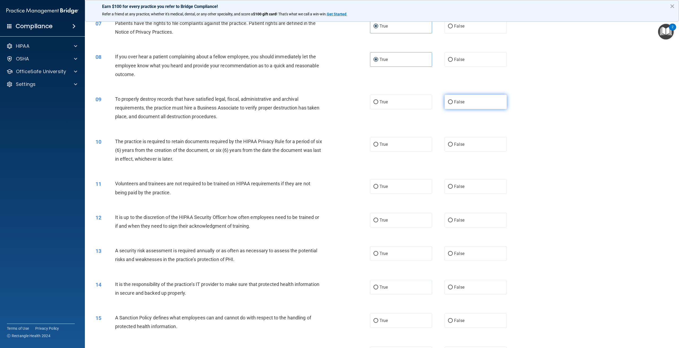
click at [461, 100] on span "False" at bounding box center [459, 102] width 10 height 5
click at [453, 100] on input "False" at bounding box center [450, 102] width 5 height 4
radio input "true"
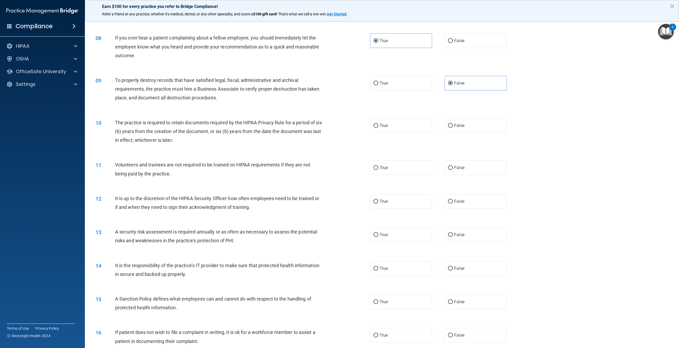
scroll to position [313, 0]
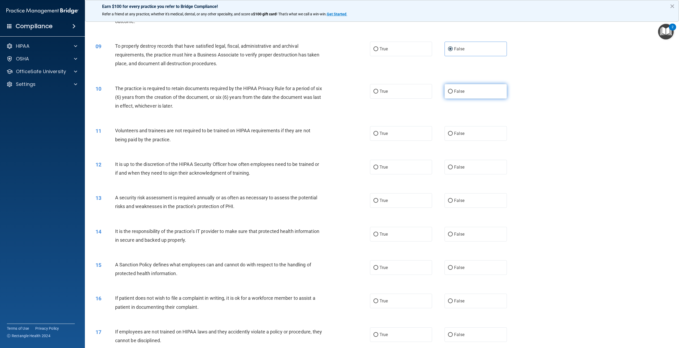
click at [460, 94] on label "False" at bounding box center [476, 91] width 62 height 15
click at [453, 94] on input "False" at bounding box center [450, 92] width 5 height 4
radio input "true"
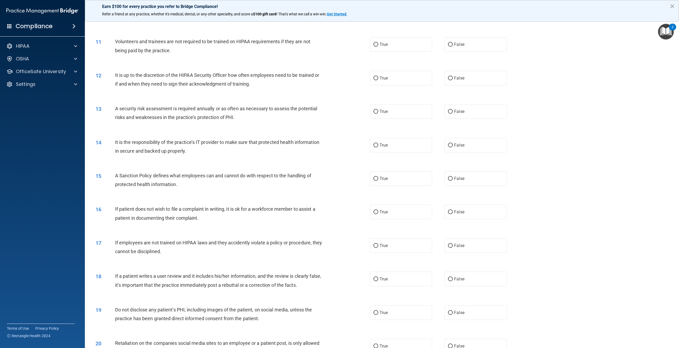
scroll to position [393, 0]
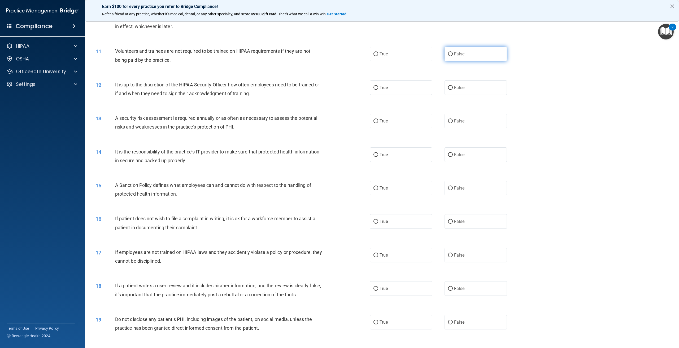
click at [450, 58] on label "False" at bounding box center [476, 54] width 62 height 15
click at [450, 56] on input "False" at bounding box center [450, 54] width 5 height 4
radio input "true"
click at [449, 92] on label "False" at bounding box center [476, 87] width 62 height 15
click at [449, 90] on input "False" at bounding box center [450, 88] width 5 height 4
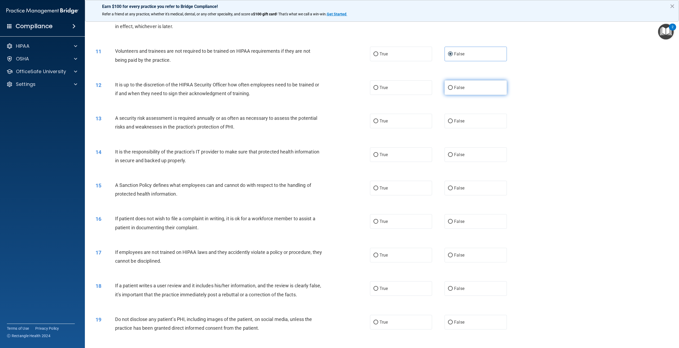
radio input "true"
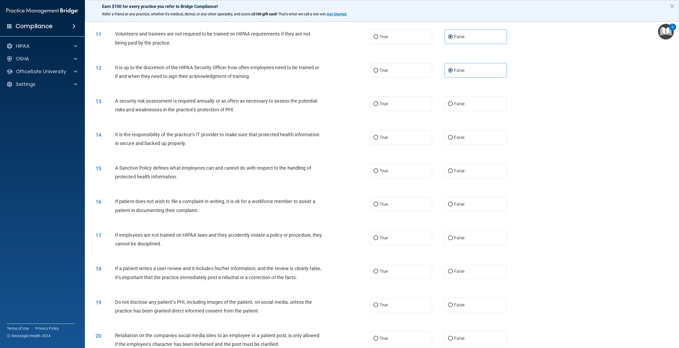
scroll to position [419, 0]
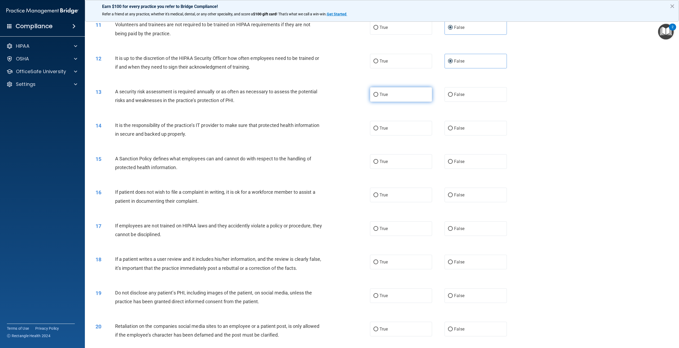
click at [383, 98] on label "True" at bounding box center [401, 94] width 62 height 15
click at [378, 97] on input "True" at bounding box center [376, 95] width 5 height 4
radio input "true"
click at [386, 127] on span "True" at bounding box center [384, 128] width 8 height 5
click at [378, 127] on input "True" at bounding box center [376, 129] width 5 height 4
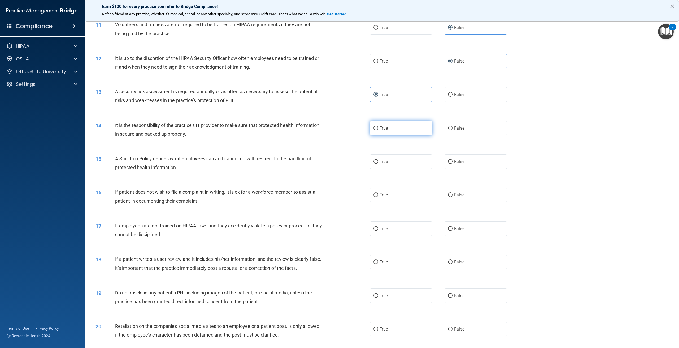
radio input "true"
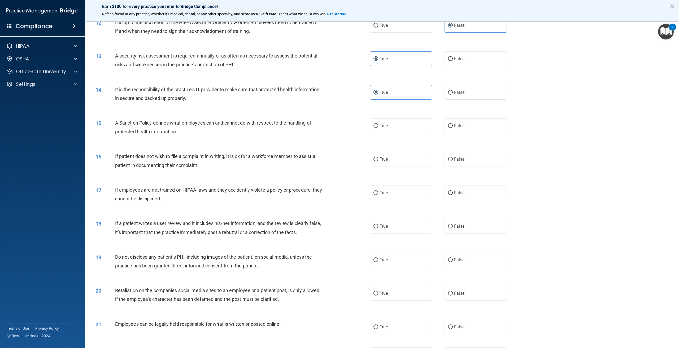
scroll to position [446, 0]
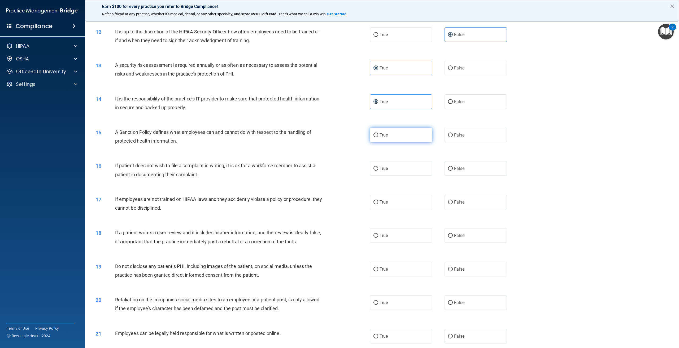
click at [382, 136] on span "True" at bounding box center [384, 135] width 8 height 5
click at [378, 136] on input "True" at bounding box center [376, 135] width 5 height 4
radio input "true"
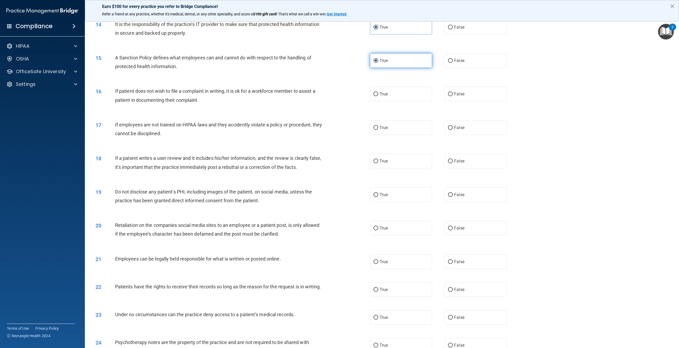
scroll to position [525, 0]
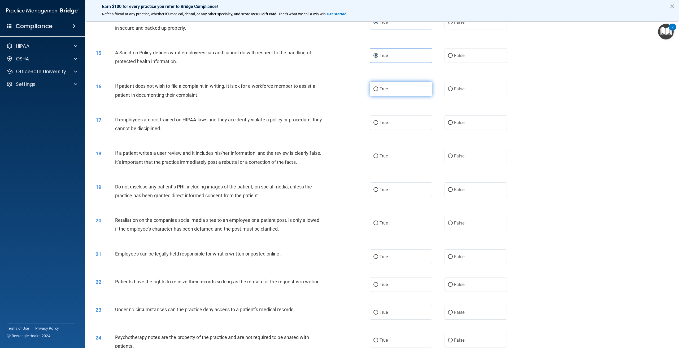
click at [385, 90] on span "True" at bounding box center [384, 89] width 8 height 5
click at [378, 90] on input "True" at bounding box center [376, 89] width 5 height 4
radio input "true"
click at [454, 120] on span "False" at bounding box center [459, 122] width 10 height 5
click at [453, 121] on input "False" at bounding box center [450, 123] width 5 height 4
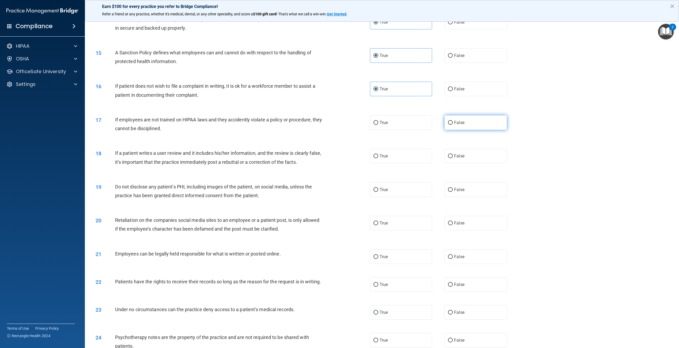
radio input "true"
click at [455, 156] on span "False" at bounding box center [459, 156] width 10 height 5
click at [453, 156] on input "False" at bounding box center [450, 156] width 5 height 4
radio input "true"
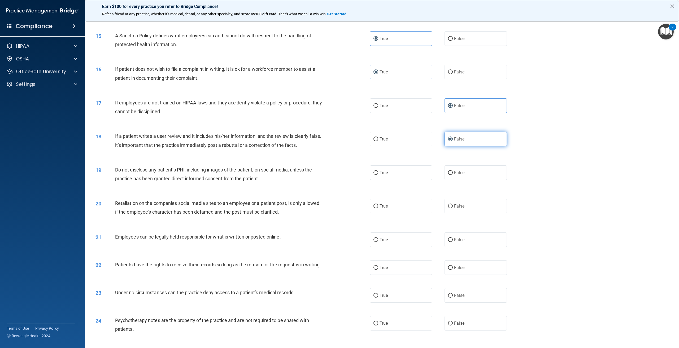
scroll to position [552, 0]
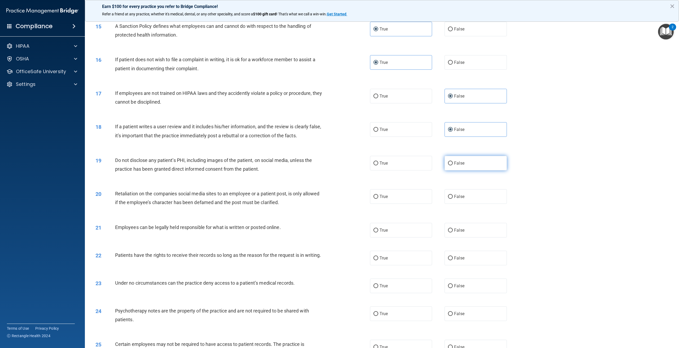
click at [462, 165] on label "False" at bounding box center [476, 163] width 62 height 15
click at [453, 165] on input "False" at bounding box center [450, 164] width 5 height 4
radio input "true"
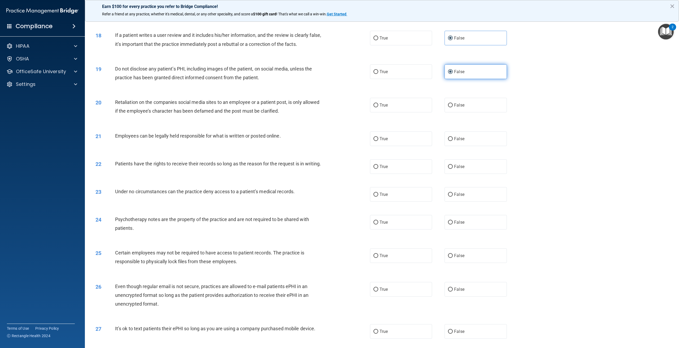
scroll to position [631, 0]
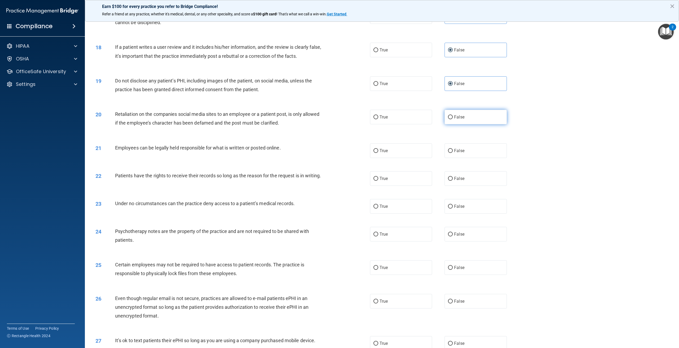
click at [467, 115] on label "False" at bounding box center [476, 117] width 62 height 15
click at [453, 115] on input "False" at bounding box center [450, 117] width 5 height 4
radio input "true"
click at [413, 152] on label "True" at bounding box center [401, 151] width 62 height 15
click at [378, 152] on input "True" at bounding box center [376, 151] width 5 height 4
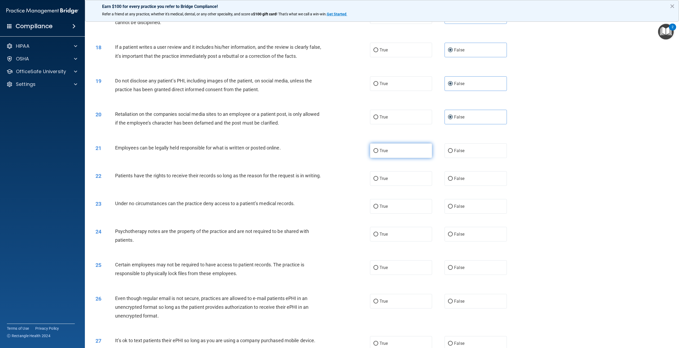
radio input "true"
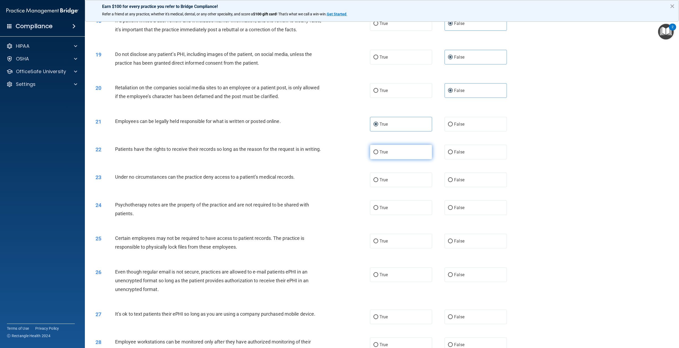
click at [412, 152] on label "True" at bounding box center [401, 152] width 62 height 15
click at [378, 152] on input "True" at bounding box center [376, 152] width 5 height 4
radio input "true"
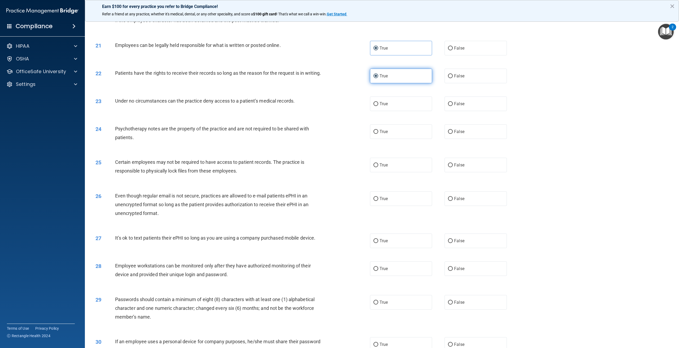
scroll to position [738, 0]
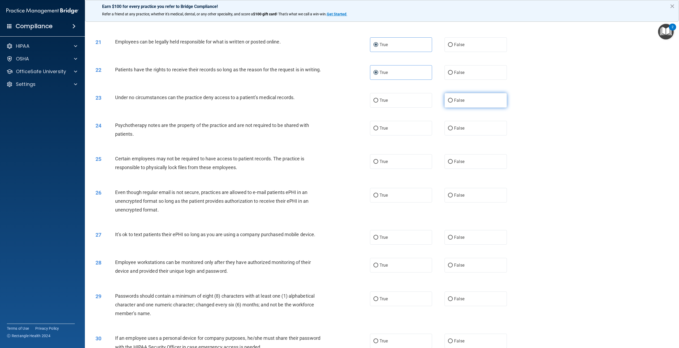
click at [464, 108] on label "False" at bounding box center [476, 100] width 62 height 15
click at [453, 103] on input "False" at bounding box center [450, 101] width 5 height 4
radio input "true"
click at [378, 130] on label "True" at bounding box center [401, 128] width 62 height 15
click at [378, 130] on input "True" at bounding box center [376, 129] width 5 height 4
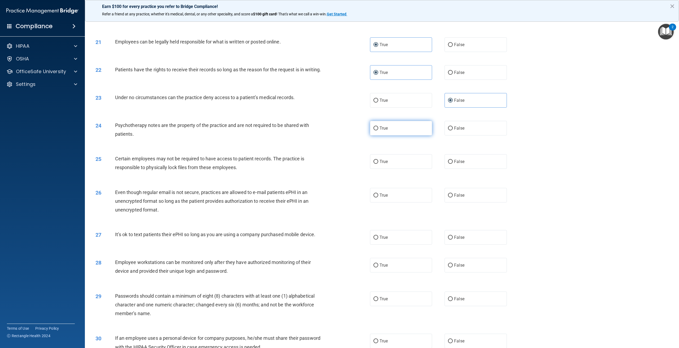
radio input "true"
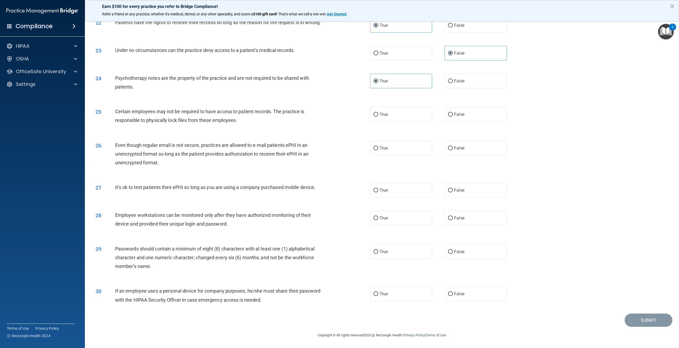
scroll to position [791, 0]
click at [385, 120] on label "True" at bounding box center [401, 114] width 62 height 15
click at [378, 117] on input "True" at bounding box center [376, 115] width 5 height 4
radio input "true"
click at [389, 145] on label "True" at bounding box center [401, 148] width 62 height 15
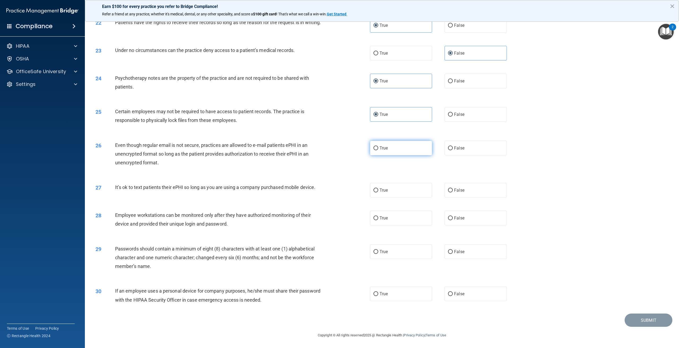
click at [378, 146] on input "True" at bounding box center [376, 148] width 5 height 4
radio input "true"
click at [464, 149] on label "False" at bounding box center [476, 148] width 62 height 15
click at [453, 149] on input "False" at bounding box center [450, 148] width 5 height 4
radio input "true"
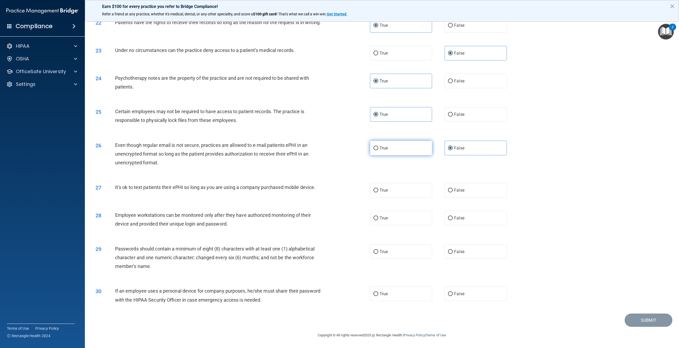
click at [419, 149] on label "True" at bounding box center [401, 148] width 62 height 15
click at [378, 149] on input "True" at bounding box center [376, 148] width 5 height 4
radio input "true"
radio input "false"
click at [457, 189] on span "False" at bounding box center [459, 190] width 10 height 5
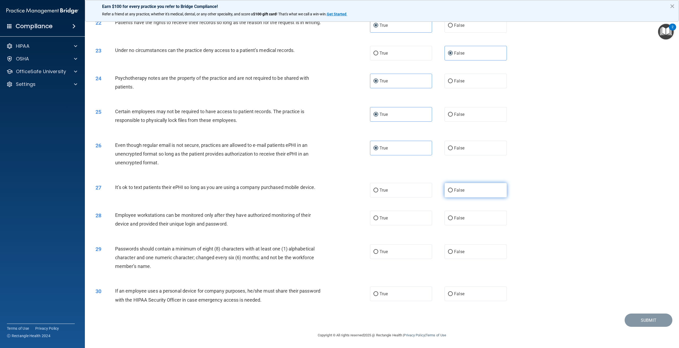
click at [453, 189] on input "False" at bounding box center [450, 191] width 5 height 4
radio input "true"
click at [411, 217] on label "True" at bounding box center [401, 218] width 62 height 15
click at [378, 217] on input "True" at bounding box center [376, 219] width 5 height 4
radio input "true"
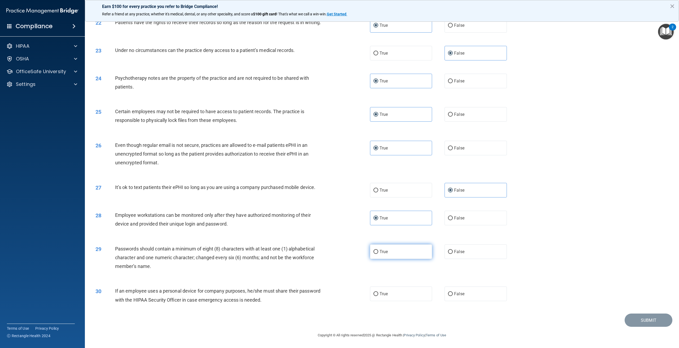
click at [419, 248] on label "True" at bounding box center [401, 252] width 62 height 15
click at [378, 250] on input "True" at bounding box center [376, 252] width 5 height 4
radio input "true"
click at [467, 294] on label "False" at bounding box center [476, 294] width 62 height 15
click at [453, 294] on input "False" at bounding box center [450, 294] width 5 height 4
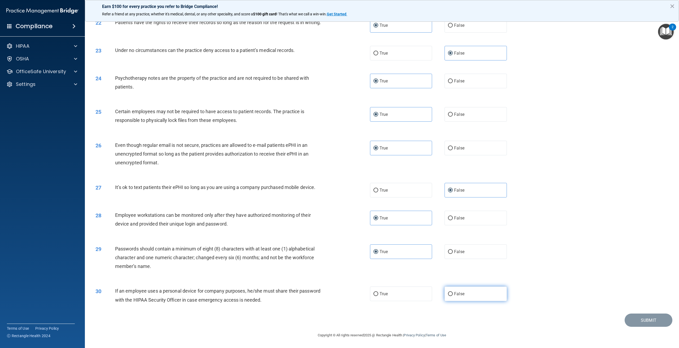
radio input "true"
click at [649, 322] on button "Submit" at bounding box center [649, 321] width 48 height 14
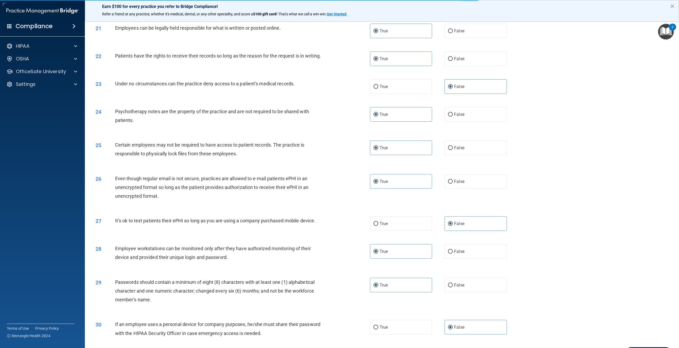
scroll to position [658, 0]
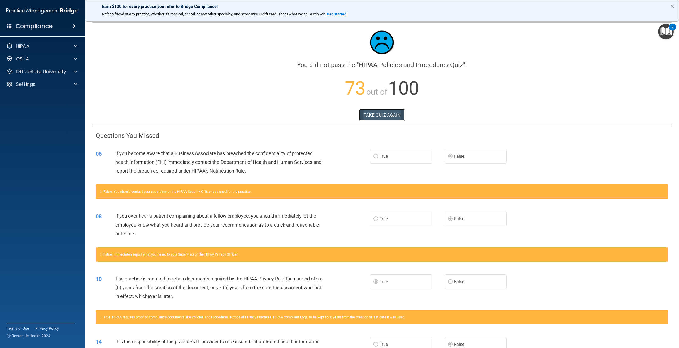
click at [377, 120] on button "TAKE QUIZ AGAIN" at bounding box center [382, 115] width 46 height 12
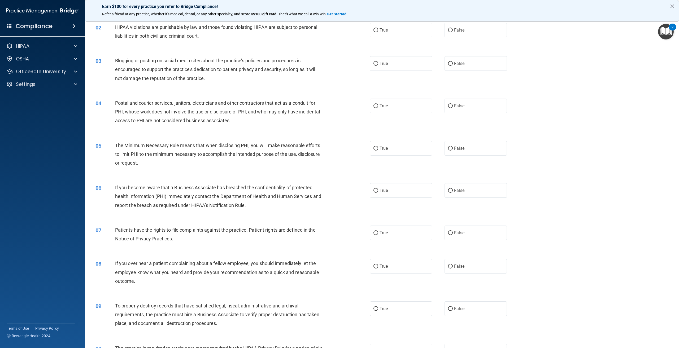
scroll to position [53, 0]
click at [457, 188] on span "False" at bounding box center [459, 190] width 10 height 5
click at [453, 189] on input "False" at bounding box center [450, 191] width 5 height 4
radio input "true"
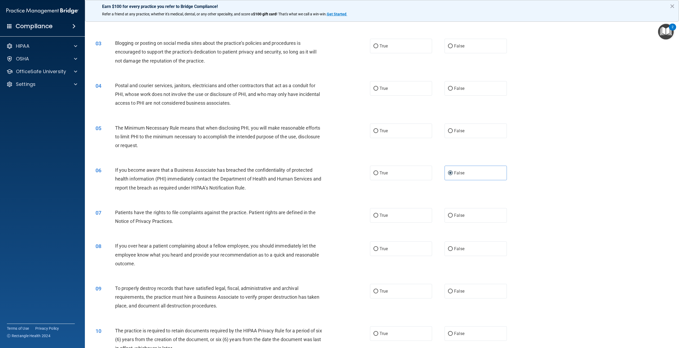
scroll to position [80, 0]
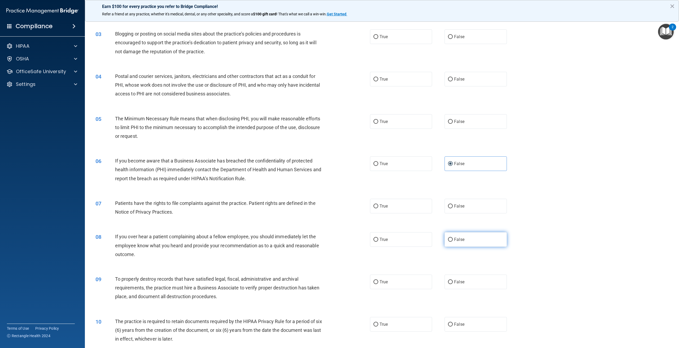
click at [459, 238] on span "False" at bounding box center [459, 239] width 10 height 5
click at [453, 238] on input "False" at bounding box center [450, 240] width 5 height 4
radio input "true"
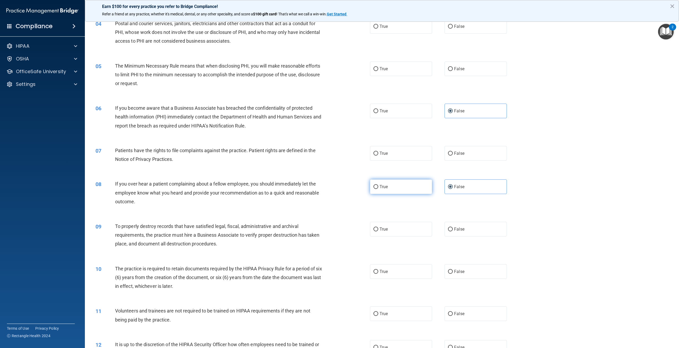
scroll to position [133, 0]
click at [394, 268] on label "True" at bounding box center [401, 271] width 62 height 15
click at [378, 270] on input "True" at bounding box center [376, 272] width 5 height 4
radio input "true"
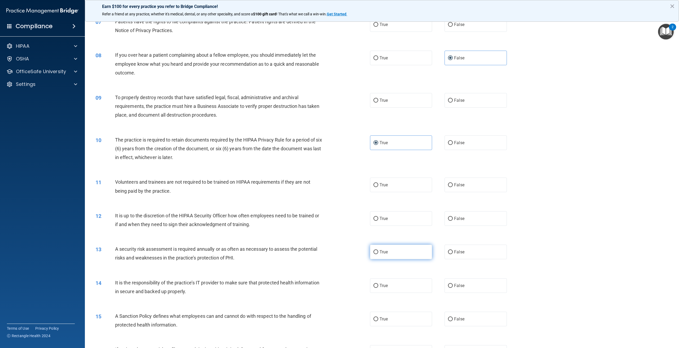
scroll to position [292, 0]
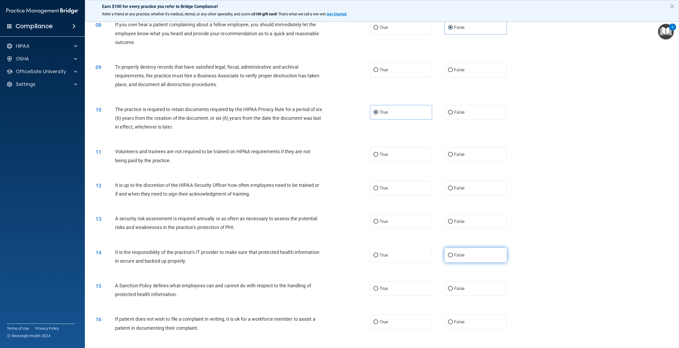
click at [455, 258] on label "False" at bounding box center [476, 255] width 62 height 15
click at [453, 258] on input "False" at bounding box center [450, 256] width 5 height 4
radio input "true"
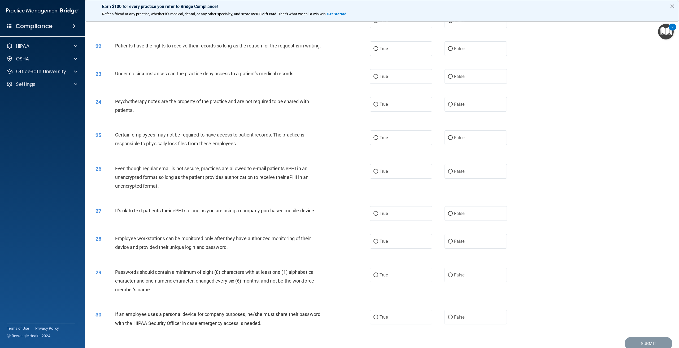
scroll to position [791, 0]
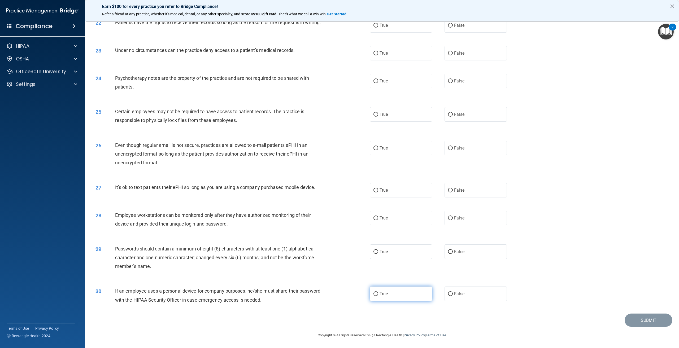
click at [387, 299] on label "True" at bounding box center [401, 294] width 62 height 15
click at [378, 296] on input "True" at bounding box center [376, 294] width 5 height 4
radio input "true"
click at [394, 258] on label "True" at bounding box center [401, 252] width 62 height 15
click at [378, 254] on input "True" at bounding box center [376, 252] width 5 height 4
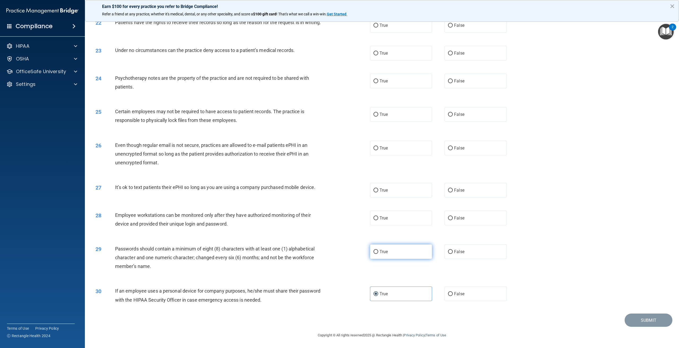
radio input "true"
click at [394, 258] on label "True" at bounding box center [401, 252] width 62 height 15
click at [378, 254] on input "True" at bounding box center [376, 252] width 5 height 4
click at [475, 303] on div "30 If an employee uses a personal device for company purposes, he/she must shar…" at bounding box center [382, 296] width 581 height 33
click at [473, 296] on label "False" at bounding box center [476, 294] width 62 height 15
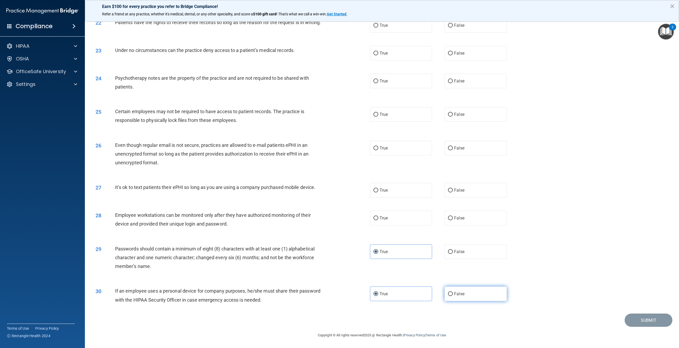
click at [453, 296] on input "False" at bounding box center [450, 294] width 5 height 4
radio input "true"
radio input "false"
click at [404, 224] on label "True" at bounding box center [401, 218] width 62 height 15
click at [378, 221] on input "True" at bounding box center [376, 219] width 5 height 4
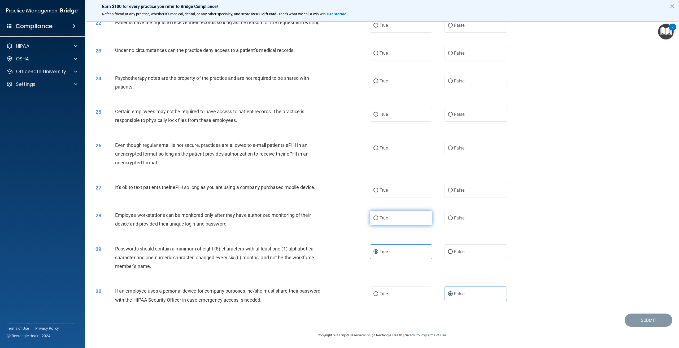
radio input "true"
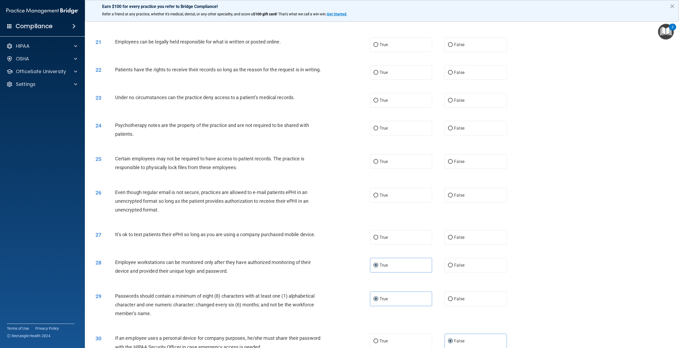
scroll to position [764, 0]
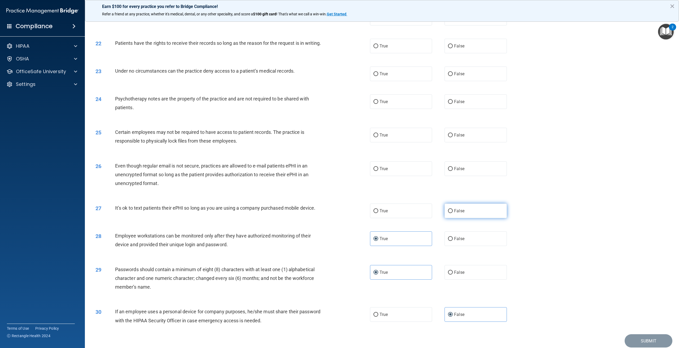
click at [457, 214] on span "False" at bounding box center [459, 211] width 10 height 5
click at [453, 213] on input "False" at bounding box center [450, 211] width 5 height 4
radio input "true"
click at [393, 166] on div "26 Even though regular email is not secure, practices are allowed to e-mail pat…" at bounding box center [382, 176] width 581 height 42
click at [394, 171] on label "True" at bounding box center [401, 169] width 62 height 15
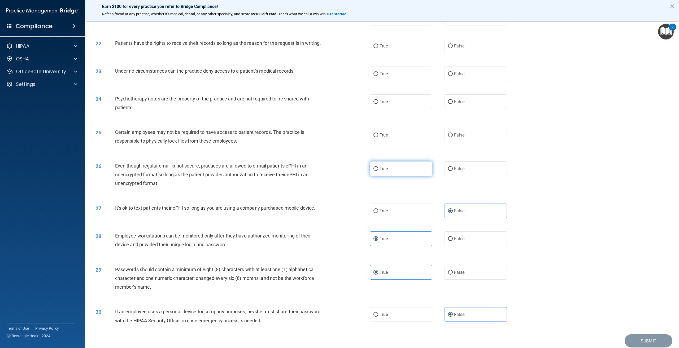
click at [378, 171] on input "True" at bounding box center [376, 169] width 5 height 4
radio input "true"
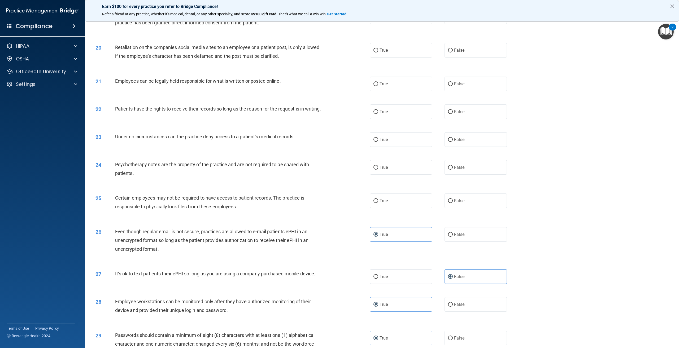
scroll to position [684, 0]
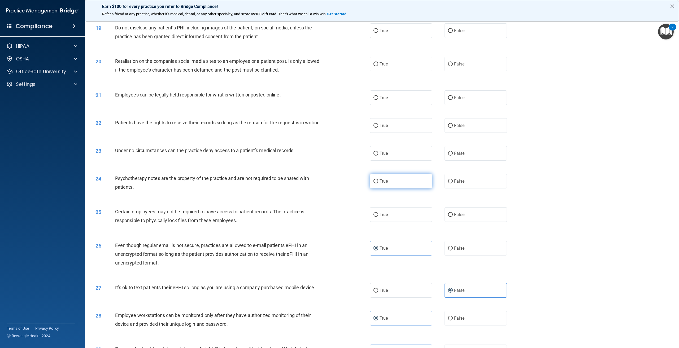
click at [397, 186] on label "True" at bounding box center [401, 181] width 62 height 15
click at [378, 184] on input "True" at bounding box center [376, 182] width 5 height 4
radio input "true"
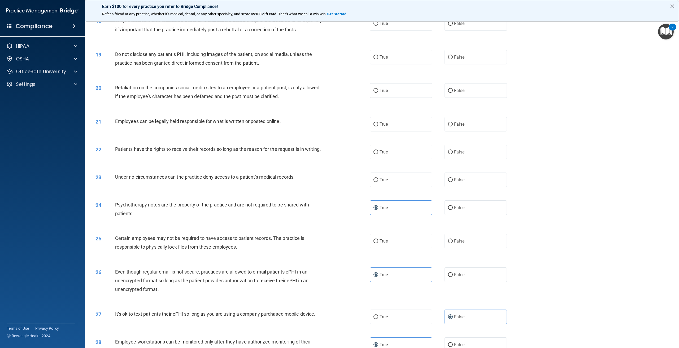
scroll to position [631, 0]
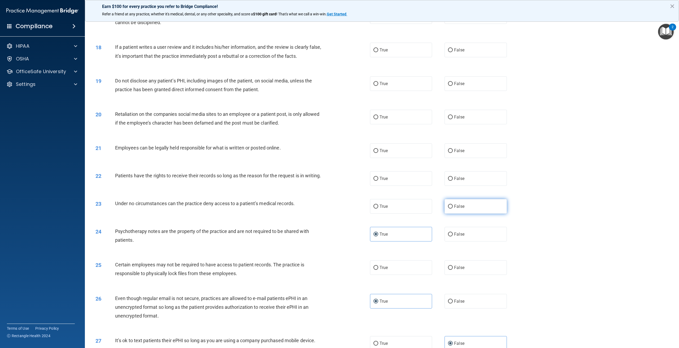
click at [453, 209] on label "False" at bounding box center [476, 206] width 62 height 15
click at [453, 209] on input "False" at bounding box center [450, 207] width 5 height 4
radio input "true"
click at [394, 175] on label "True" at bounding box center [401, 178] width 62 height 15
click at [378, 177] on input "True" at bounding box center [376, 179] width 5 height 4
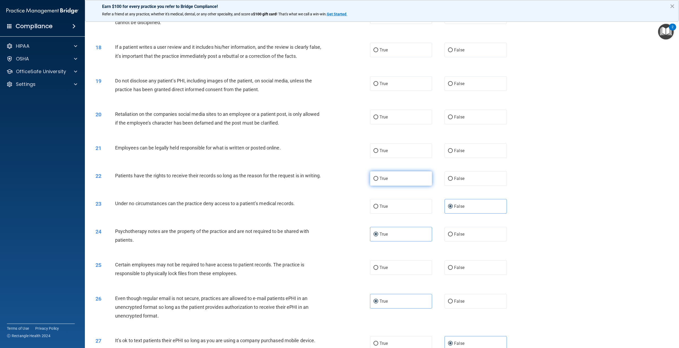
radio input "true"
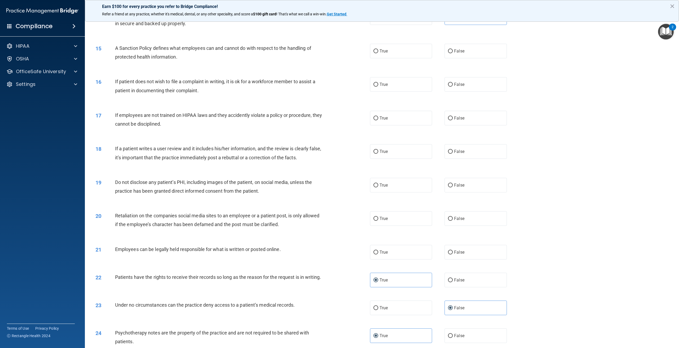
scroll to position [525, 0]
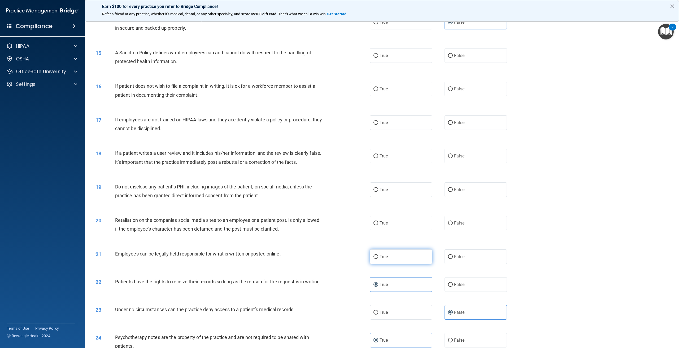
click at [385, 260] on label "True" at bounding box center [401, 257] width 62 height 15
click at [378, 259] on input "True" at bounding box center [376, 257] width 5 height 4
radio input "true"
click at [449, 192] on label "False" at bounding box center [476, 190] width 62 height 15
click at [449, 192] on input "False" at bounding box center [450, 190] width 5 height 4
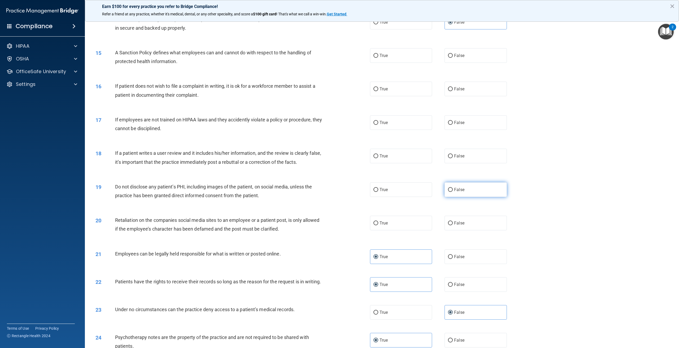
radio input "true"
click at [458, 193] on label "False" at bounding box center [476, 190] width 62 height 15
click at [453, 192] on input "False" at bounding box center [450, 190] width 5 height 4
drag, startPoint x: 459, startPoint y: 218, endPoint x: 457, endPoint y: 221, distance: 3.8
click at [457, 223] on label "False" at bounding box center [476, 223] width 62 height 15
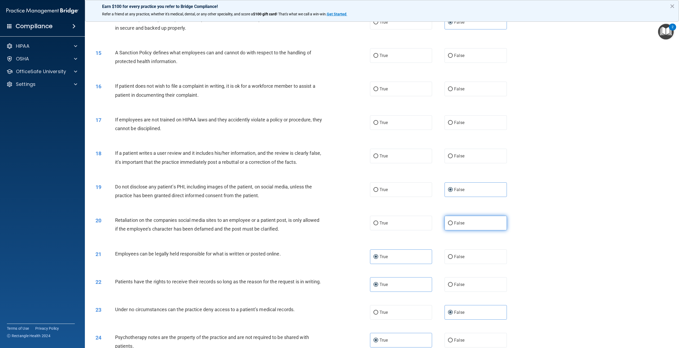
click at [480, 227] on label "False" at bounding box center [476, 223] width 62 height 15
click at [453, 226] on input "False" at bounding box center [450, 224] width 5 height 4
radio input "true"
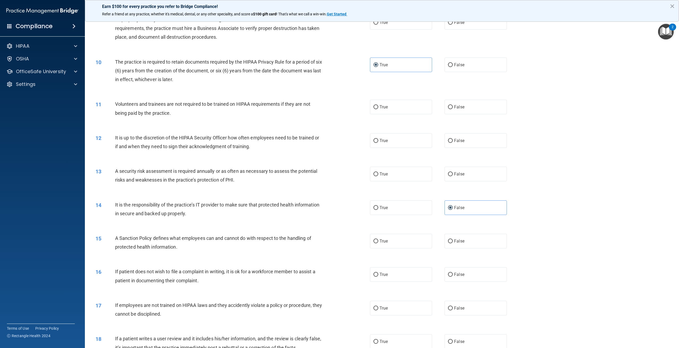
scroll to position [366, 0]
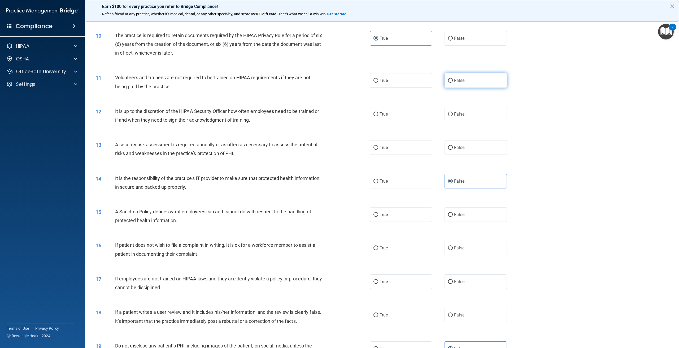
click at [456, 86] on label "False" at bounding box center [476, 80] width 62 height 15
click at [453, 83] on input "False" at bounding box center [450, 81] width 5 height 4
radio input "true"
click at [458, 117] on label "False" at bounding box center [476, 114] width 62 height 15
click at [453, 117] on input "False" at bounding box center [450, 115] width 5 height 4
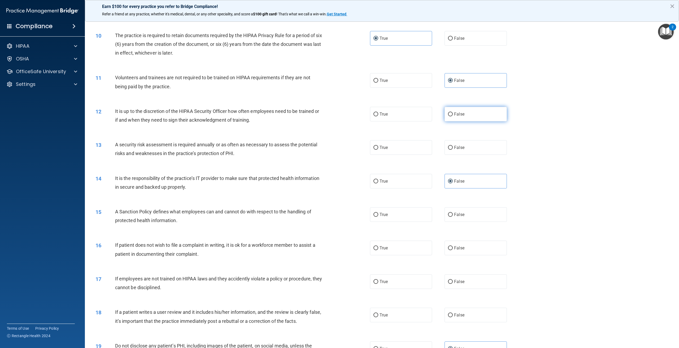
radio input "true"
click at [391, 143] on label "True" at bounding box center [401, 147] width 62 height 15
click at [378, 146] on input "True" at bounding box center [376, 148] width 5 height 4
radio input "true"
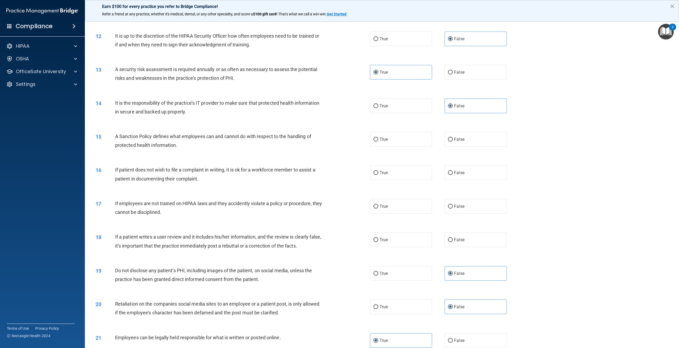
scroll to position [446, 0]
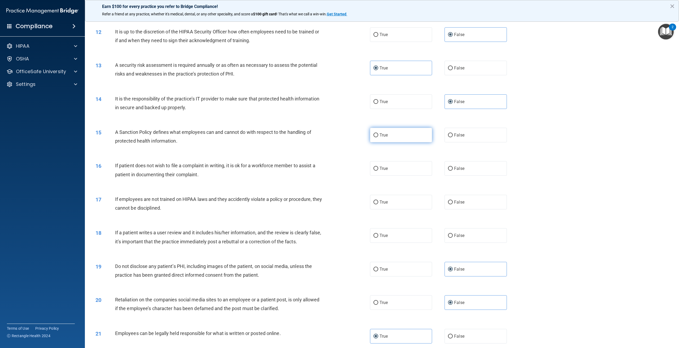
click at [416, 132] on label "True" at bounding box center [401, 135] width 62 height 15
click at [378, 133] on input "True" at bounding box center [376, 135] width 5 height 4
radio input "true"
click at [396, 168] on label "True" at bounding box center [401, 168] width 62 height 15
click at [378, 168] on input "True" at bounding box center [376, 169] width 5 height 4
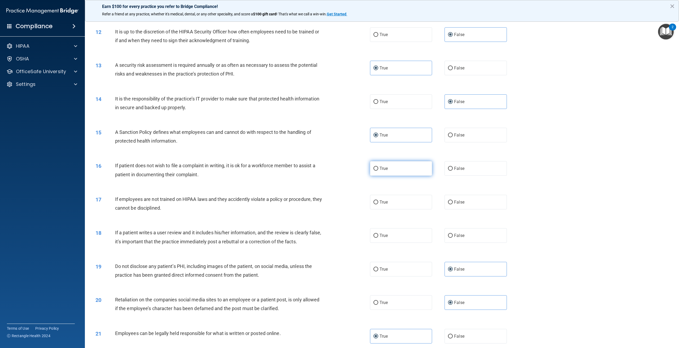
radio input "true"
click at [449, 203] on input "False" at bounding box center [450, 203] width 5 height 4
radio input "true"
click at [448, 236] on input "False" at bounding box center [450, 236] width 5 height 4
radio input "true"
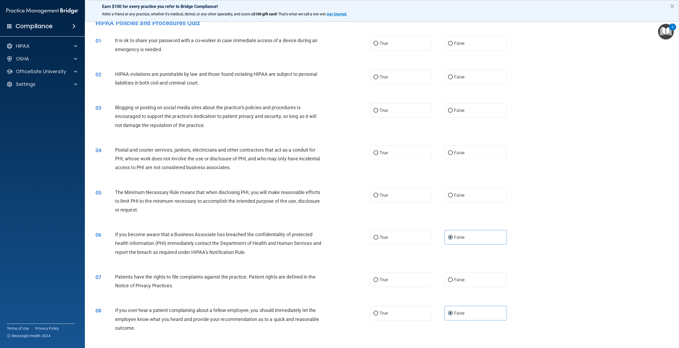
scroll to position [0, 0]
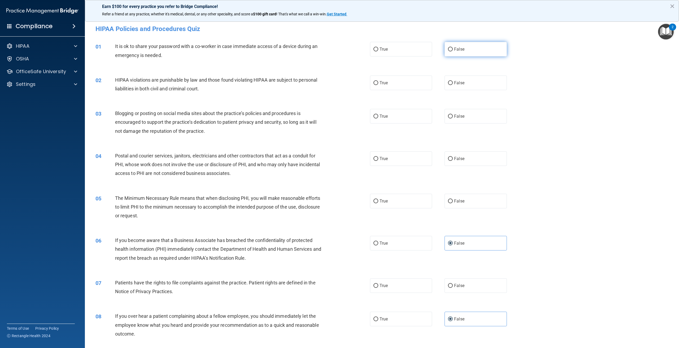
click at [464, 46] on label "False" at bounding box center [476, 49] width 62 height 15
click at [453, 48] on input "False" at bounding box center [450, 50] width 5 height 4
radio input "true"
click at [411, 80] on label "True" at bounding box center [401, 83] width 62 height 15
click at [378, 81] on input "True" at bounding box center [376, 83] width 5 height 4
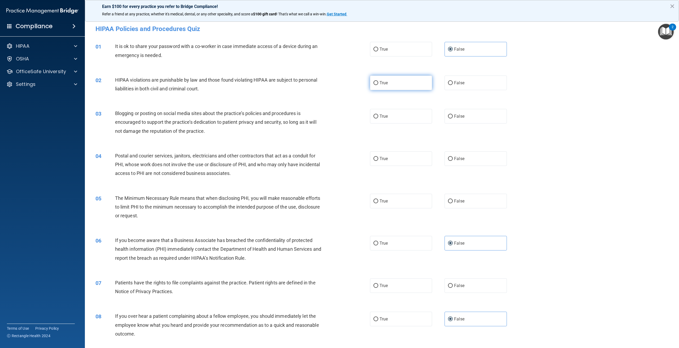
radio input "true"
click at [459, 110] on label "False" at bounding box center [476, 116] width 62 height 15
click at [453, 115] on input "False" at bounding box center [450, 117] width 5 height 4
radio input "true"
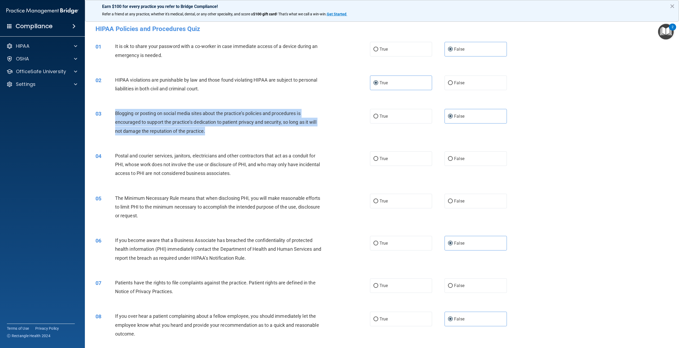
drag, startPoint x: 217, startPoint y: 137, endPoint x: 116, endPoint y: 113, distance: 103.8
click at [116, 113] on div "03 Blogging or posting on social media sites about the practice’s policies and …" at bounding box center [233, 123] width 291 height 29
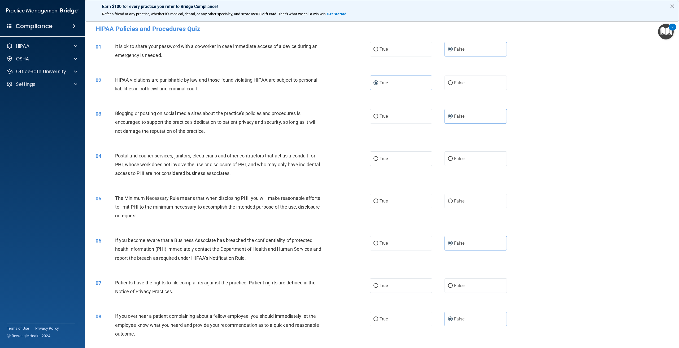
click at [144, 166] on span "Postal and courier services, janitors, electricians and other contractors that …" at bounding box center [217, 164] width 205 height 23
click at [448, 157] on input "False" at bounding box center [450, 159] width 5 height 4
radio input "true"
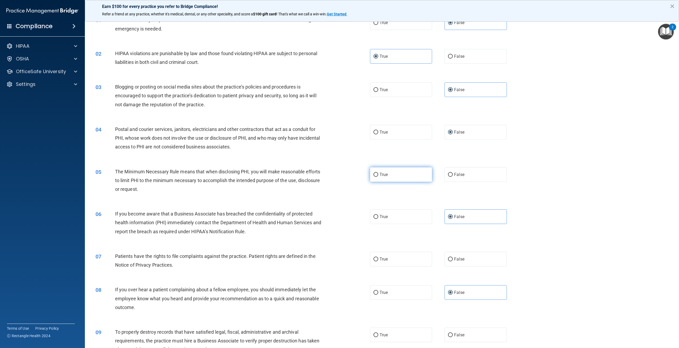
click at [385, 178] on label "True" at bounding box center [401, 174] width 62 height 15
click at [378, 177] on input "True" at bounding box center [376, 175] width 5 height 4
radio input "true"
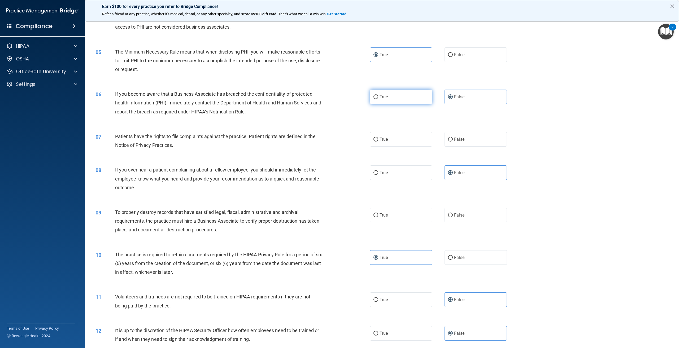
scroll to position [133, 0]
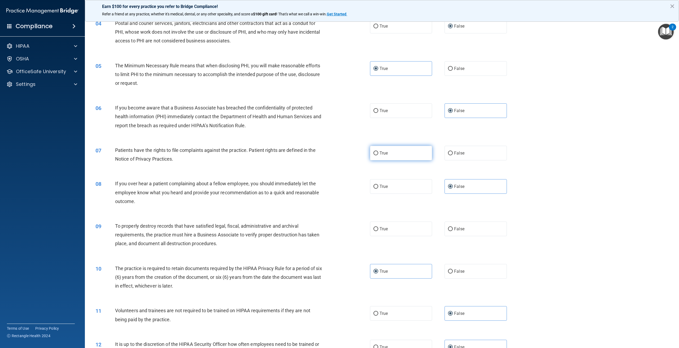
click at [381, 159] on label "True" at bounding box center [401, 153] width 62 height 15
click at [378, 156] on input "True" at bounding box center [376, 154] width 5 height 4
radio input "true"
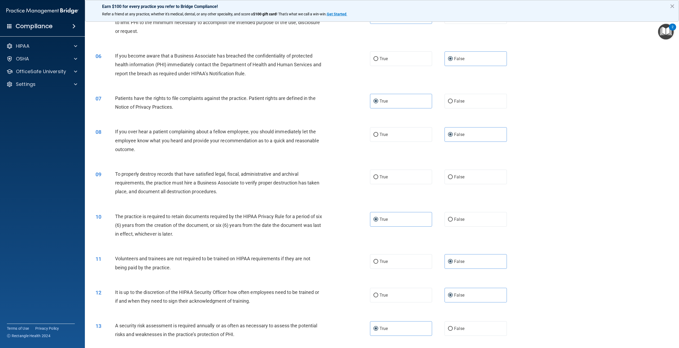
scroll to position [186, 0]
click at [449, 173] on label "False" at bounding box center [476, 176] width 62 height 15
click at [449, 174] on input "False" at bounding box center [450, 176] width 5 height 4
radio input "true"
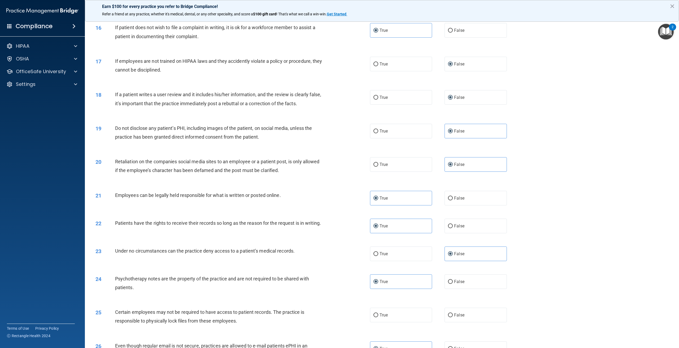
scroll to position [531, 0]
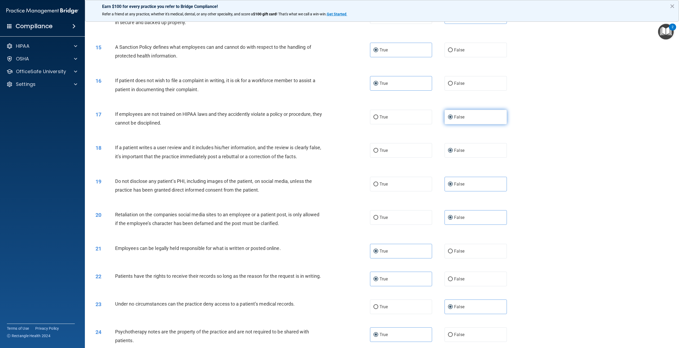
click at [463, 120] on label "False" at bounding box center [476, 117] width 62 height 15
click at [453, 119] on input "False" at bounding box center [450, 117] width 5 height 4
click at [469, 147] on label "False" at bounding box center [476, 150] width 62 height 15
click at [453, 149] on input "False" at bounding box center [450, 151] width 5 height 4
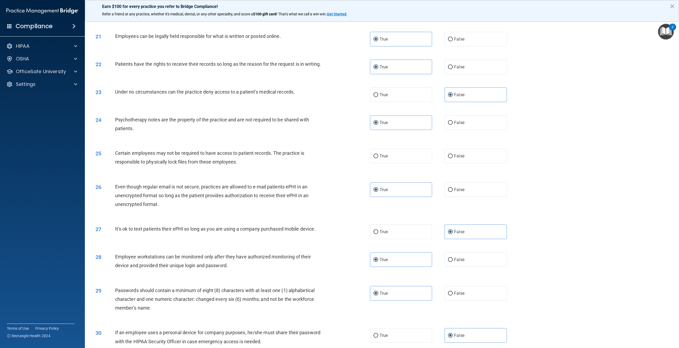
scroll to position [738, 0]
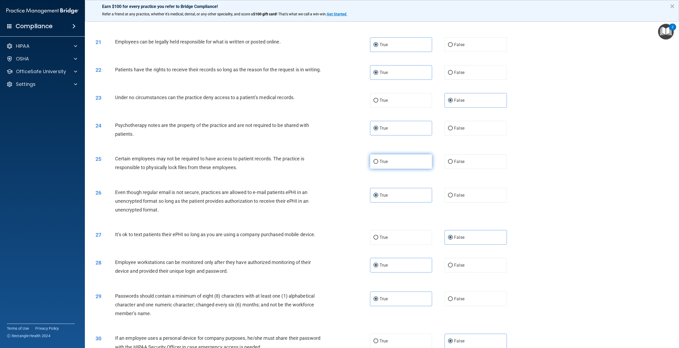
click at [415, 167] on label "True" at bounding box center [401, 161] width 62 height 15
click at [378, 164] on input "True" at bounding box center [376, 162] width 5 height 4
radio input "true"
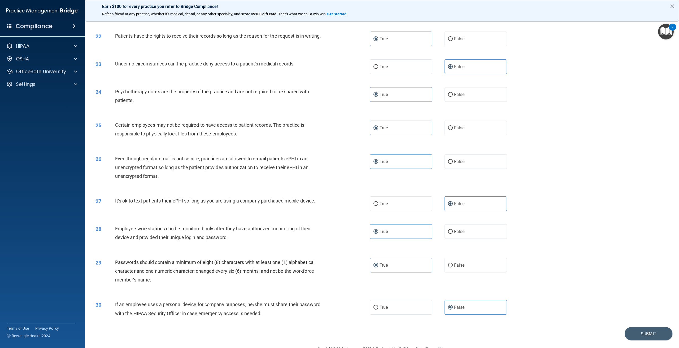
scroll to position [791, 0]
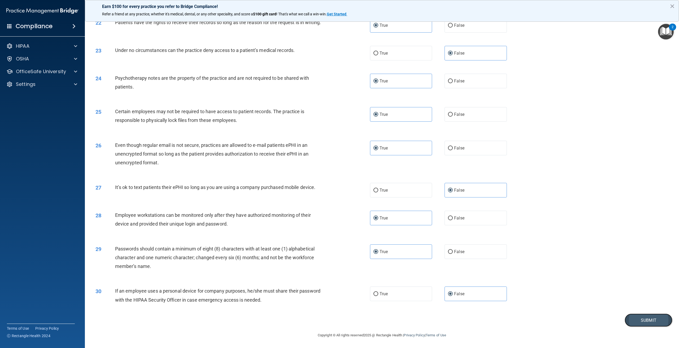
click at [638, 320] on button "Submit" at bounding box center [649, 321] width 48 height 14
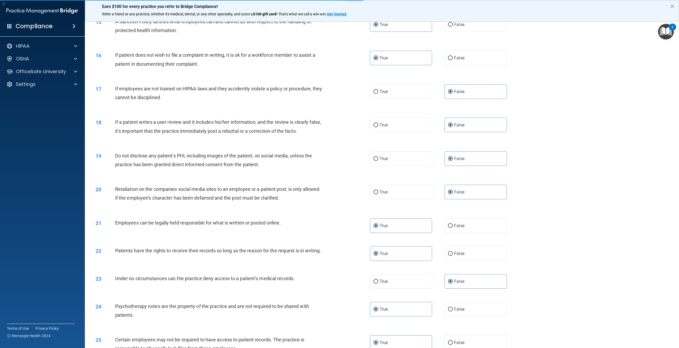
scroll to position [552, 0]
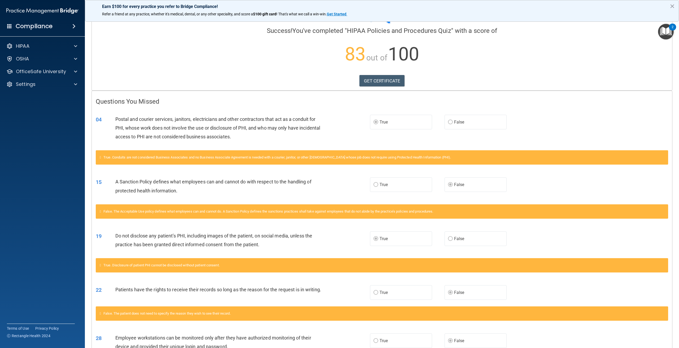
scroll to position [98, 0]
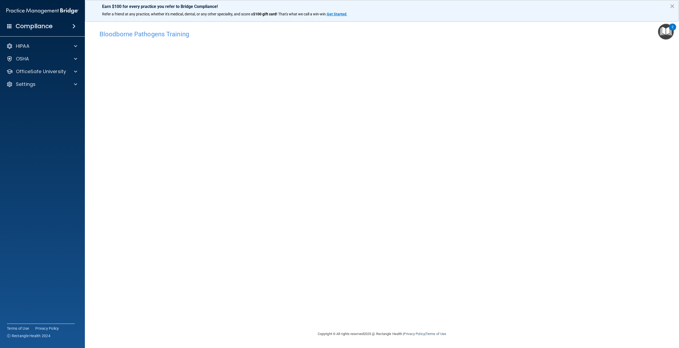
drag, startPoint x: 661, startPoint y: 2, endPoint x: 530, endPoint y: 39, distance: 136.9
click at [530, 39] on div "Bloodborne Pathogens Training" at bounding box center [382, 34] width 573 height 13
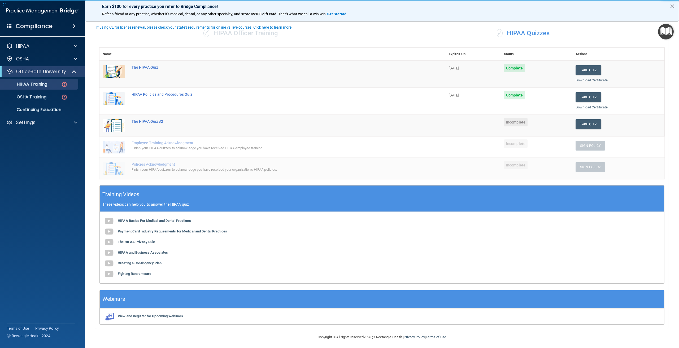
scroll to position [35, 0]
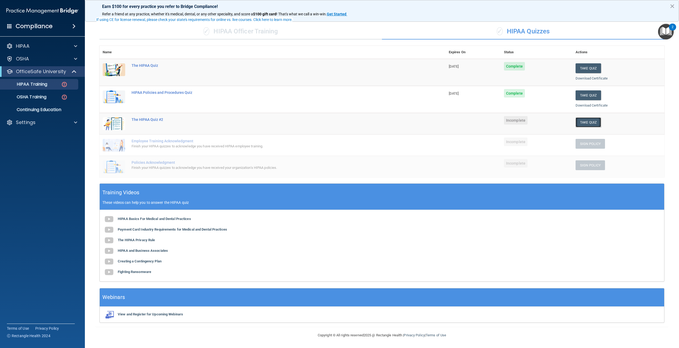
click at [588, 119] on button "Take Quiz" at bounding box center [588, 123] width 25 height 10
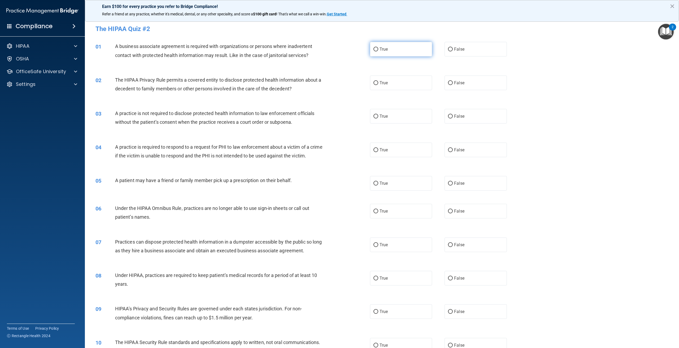
click at [385, 51] on span "True" at bounding box center [384, 49] width 8 height 5
click at [378, 51] on input "True" at bounding box center [376, 50] width 5 height 4
radio input "true"
click at [452, 84] on label "False" at bounding box center [476, 83] width 62 height 15
click at [452, 84] on input "False" at bounding box center [450, 83] width 5 height 4
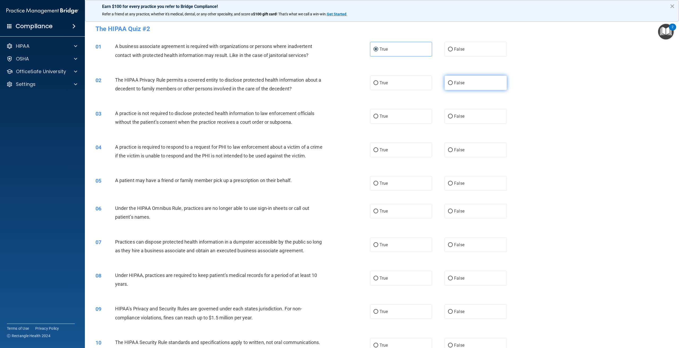
radio input "true"
click at [464, 115] on label "False" at bounding box center [476, 116] width 62 height 15
click at [453, 115] on input "False" at bounding box center [450, 117] width 5 height 4
radio input "true"
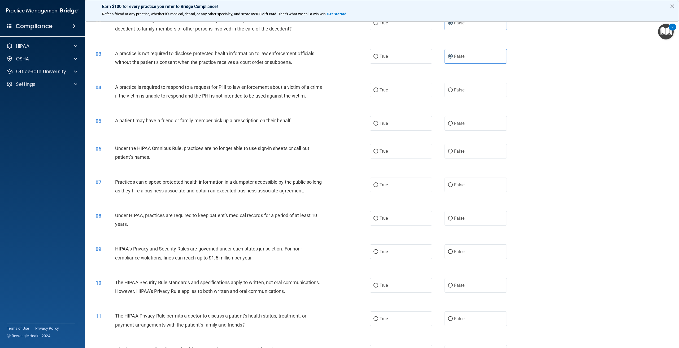
scroll to position [57, 0]
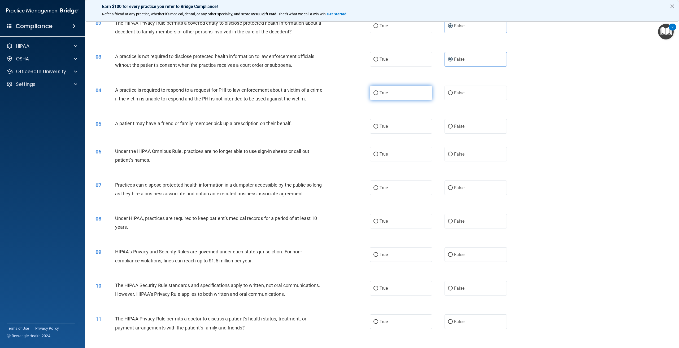
click at [388, 98] on label "True" at bounding box center [401, 93] width 62 height 15
click at [378, 95] on input "True" at bounding box center [376, 93] width 5 height 4
radio input "true"
click at [401, 134] on label "True" at bounding box center [401, 126] width 62 height 15
click at [378, 129] on input "True" at bounding box center [376, 127] width 5 height 4
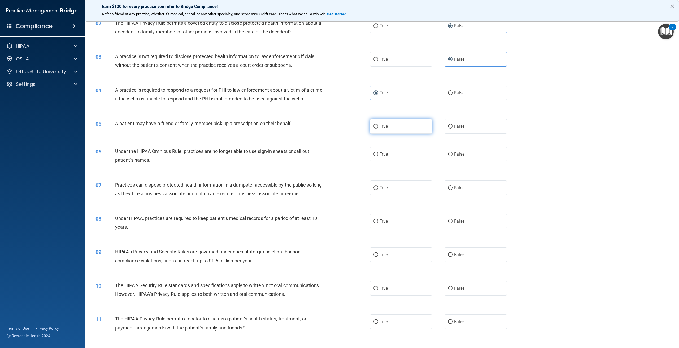
radio input "true"
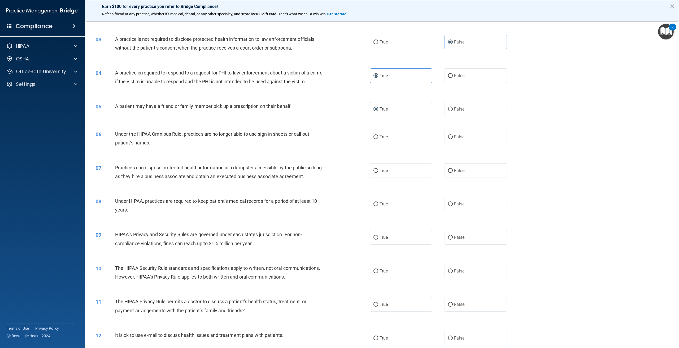
scroll to position [84, 0]
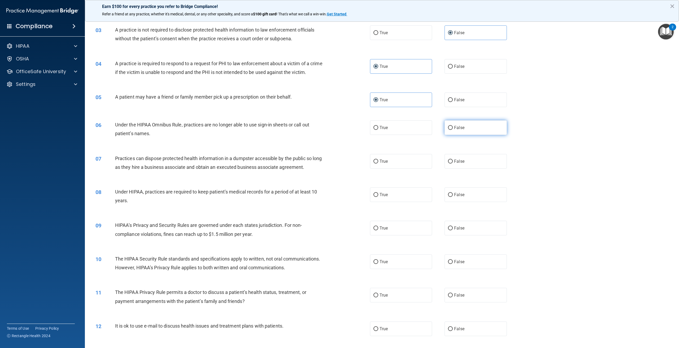
click at [445, 135] on label "False" at bounding box center [476, 127] width 62 height 15
click at [448, 130] on input "False" at bounding box center [450, 128] width 5 height 4
radio input "true"
click at [454, 164] on span "False" at bounding box center [459, 161] width 10 height 5
click at [453, 164] on input "False" at bounding box center [450, 162] width 5 height 4
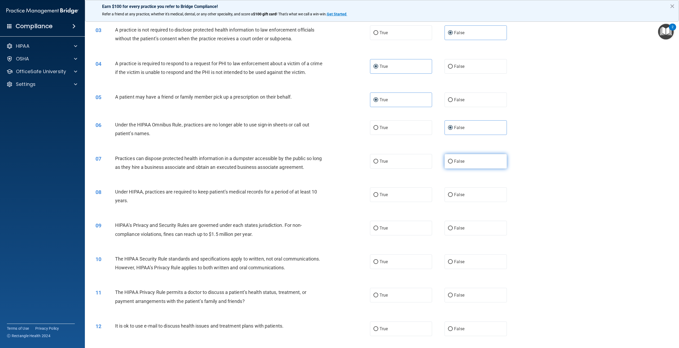
radio input "true"
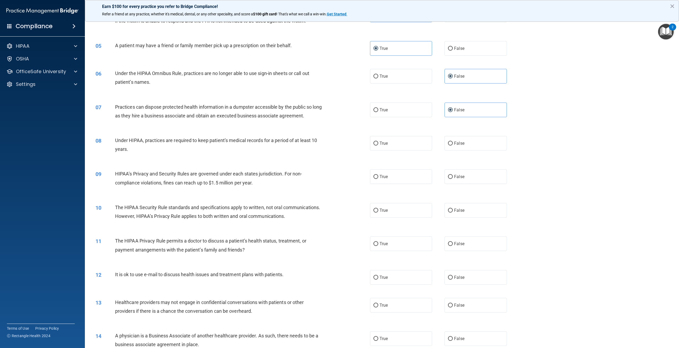
scroll to position [137, 0]
click at [462, 148] on label "False" at bounding box center [476, 142] width 62 height 15
click at [453, 144] on input "False" at bounding box center [450, 142] width 5 height 4
radio input "true"
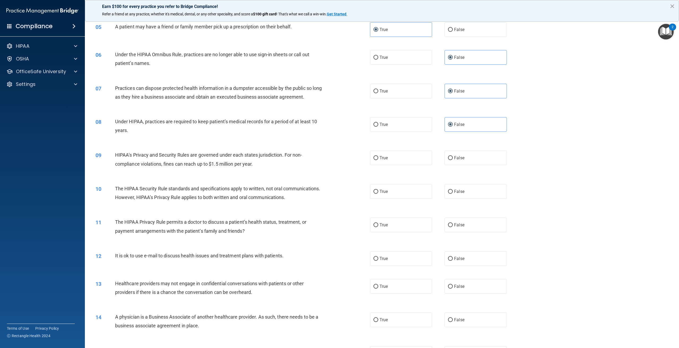
scroll to position [190, 0]
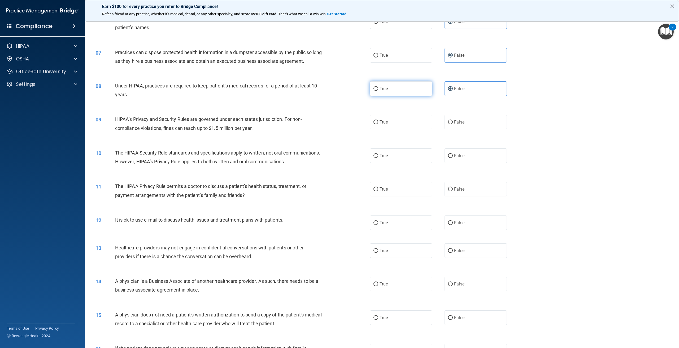
click at [416, 96] on label "True" at bounding box center [401, 88] width 62 height 15
click at [378, 91] on input "True" at bounding box center [376, 89] width 5 height 4
radio input "true"
radio input "false"
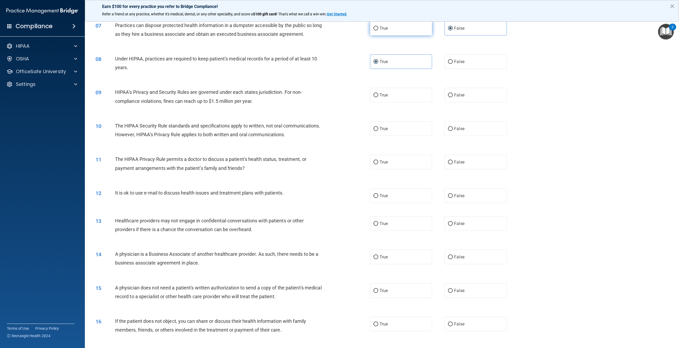
scroll to position [163, 0]
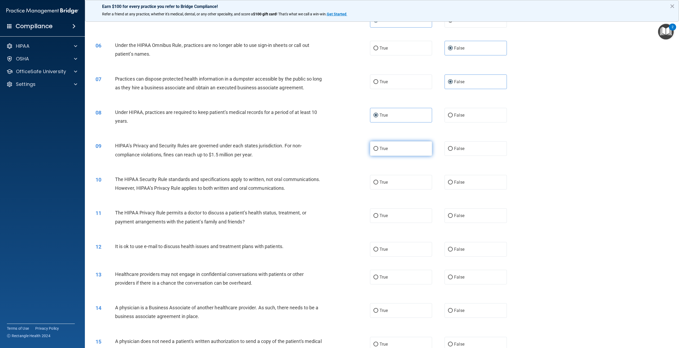
click at [387, 156] on label "True" at bounding box center [401, 148] width 62 height 15
click at [378, 151] on input "True" at bounding box center [376, 149] width 5 height 4
radio input "true"
click at [463, 156] on label "False" at bounding box center [476, 148] width 62 height 15
click at [453, 151] on input "False" at bounding box center [450, 149] width 5 height 4
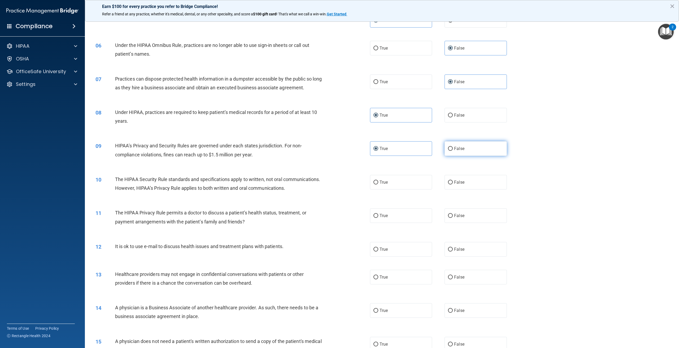
radio input "true"
radio input "false"
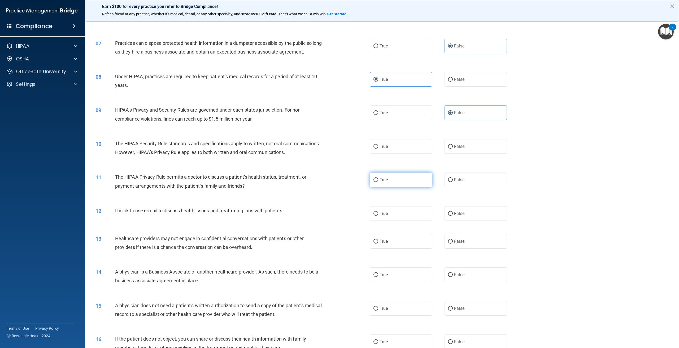
scroll to position [190, 0]
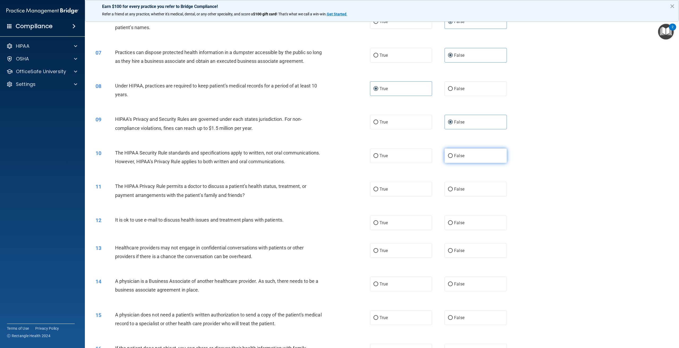
click at [450, 158] on input "False" at bounding box center [450, 156] width 5 height 4
radio input "true"
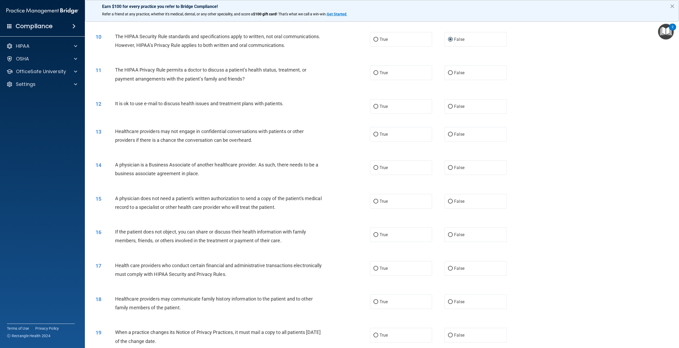
scroll to position [318, 0]
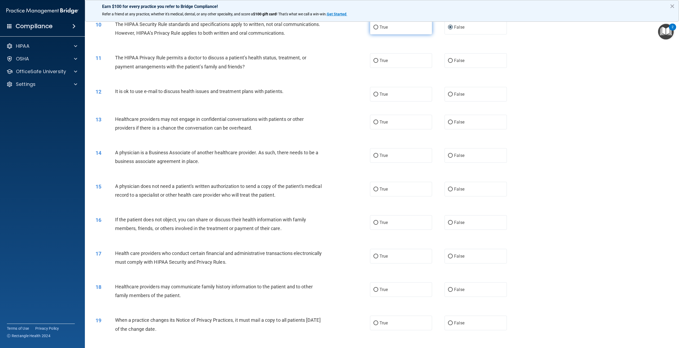
click at [407, 35] on label "True" at bounding box center [401, 27] width 62 height 15
click at [378, 29] on input "True" at bounding box center [376, 27] width 5 height 4
radio input "true"
radio input "false"
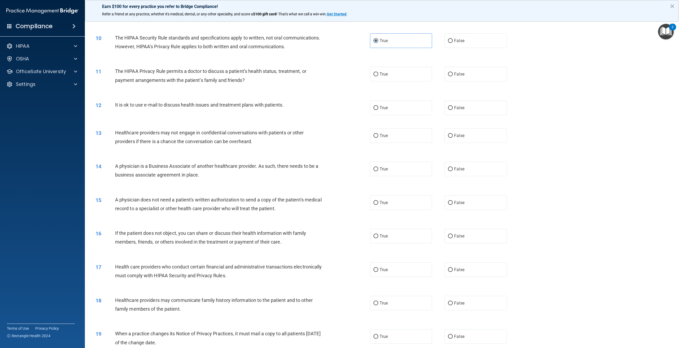
scroll to position [292, 0]
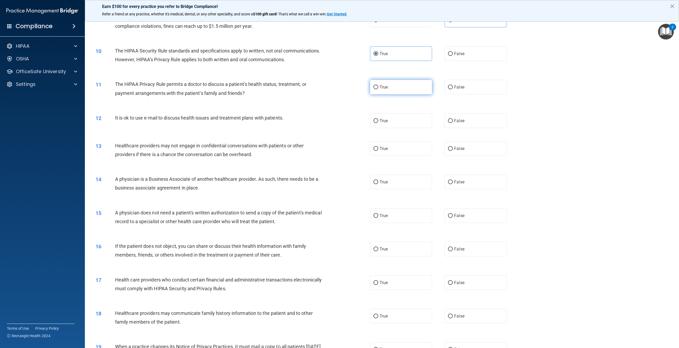
click at [412, 94] on label "True" at bounding box center [401, 87] width 62 height 15
click at [378, 89] on input "True" at bounding box center [376, 87] width 5 height 4
radio input "true"
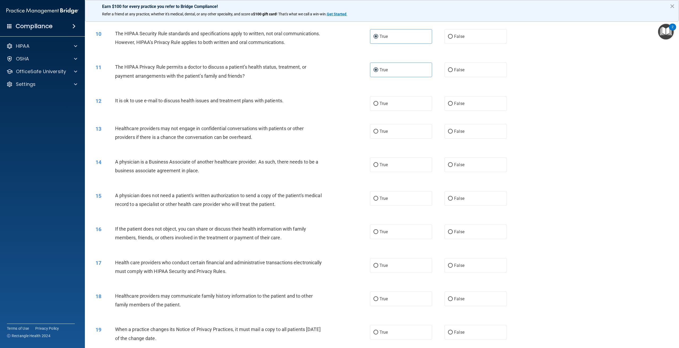
scroll to position [318, 0]
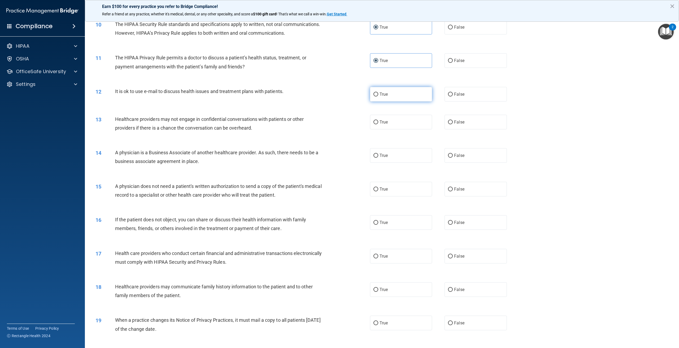
click at [403, 102] on label "True" at bounding box center [401, 94] width 62 height 15
click at [378, 97] on input "True" at bounding box center [376, 95] width 5 height 4
radio input "true"
click at [456, 102] on label "False" at bounding box center [476, 94] width 62 height 15
click at [453, 97] on input "False" at bounding box center [450, 95] width 5 height 4
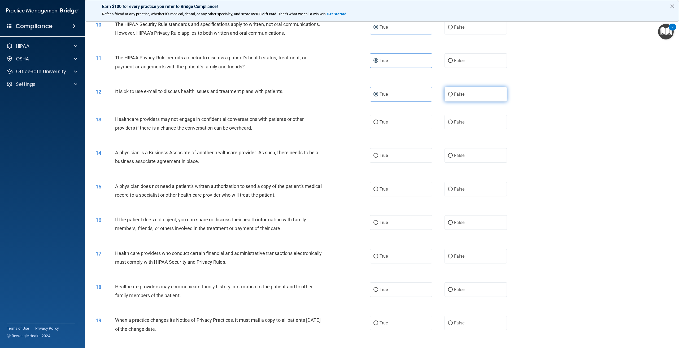
radio input "true"
click at [390, 102] on label "True" at bounding box center [401, 94] width 62 height 15
click at [378, 97] on input "True" at bounding box center [376, 95] width 5 height 4
radio input "true"
radio input "false"
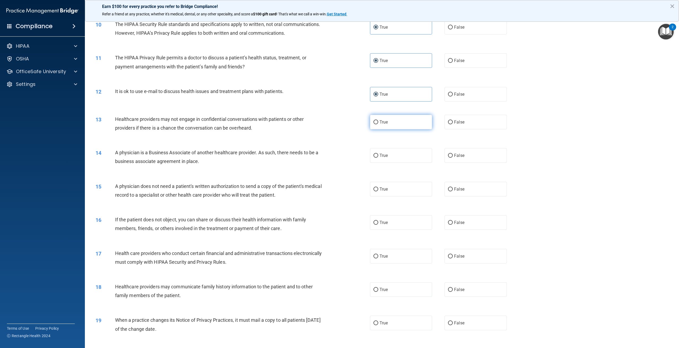
click at [399, 130] on label "True" at bounding box center [401, 122] width 62 height 15
click at [378, 124] on input "True" at bounding box center [376, 122] width 5 height 4
radio input "true"
click at [457, 125] on span "False" at bounding box center [459, 122] width 10 height 5
click at [453, 124] on input "False" at bounding box center [450, 122] width 5 height 4
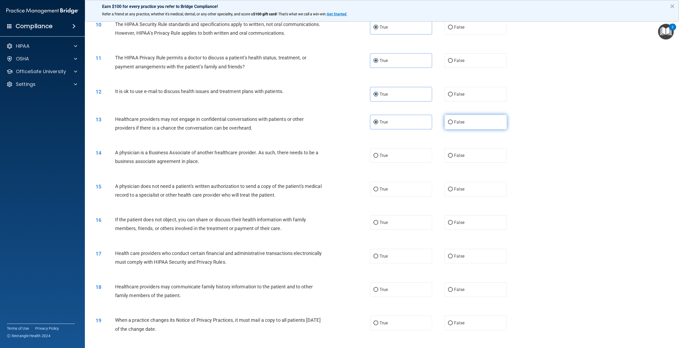
radio input "true"
click at [423, 130] on label "True" at bounding box center [401, 122] width 62 height 15
click at [378, 124] on input "True" at bounding box center [376, 122] width 5 height 4
radio input "true"
radio input "false"
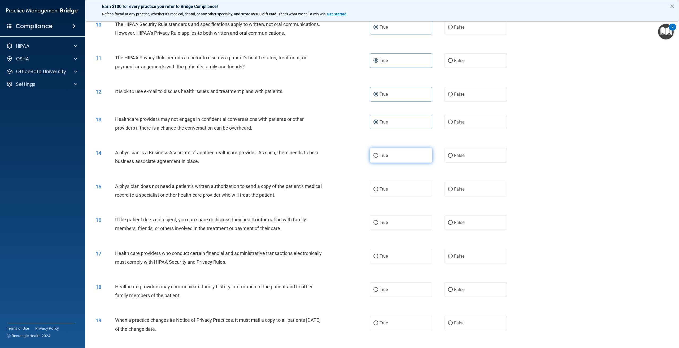
click at [393, 163] on label "True" at bounding box center [401, 155] width 62 height 15
click at [378, 158] on input "True" at bounding box center [376, 156] width 5 height 4
radio input "true"
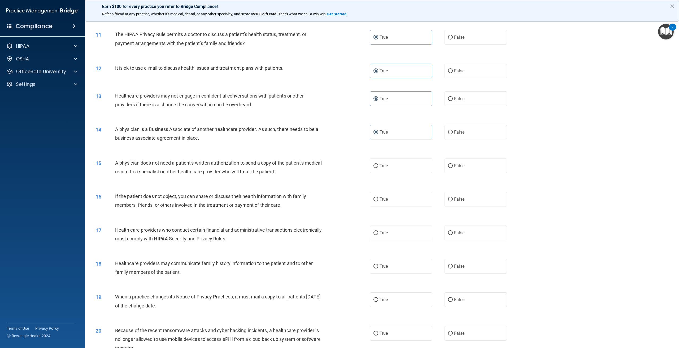
scroll to position [398, 0]
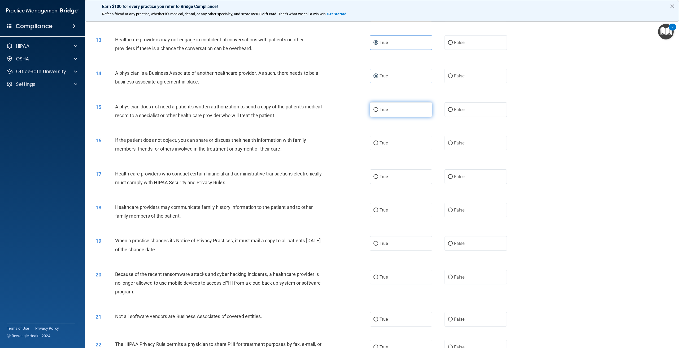
click at [403, 117] on label "True" at bounding box center [401, 109] width 62 height 15
click at [378, 112] on input "True" at bounding box center [376, 110] width 5 height 4
radio input "true"
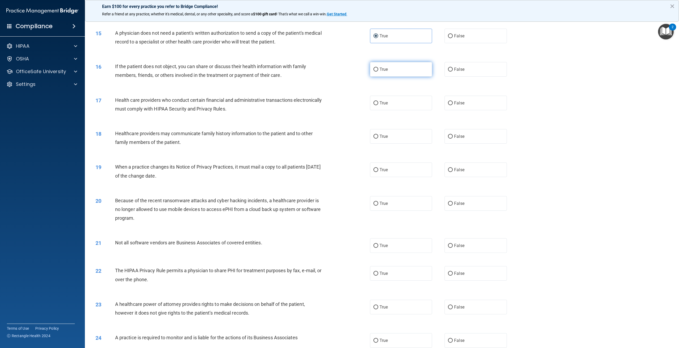
scroll to position [478, 0]
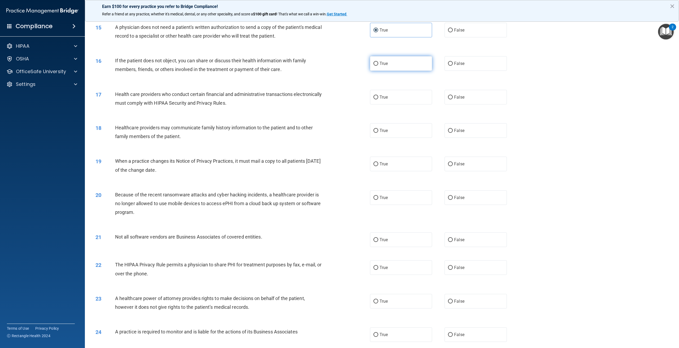
click at [407, 71] on label "True" at bounding box center [401, 63] width 62 height 15
click at [378, 66] on input "True" at bounding box center [376, 64] width 5 height 4
radio input "true"
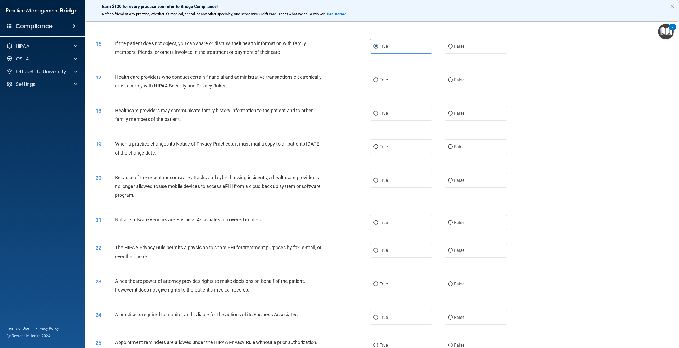
scroll to position [504, 0]
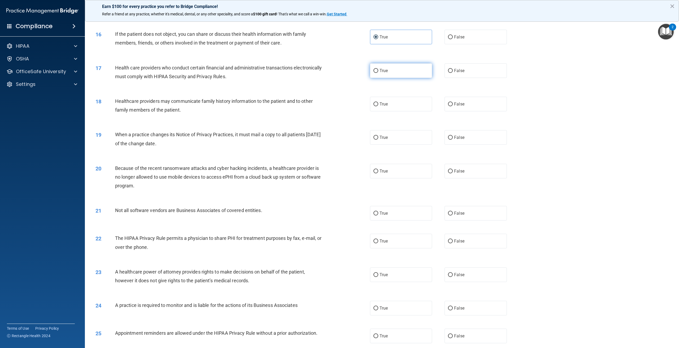
click at [383, 78] on label "True" at bounding box center [401, 70] width 62 height 15
click at [378, 73] on input "True" at bounding box center [376, 71] width 5 height 4
radio input "true"
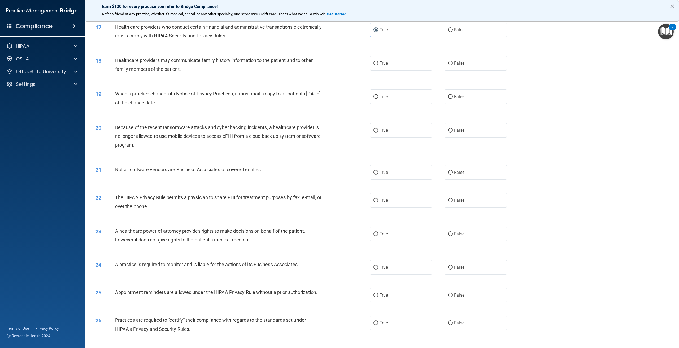
scroll to position [557, 0]
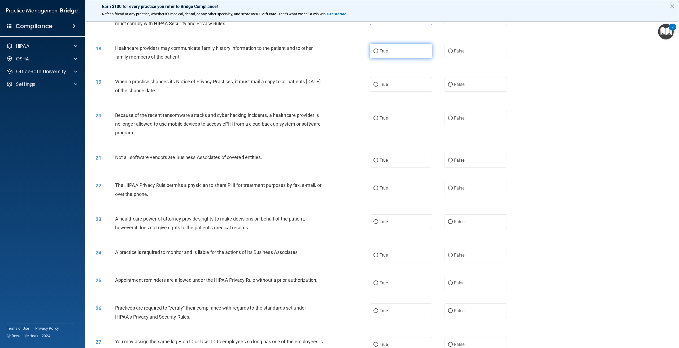
click at [406, 58] on label "True" at bounding box center [401, 51] width 62 height 15
click at [378, 53] on input "True" at bounding box center [376, 51] width 5 height 4
radio input "true"
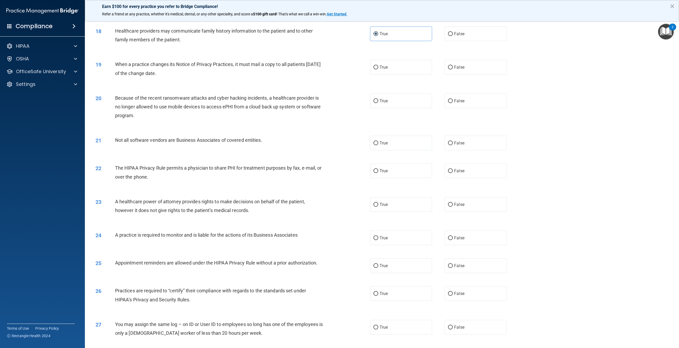
scroll to position [584, 0]
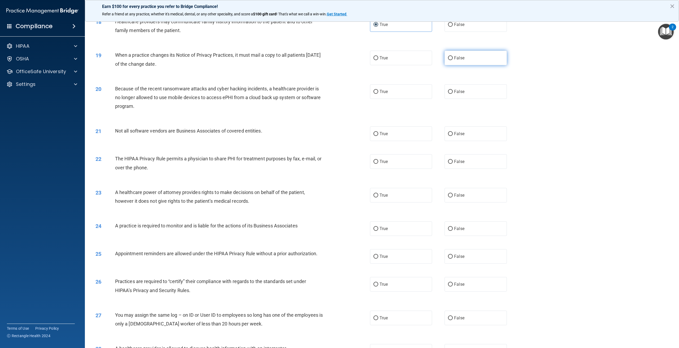
click at [462, 65] on label "False" at bounding box center [476, 58] width 62 height 15
click at [453, 60] on input "False" at bounding box center [450, 58] width 5 height 4
radio input "true"
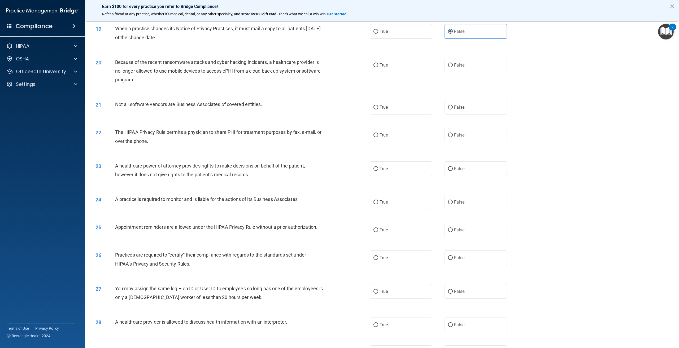
click at [434, 39] on div "True False" at bounding box center [444, 31] width 149 height 15
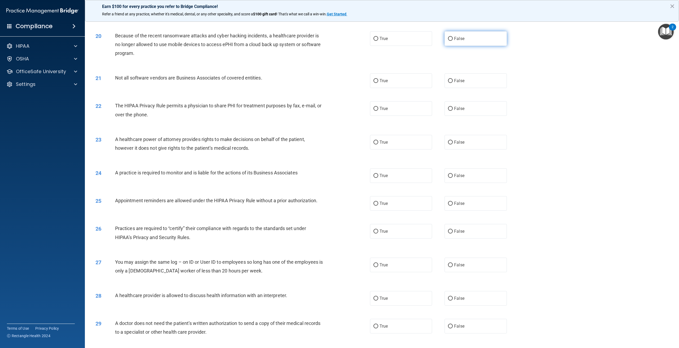
click at [471, 46] on label "False" at bounding box center [476, 38] width 62 height 15
click at [453, 41] on input "False" at bounding box center [450, 39] width 5 height 4
radio input "true"
click at [413, 46] on label "True" at bounding box center [401, 38] width 62 height 15
click at [378, 41] on input "True" at bounding box center [376, 39] width 5 height 4
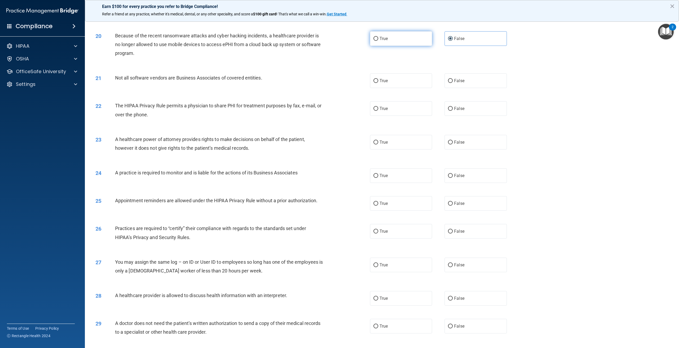
radio input "true"
radio input "false"
click at [468, 88] on label "False" at bounding box center [476, 81] width 62 height 15
click at [453, 83] on input "False" at bounding box center [450, 81] width 5 height 4
radio input "true"
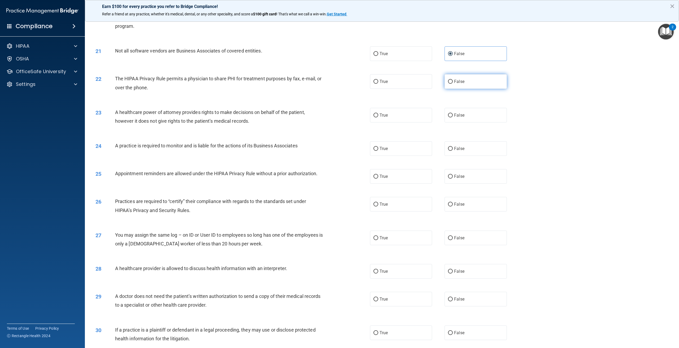
scroll to position [690, 0]
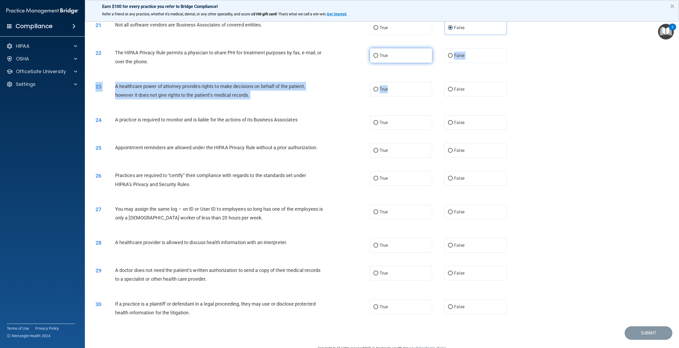
drag, startPoint x: 409, startPoint y: 109, endPoint x: 387, endPoint y: 79, distance: 37.0
click at [387, 63] on label "True" at bounding box center [401, 55] width 62 height 15
click at [378, 58] on input "True" at bounding box center [376, 56] width 5 height 4
radio input "true"
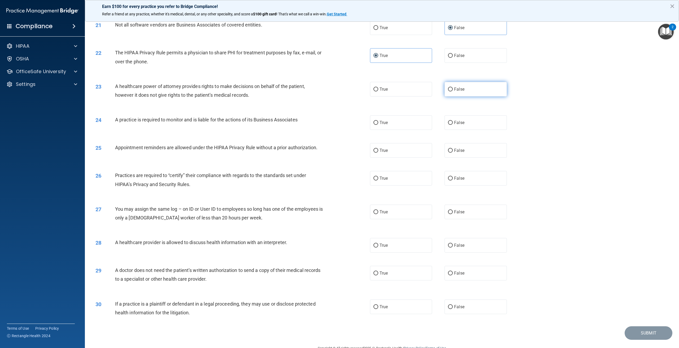
click at [463, 97] on label "False" at bounding box center [476, 89] width 62 height 15
click at [453, 92] on input "False" at bounding box center [450, 90] width 5 height 4
radio input "true"
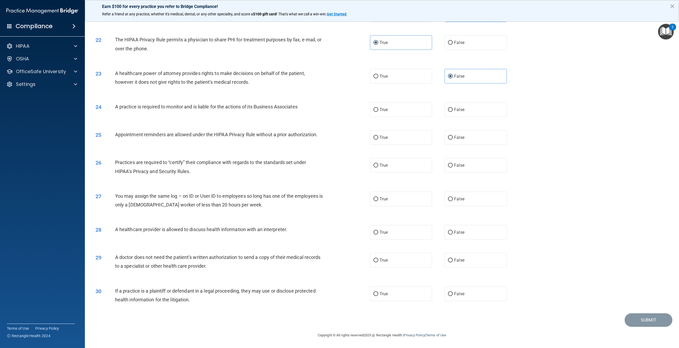
scroll to position [721, 0]
click at [388, 110] on label "True" at bounding box center [401, 109] width 62 height 15
click at [378, 110] on input "True" at bounding box center [376, 110] width 5 height 4
radio input "true"
click at [396, 136] on label "True" at bounding box center [401, 137] width 62 height 15
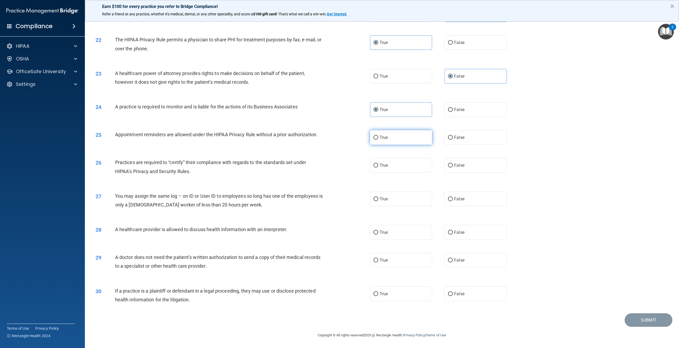
click at [378, 136] on input "True" at bounding box center [376, 138] width 5 height 4
radio input "true"
click at [380, 165] on span "True" at bounding box center [384, 165] width 8 height 5
click at [378, 165] on input "True" at bounding box center [376, 166] width 5 height 4
radio input "true"
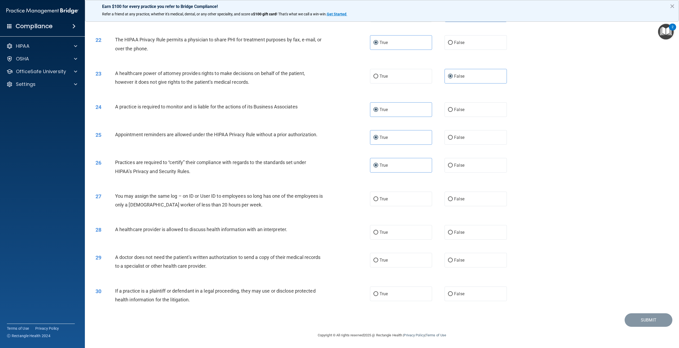
click at [398, 210] on div "27 You may assign the same log – on ID or User ID to employees so long has one …" at bounding box center [382, 201] width 581 height 33
click at [411, 203] on label "True" at bounding box center [401, 199] width 62 height 15
click at [378, 201] on input "True" at bounding box center [376, 199] width 5 height 4
radio input "true"
click at [475, 208] on div "27 You may assign the same log – on ID or User ID to employees so long has one …" at bounding box center [382, 201] width 581 height 33
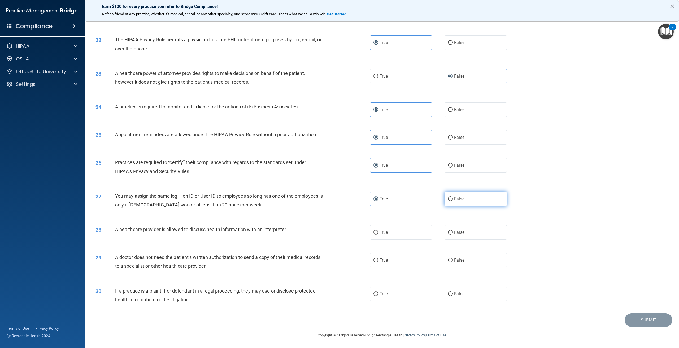
click at [469, 203] on label "False" at bounding box center [476, 199] width 62 height 15
click at [453, 201] on input "False" at bounding box center [450, 199] width 5 height 4
radio input "true"
radio input "false"
click at [397, 232] on label "True" at bounding box center [401, 232] width 62 height 15
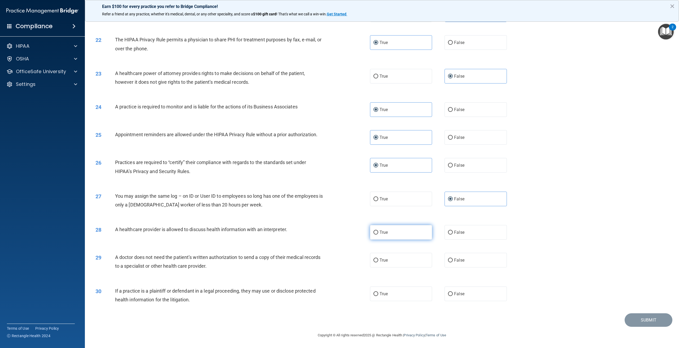
click at [378, 232] on input "True" at bounding box center [376, 233] width 5 height 4
radio input "true"
click at [469, 234] on label "False" at bounding box center [476, 232] width 62 height 15
click at [453, 234] on input "False" at bounding box center [450, 233] width 5 height 4
radio input "true"
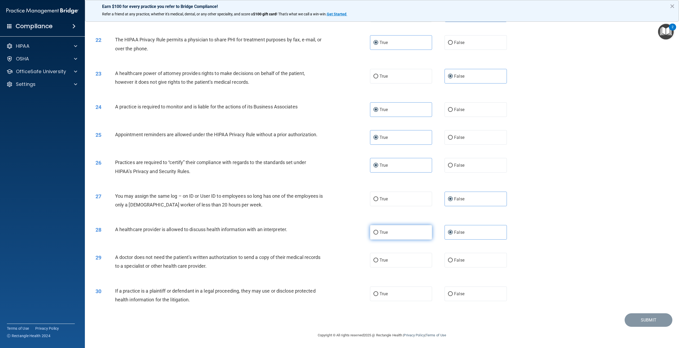
click at [417, 237] on label "True" at bounding box center [401, 232] width 62 height 15
click at [378, 235] on input "True" at bounding box center [376, 233] width 5 height 4
radio input "true"
radio input "false"
click at [454, 263] on span "False" at bounding box center [459, 260] width 10 height 5
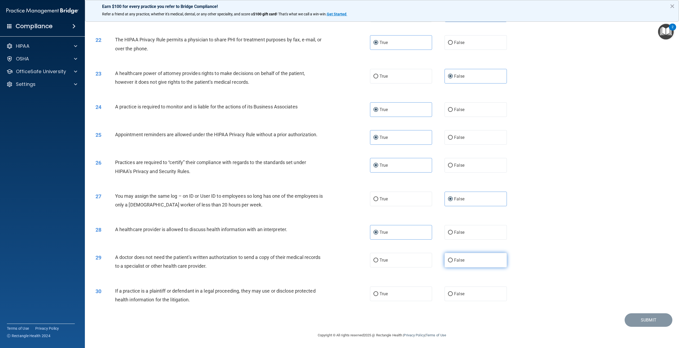
click at [453, 263] on input "False" at bounding box center [450, 261] width 5 height 4
radio input "true"
click at [391, 296] on label "True" at bounding box center [401, 294] width 62 height 15
click at [378, 296] on input "True" at bounding box center [376, 294] width 5 height 4
radio input "true"
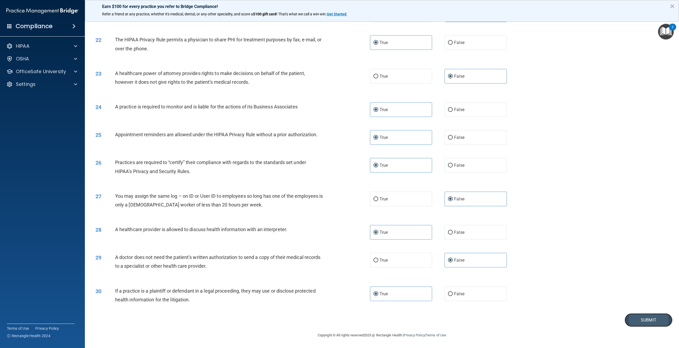
click at [653, 325] on button "Submit" at bounding box center [649, 321] width 48 height 14
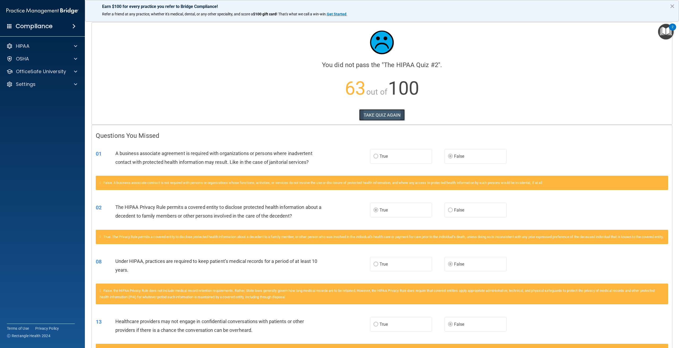
click at [381, 114] on button "TAKE QUIZ AGAIN" at bounding box center [382, 115] width 46 height 12
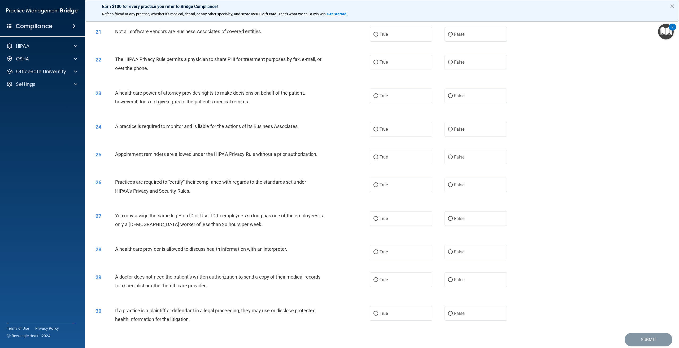
scroll to position [721, 0]
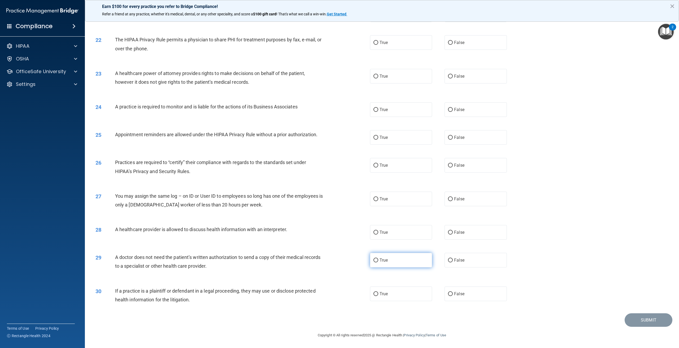
click at [395, 266] on label "True" at bounding box center [401, 260] width 62 height 15
click at [378, 263] on input "True" at bounding box center [376, 261] width 5 height 4
radio input "true"
click at [407, 292] on label "True" at bounding box center [401, 294] width 62 height 15
click at [378, 292] on input "True" at bounding box center [376, 294] width 5 height 4
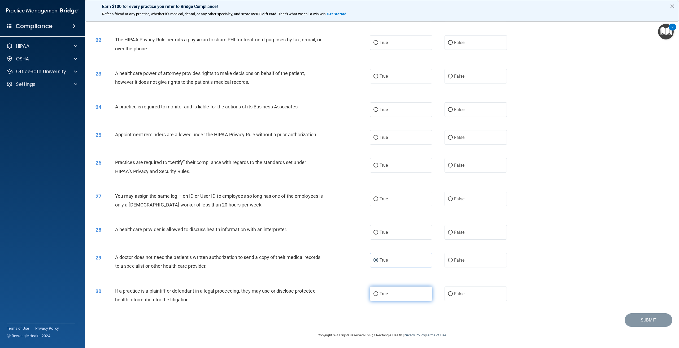
radio input "true"
click at [448, 166] on input "False" at bounding box center [450, 166] width 5 height 4
radio input "true"
click at [473, 109] on label "False" at bounding box center [476, 109] width 62 height 15
click at [453, 109] on input "False" at bounding box center [450, 110] width 5 height 4
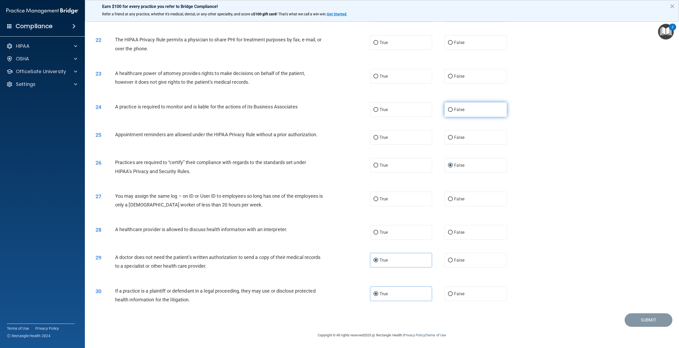
radio input "true"
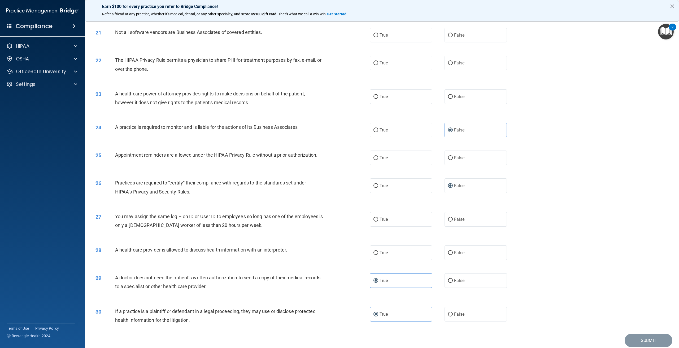
scroll to position [641, 0]
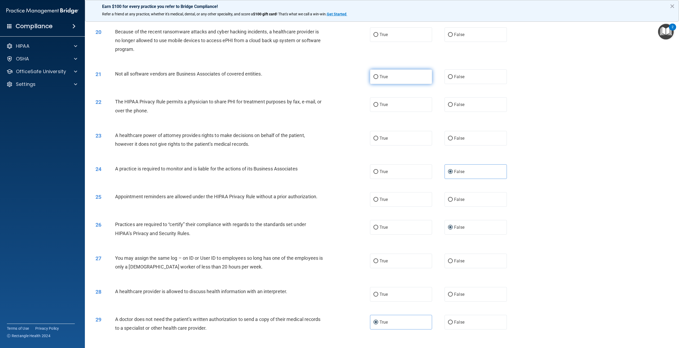
click at [400, 84] on label "True" at bounding box center [401, 77] width 62 height 15
click at [378, 79] on input "True" at bounding box center [376, 77] width 5 height 4
radio input "true"
click at [463, 42] on label "False" at bounding box center [476, 34] width 62 height 15
click at [453, 37] on input "False" at bounding box center [450, 35] width 5 height 4
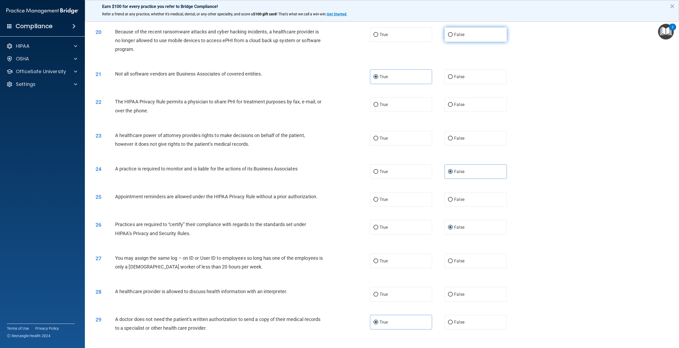
radio input "true"
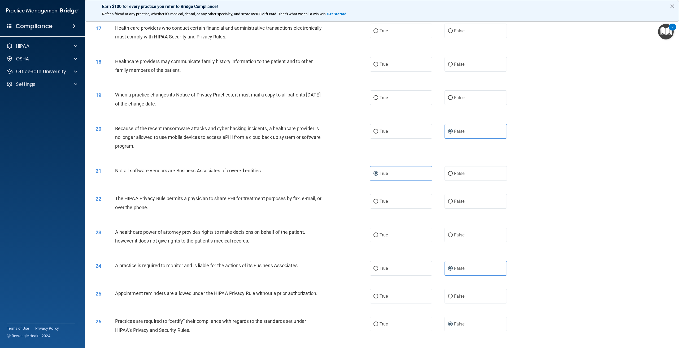
scroll to position [535, 0]
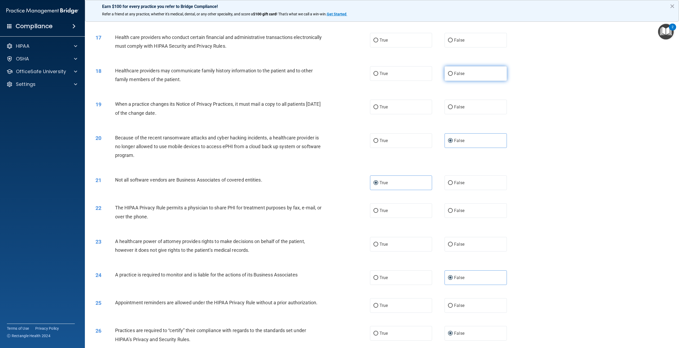
click at [469, 81] on label "False" at bounding box center [476, 73] width 62 height 15
click at [453, 76] on input "False" at bounding box center [450, 74] width 5 height 4
radio input "true"
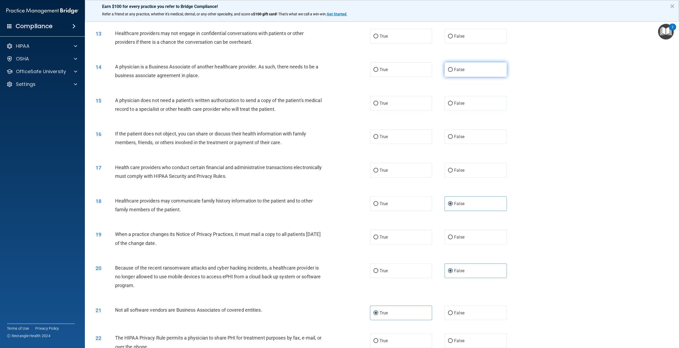
scroll to position [402, 0]
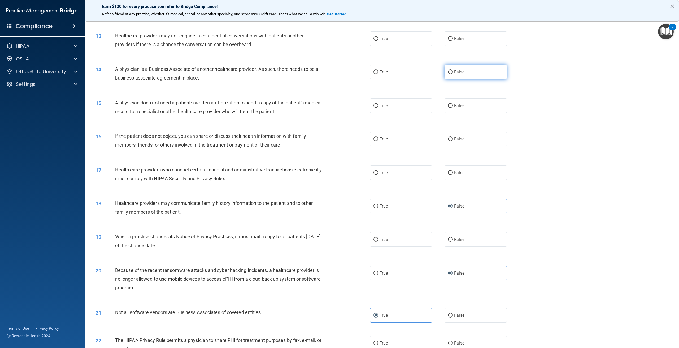
click at [485, 79] on label "False" at bounding box center [476, 72] width 62 height 15
click at [453, 74] on input "False" at bounding box center [450, 72] width 5 height 4
radio input "true"
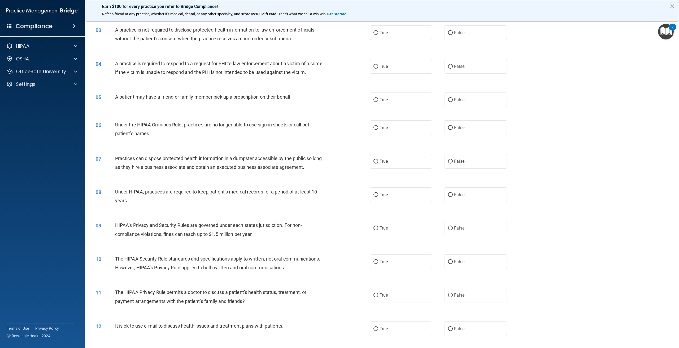
scroll to position [0, 0]
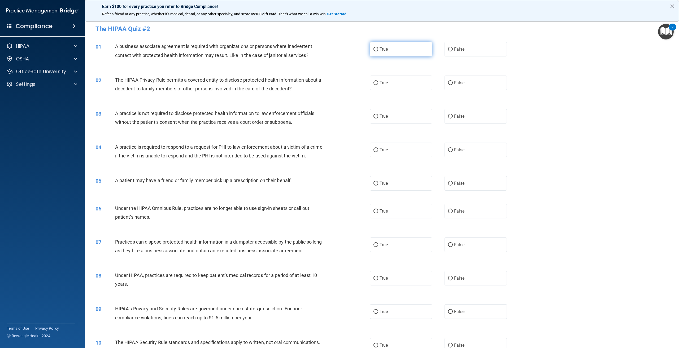
click at [380, 47] on span "True" at bounding box center [384, 49] width 8 height 5
click at [378, 48] on input "True" at bounding box center [376, 50] width 5 height 4
radio input "true"
click at [455, 54] on label "False" at bounding box center [476, 49] width 62 height 15
click at [453, 51] on input "False" at bounding box center [450, 50] width 5 height 4
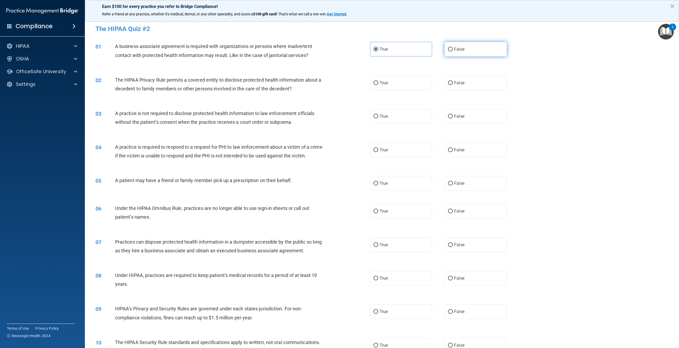
radio input "true"
radio input "false"
click at [407, 81] on label "True" at bounding box center [401, 83] width 62 height 15
click at [378, 81] on input "True" at bounding box center [376, 83] width 5 height 4
radio input "true"
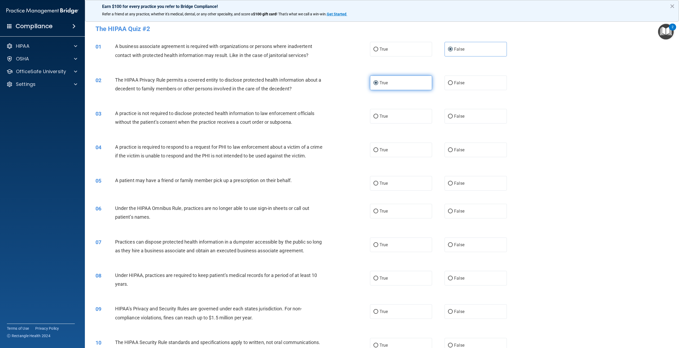
scroll to position [27, 0]
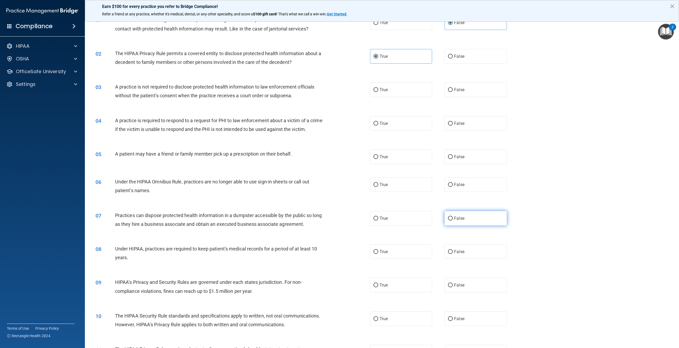
click at [485, 223] on label "False" at bounding box center [476, 218] width 62 height 15
click at [453, 221] on input "False" at bounding box center [450, 219] width 5 height 4
radio input "true"
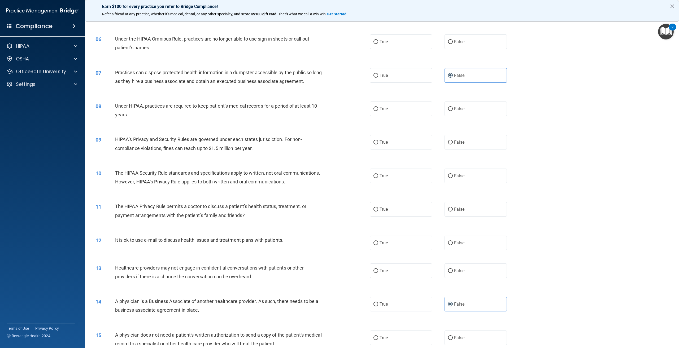
scroll to position [212, 0]
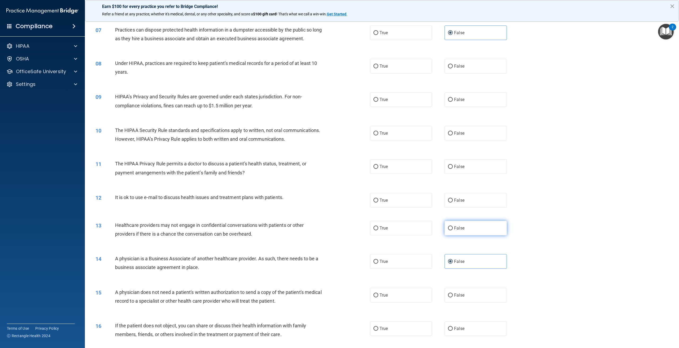
click at [474, 236] on label "False" at bounding box center [476, 228] width 62 height 15
click at [453, 231] on input "False" at bounding box center [450, 229] width 5 height 4
radio input "true"
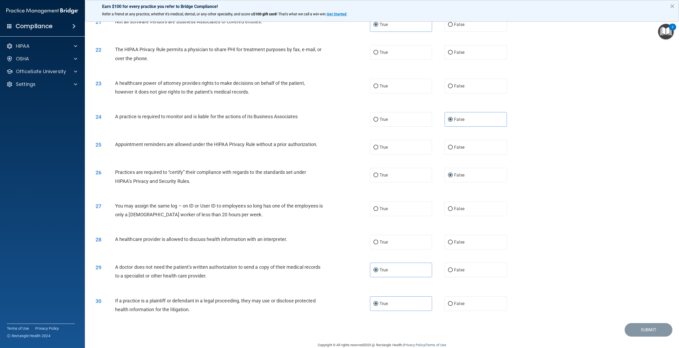
scroll to position [667, 0]
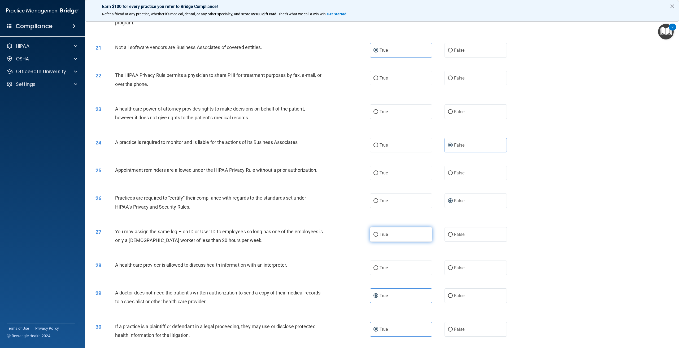
click at [397, 242] on label "True" at bounding box center [401, 234] width 62 height 15
click at [378, 237] on input "True" at bounding box center [376, 235] width 5 height 4
radio input "true"
click at [398, 242] on label "True" at bounding box center [401, 234] width 62 height 15
click at [378, 237] on input "True" at bounding box center [376, 235] width 5 height 4
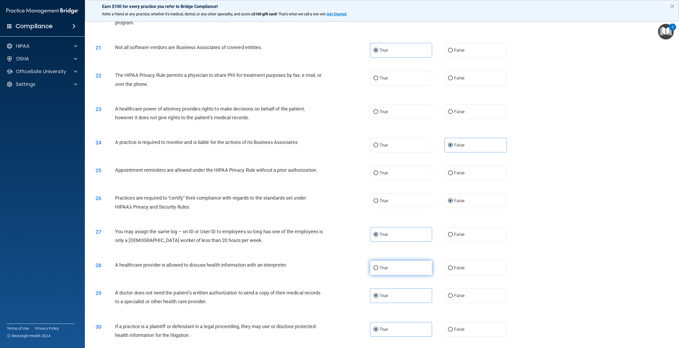
click at [397, 275] on label "True" at bounding box center [401, 268] width 62 height 15
click at [378, 270] on input "True" at bounding box center [376, 268] width 5 height 4
radio input "true"
click at [454, 237] on span "False" at bounding box center [459, 234] width 10 height 5
click at [453, 237] on input "False" at bounding box center [450, 235] width 5 height 4
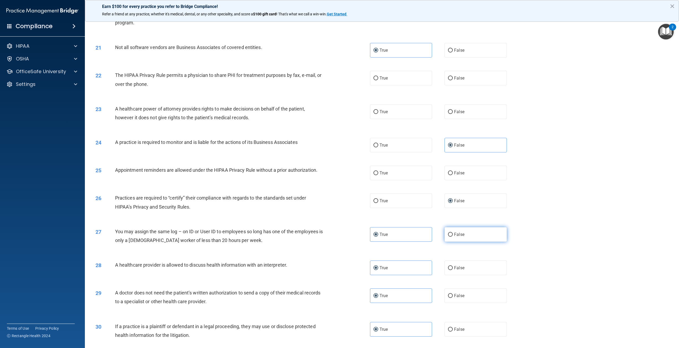
radio input "true"
radio input "false"
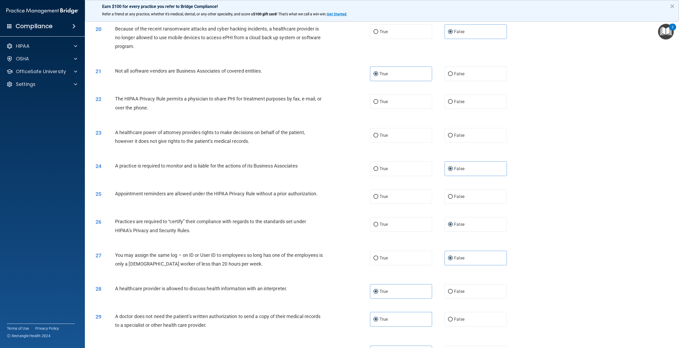
scroll to position [614, 0]
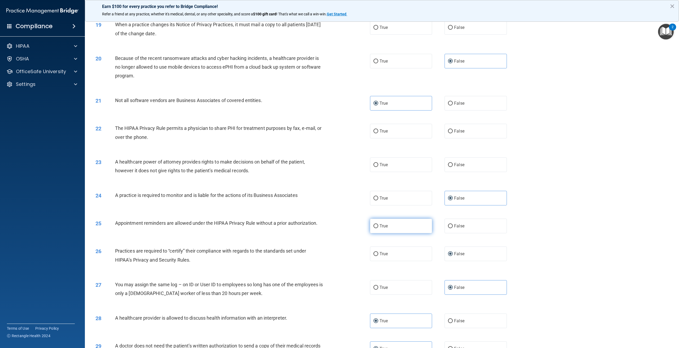
click at [389, 234] on label "True" at bounding box center [401, 226] width 62 height 15
click at [378, 229] on input "True" at bounding box center [376, 227] width 5 height 4
radio input "true"
click at [464, 172] on label "False" at bounding box center [476, 165] width 62 height 15
click at [453, 167] on input "False" at bounding box center [450, 165] width 5 height 4
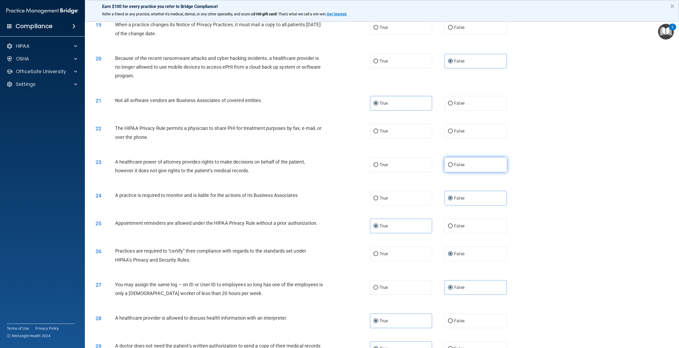
radio input "true"
click at [401, 139] on label "True" at bounding box center [401, 131] width 62 height 15
click at [378, 133] on input "True" at bounding box center [376, 132] width 5 height 4
radio input "true"
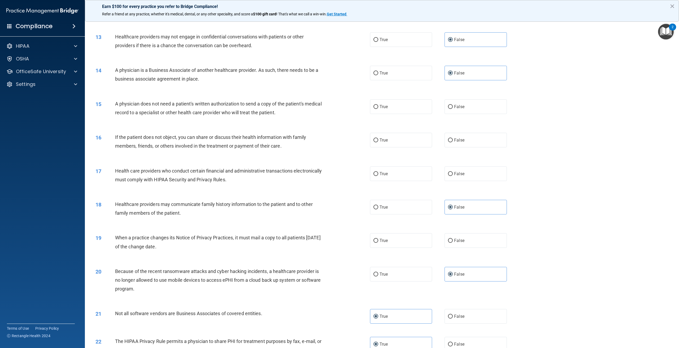
scroll to position [402, 0]
click at [462, 247] on label "False" at bounding box center [476, 239] width 62 height 15
click at [453, 242] on input "False" at bounding box center [450, 240] width 5 height 4
radio input "true"
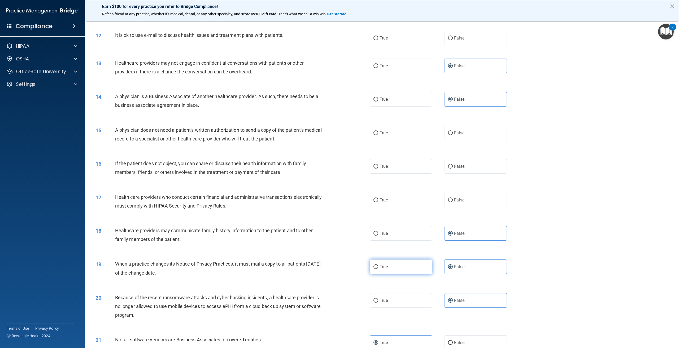
scroll to position [349, 0]
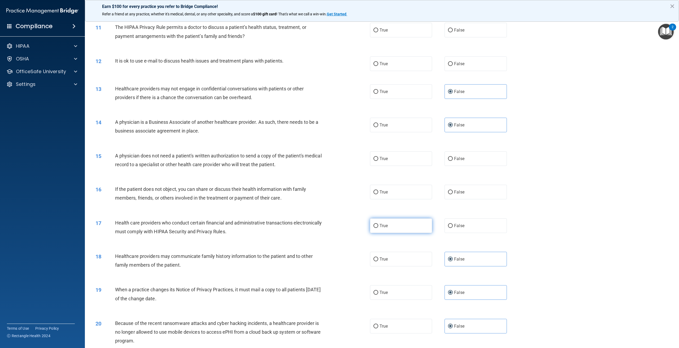
click at [370, 233] on label "True" at bounding box center [401, 226] width 62 height 15
click at [374, 228] on input "True" at bounding box center [376, 226] width 5 height 4
radio input "true"
click at [405, 200] on label "True" at bounding box center [401, 192] width 62 height 15
click at [378, 195] on input "True" at bounding box center [376, 193] width 5 height 4
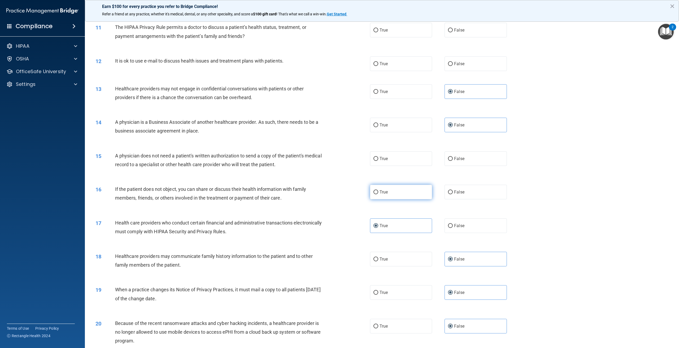
radio input "true"
click at [418, 200] on label "True" at bounding box center [401, 192] width 62 height 15
click at [378, 195] on input "True" at bounding box center [376, 193] width 5 height 4
click at [454, 195] on span "False" at bounding box center [459, 192] width 10 height 5
click at [453, 195] on input "False" at bounding box center [450, 193] width 5 height 4
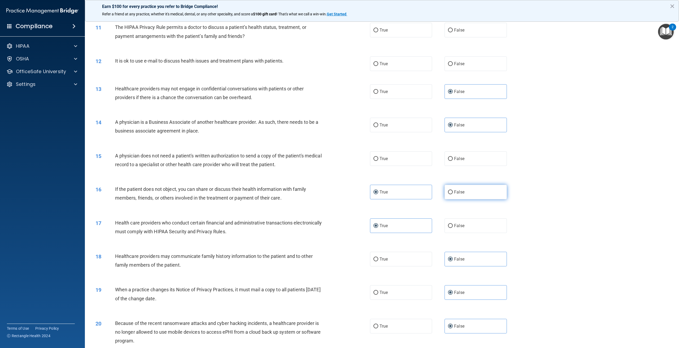
radio input "true"
radio input "false"
drag, startPoint x: 425, startPoint y: 182, endPoint x: 454, endPoint y: 182, distance: 28.9
click at [454, 166] on div "True False" at bounding box center [444, 159] width 149 height 15
click at [455, 166] on label "False" at bounding box center [476, 159] width 62 height 15
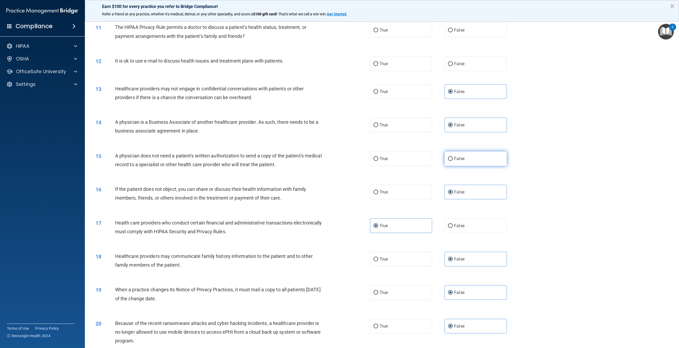
click at [453, 161] on input "False" at bounding box center [450, 159] width 5 height 4
radio input "true"
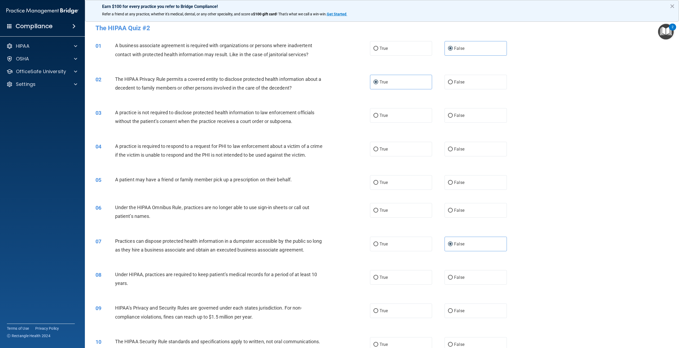
scroll to position [0, 0]
click at [458, 117] on span "False" at bounding box center [459, 116] width 10 height 5
click at [453, 117] on input "False" at bounding box center [450, 117] width 5 height 4
radio input "true"
click at [411, 149] on label "True" at bounding box center [401, 150] width 62 height 15
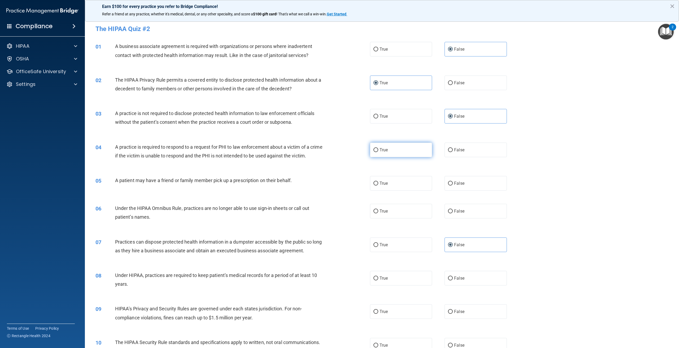
click at [378, 149] on input "True" at bounding box center [376, 150] width 5 height 4
radio input "true"
click at [401, 191] on label "True" at bounding box center [401, 183] width 62 height 15
click at [378, 186] on input "True" at bounding box center [376, 184] width 5 height 4
radio input "true"
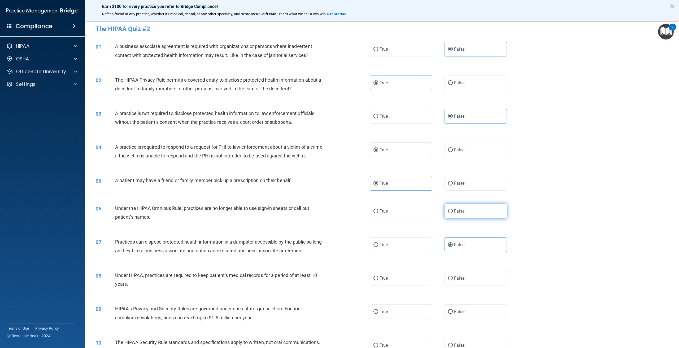
click at [486, 219] on label "False" at bounding box center [476, 211] width 62 height 15
click at [453, 214] on input "False" at bounding box center [450, 212] width 5 height 4
radio input "true"
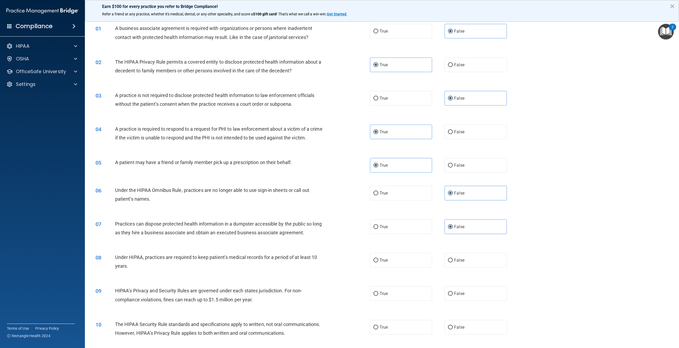
scroll to position [53, 0]
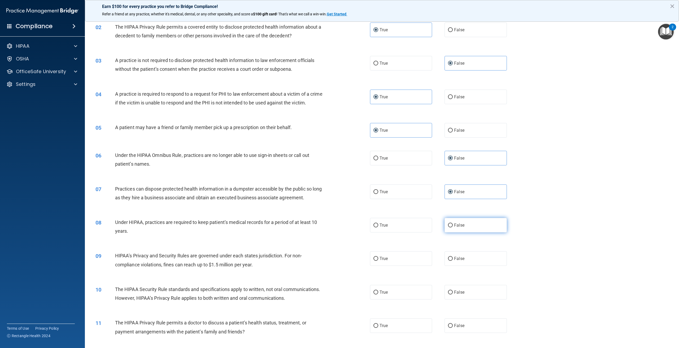
click at [455, 228] on span "False" at bounding box center [459, 225] width 10 height 5
click at [453, 228] on input "False" at bounding box center [450, 226] width 5 height 4
radio input "true"
click at [456, 266] on label "False" at bounding box center [476, 259] width 62 height 15
click at [453, 261] on input "False" at bounding box center [450, 259] width 5 height 4
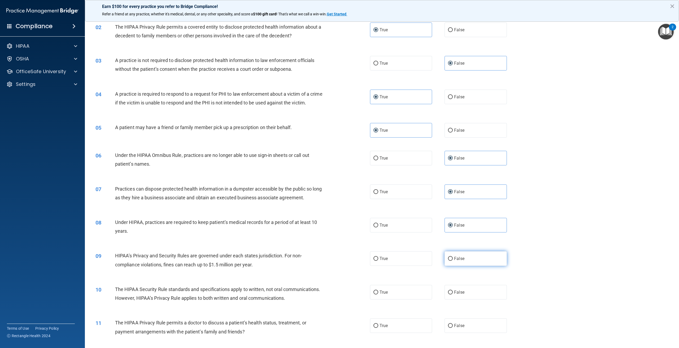
radio input "true"
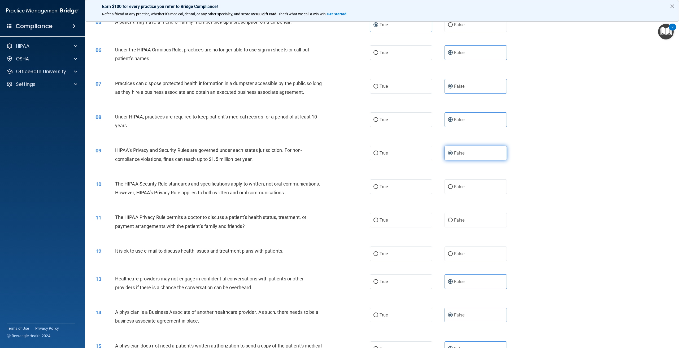
scroll to position [159, 0]
click at [397, 194] on label "True" at bounding box center [401, 186] width 62 height 15
click at [378, 189] on input "True" at bounding box center [376, 187] width 5 height 4
radio input "true"
click at [464, 227] on label "False" at bounding box center [476, 220] width 62 height 15
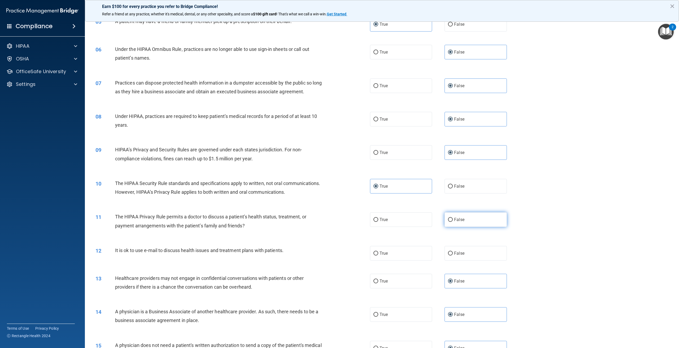
click at [453, 222] on input "False" at bounding box center [450, 220] width 5 height 4
radio input "true"
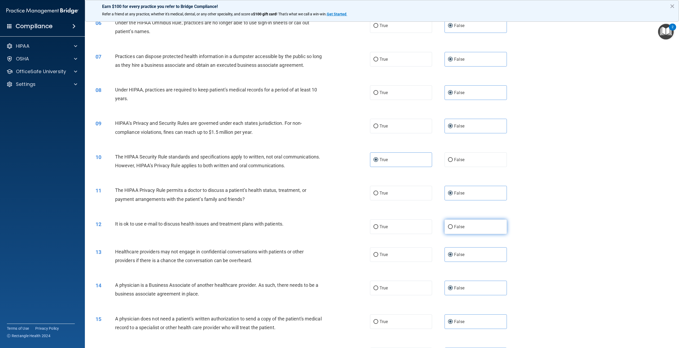
click at [455, 230] on span "False" at bounding box center [459, 227] width 10 height 5
click at [453, 229] on input "False" at bounding box center [450, 227] width 5 height 4
radio input "true"
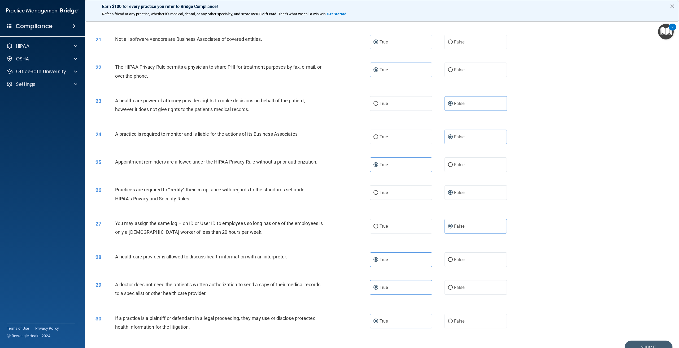
scroll to position [721, 0]
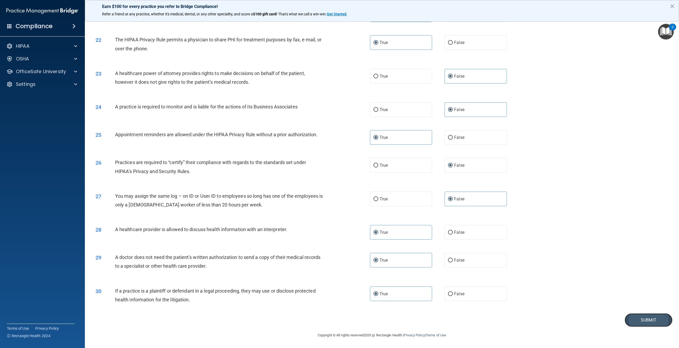
click at [652, 325] on button "Submit" at bounding box center [649, 321] width 48 height 14
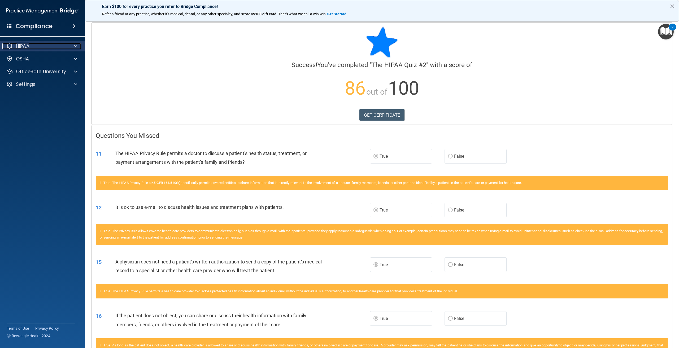
click at [36, 45] on div "HIPAA" at bounding box center [35, 46] width 66 height 6
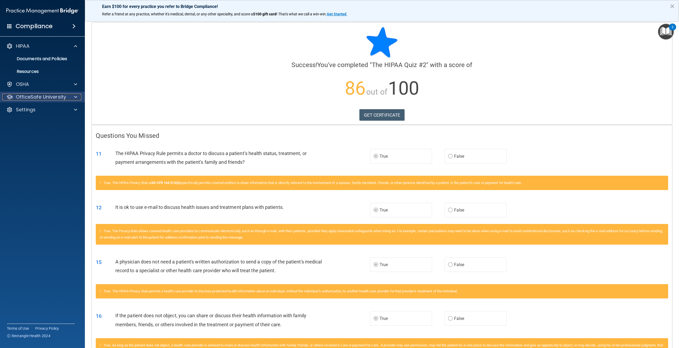
click at [40, 98] on p "OfficeSafe University" at bounding box center [41, 97] width 50 height 6
click at [48, 112] on div "HIPAA Training" at bounding box center [39, 109] width 72 height 5
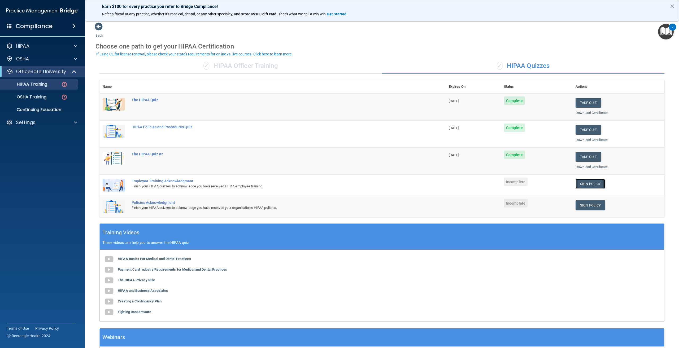
click at [598, 185] on link "Sign Policy" at bounding box center [590, 184] width 29 height 10
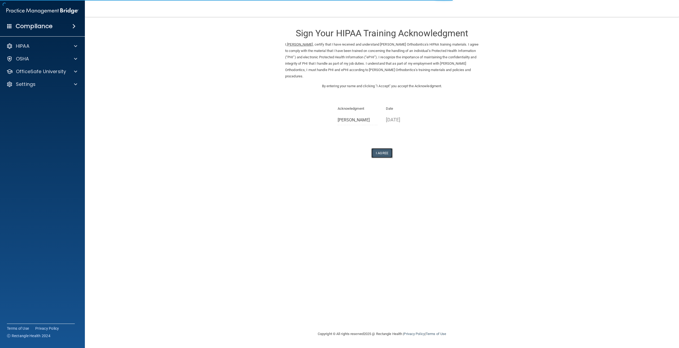
click at [381, 152] on button "I Agree" at bounding box center [382, 153] width 21 height 10
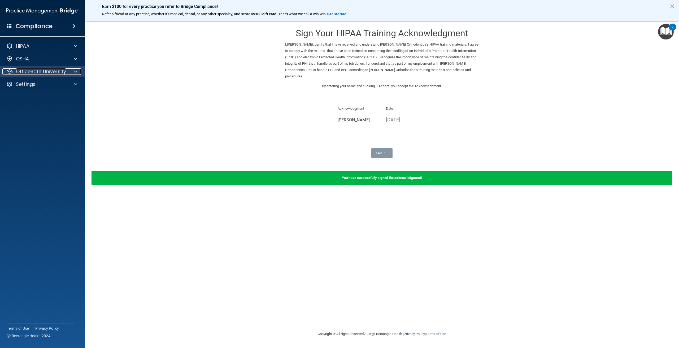
click at [32, 74] on p "OfficeSafe University" at bounding box center [41, 71] width 50 height 6
click at [40, 82] on p "HIPAA Training" at bounding box center [25, 84] width 44 height 5
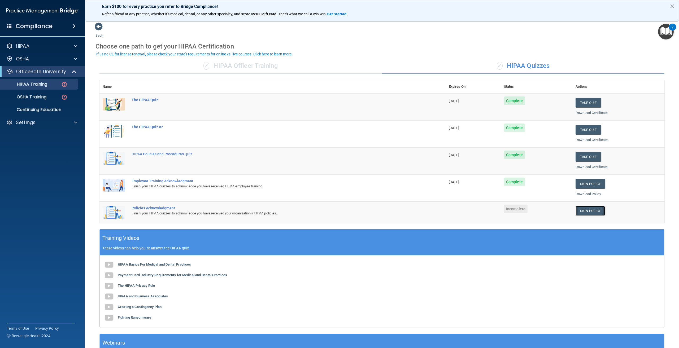
click at [593, 210] on link "Sign Policy" at bounding box center [590, 211] width 29 height 10
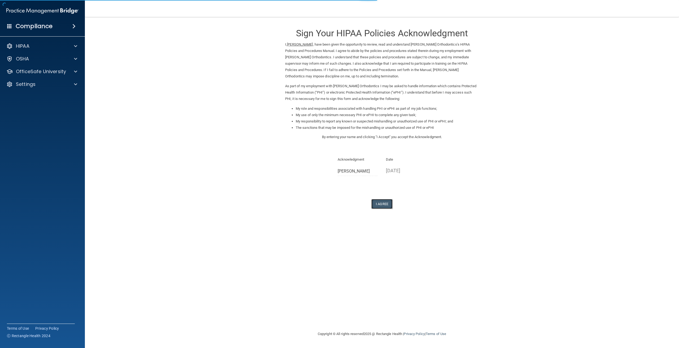
click at [380, 205] on button "I Agree" at bounding box center [382, 204] width 21 height 10
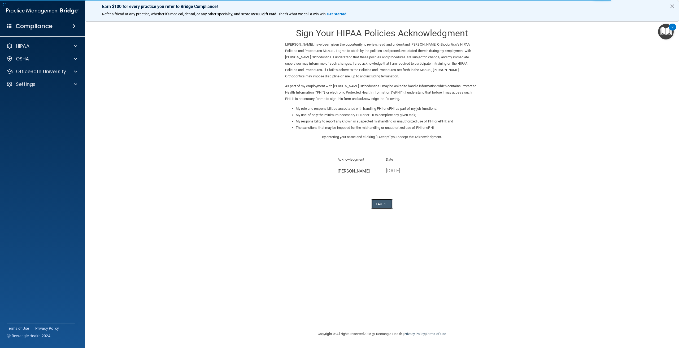
click at [380, 202] on button "I Agree" at bounding box center [382, 204] width 21 height 10
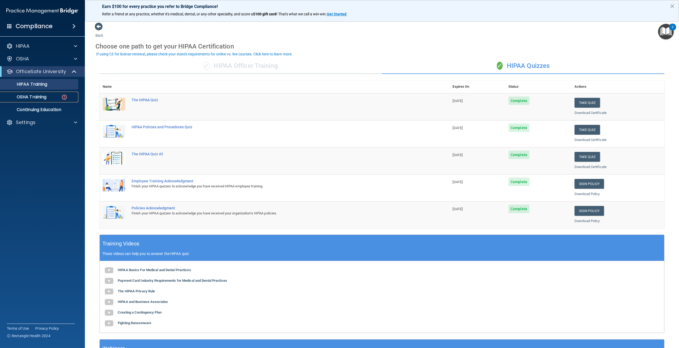
click at [24, 94] on p "OSHA Training" at bounding box center [24, 96] width 43 height 5
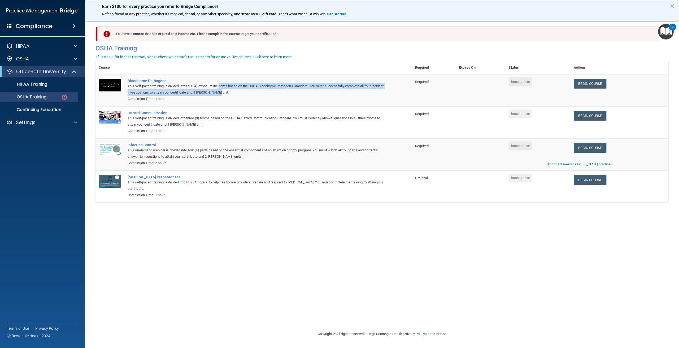
drag, startPoint x: 222, startPoint y: 85, endPoint x: 339, endPoint y: 91, distance: 117.4
click at [339, 91] on div "This self-paced training is divided into four (4) exposure incidents based on t…" at bounding box center [257, 89] width 258 height 13
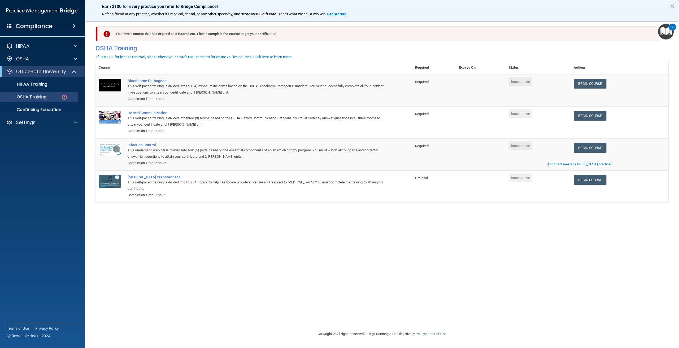
click at [329, 99] on div "Completion Time: 1 hour" at bounding box center [257, 99] width 258 height 6
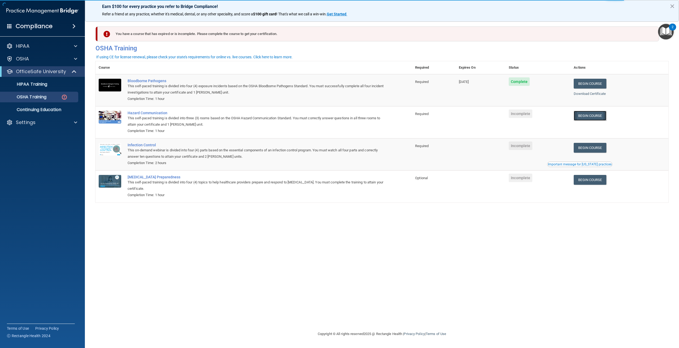
click at [600, 120] on link "Begin Course" at bounding box center [590, 116] width 32 height 10
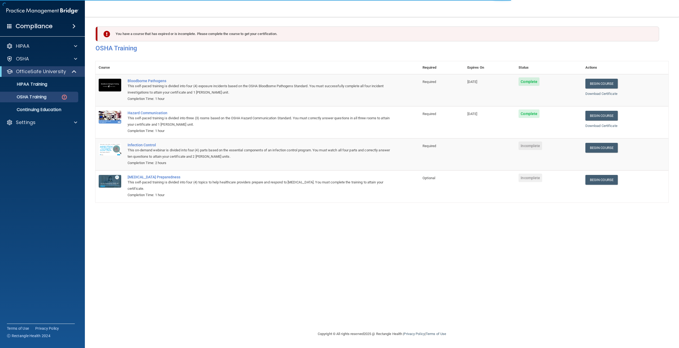
click at [619, 152] on div "Begin Course" at bounding box center [626, 148] width 80 height 10
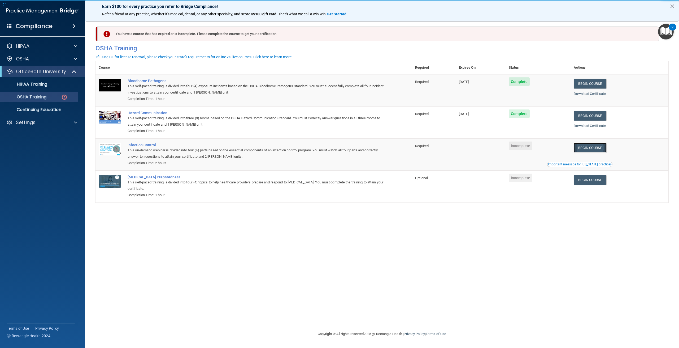
click at [599, 148] on link "Begin Course" at bounding box center [590, 148] width 32 height 10
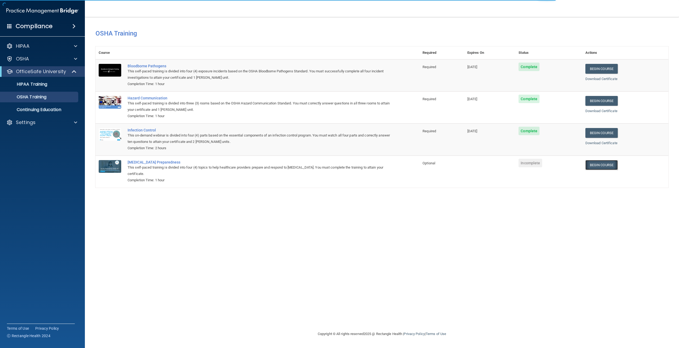
click at [599, 170] on link "Begin Course" at bounding box center [602, 165] width 32 height 10
